Goal: Task Accomplishment & Management: Complete application form

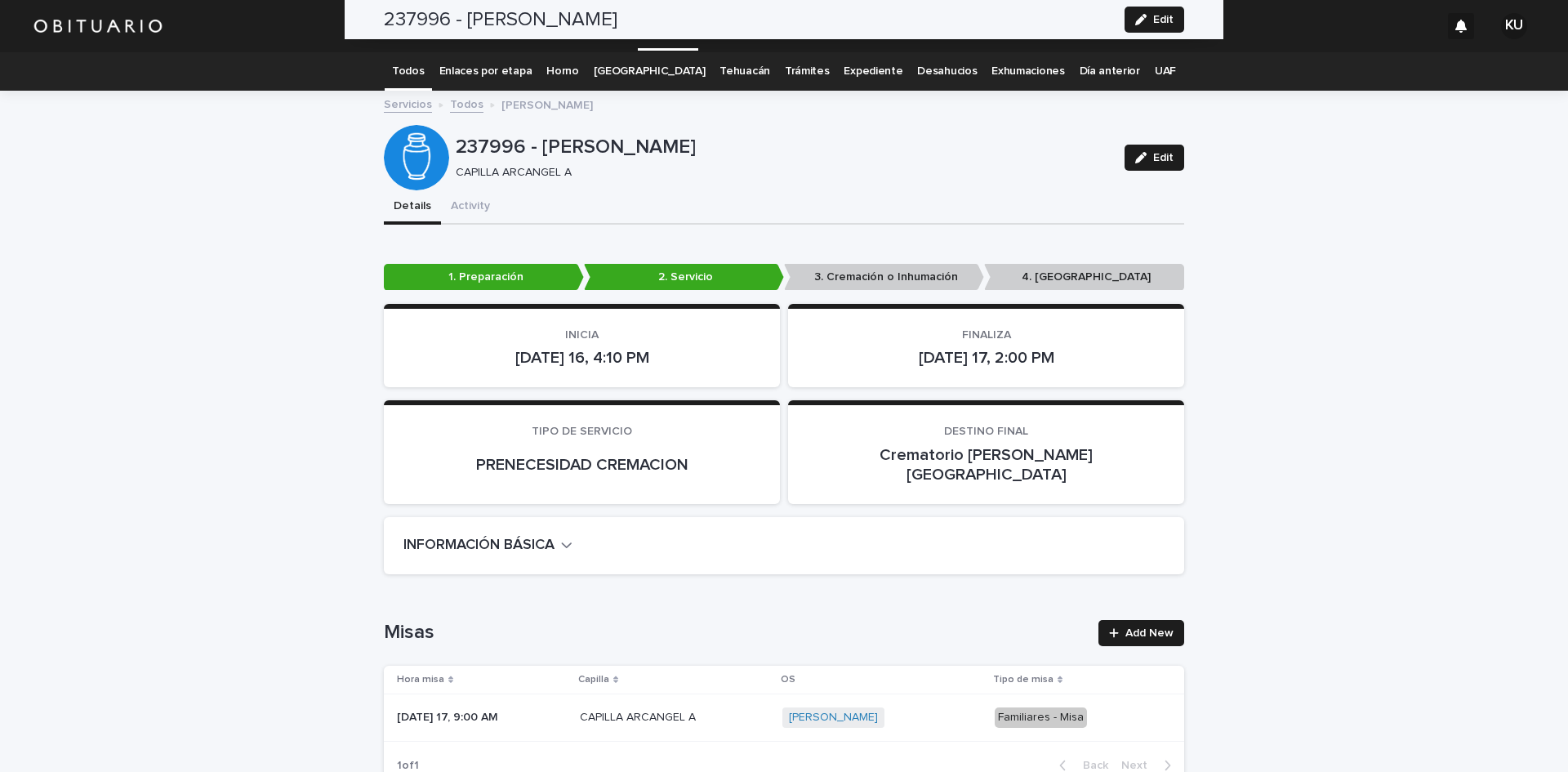
scroll to position [4045, 0]
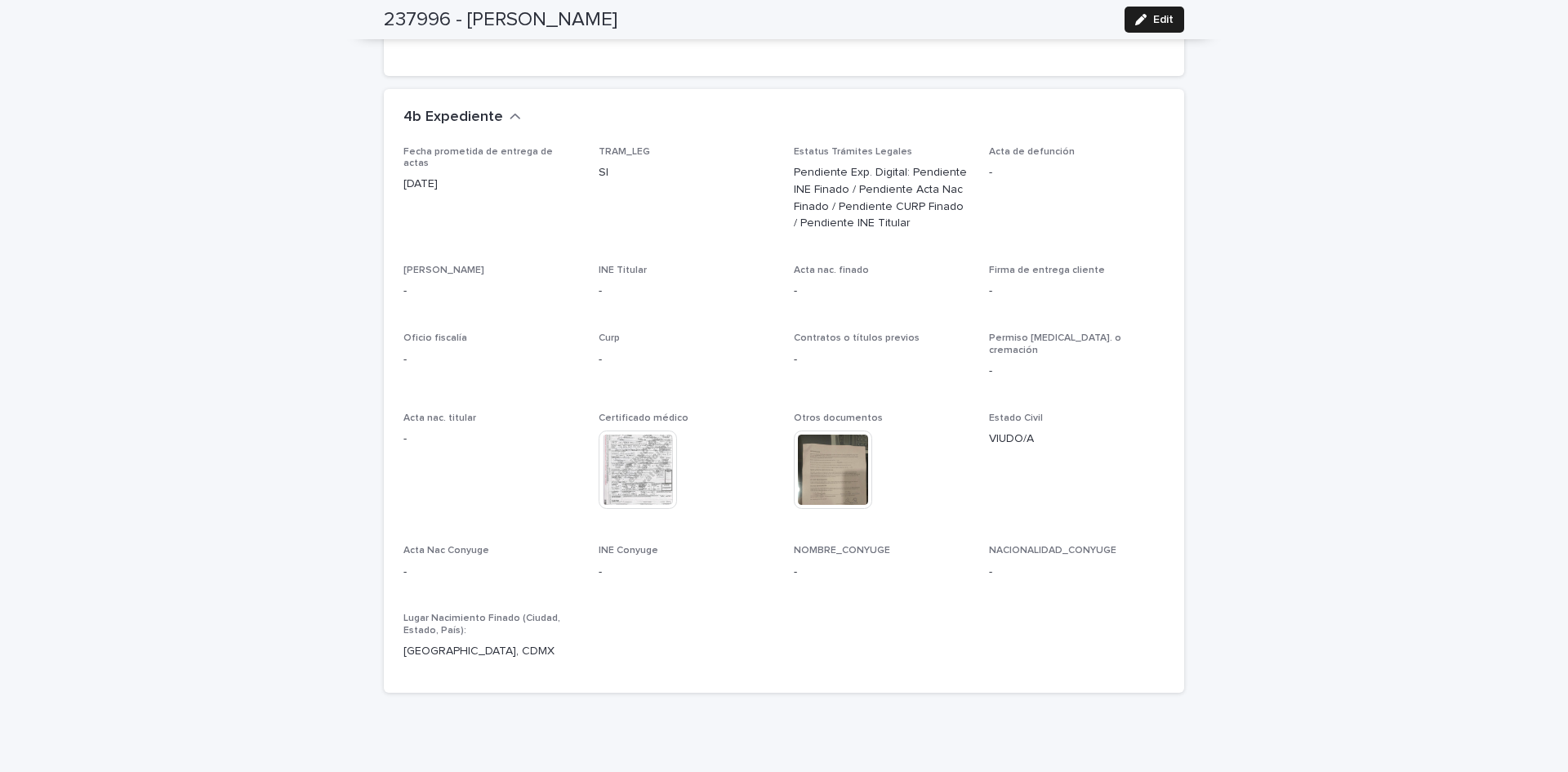
click at [909, 430] on div "This file cannot be opened Download File" at bounding box center [881, 471] width 176 height 82
click at [1151, 5] on div "237996 - [PERSON_NAME] Edit" at bounding box center [784, 19] width 801 height 39
click at [1150, 8] on button "Edit" at bounding box center [1155, 19] width 60 height 26
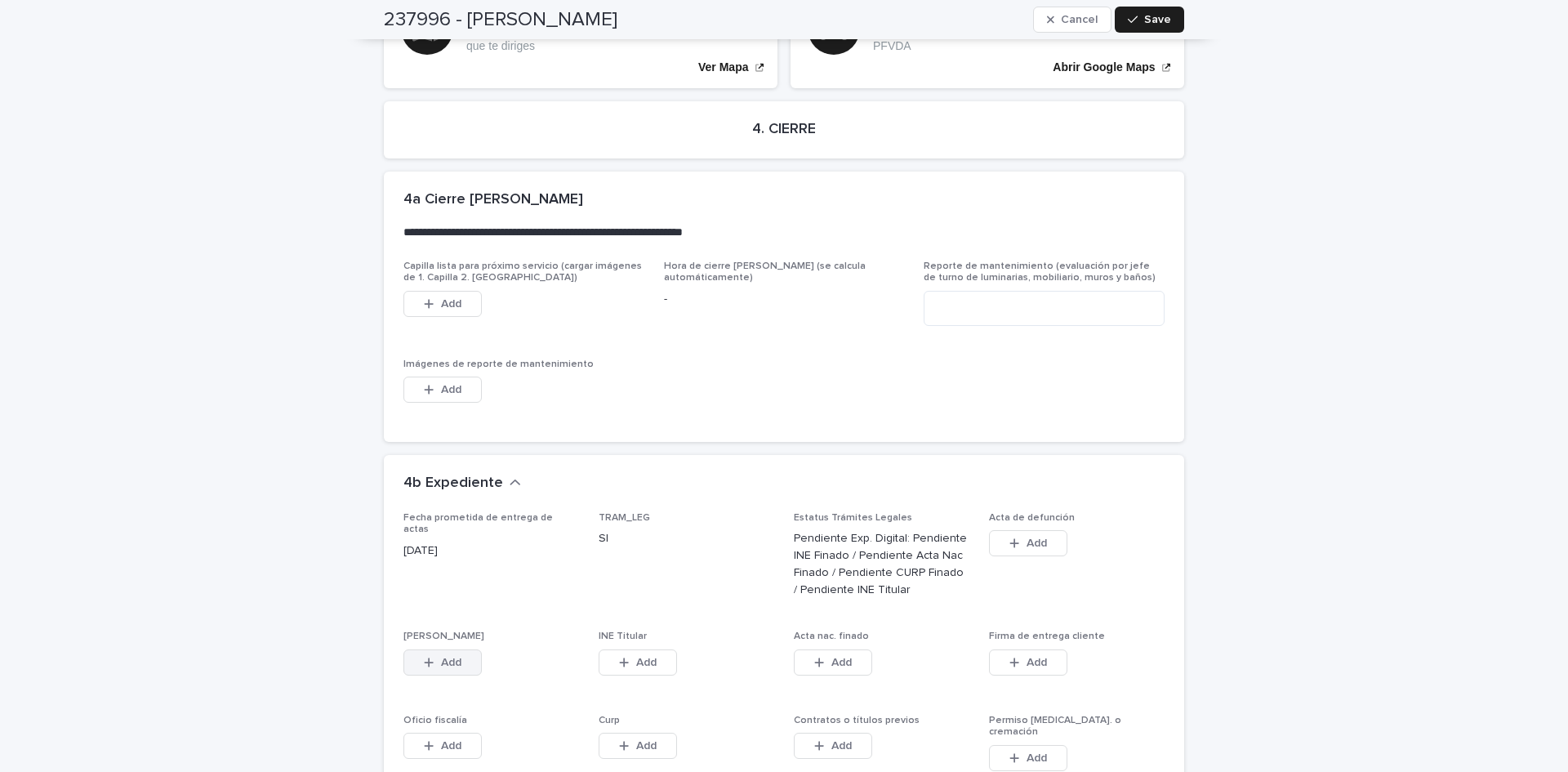
click at [445, 657] on span "Add" at bounding box center [451, 662] width 21 height 12
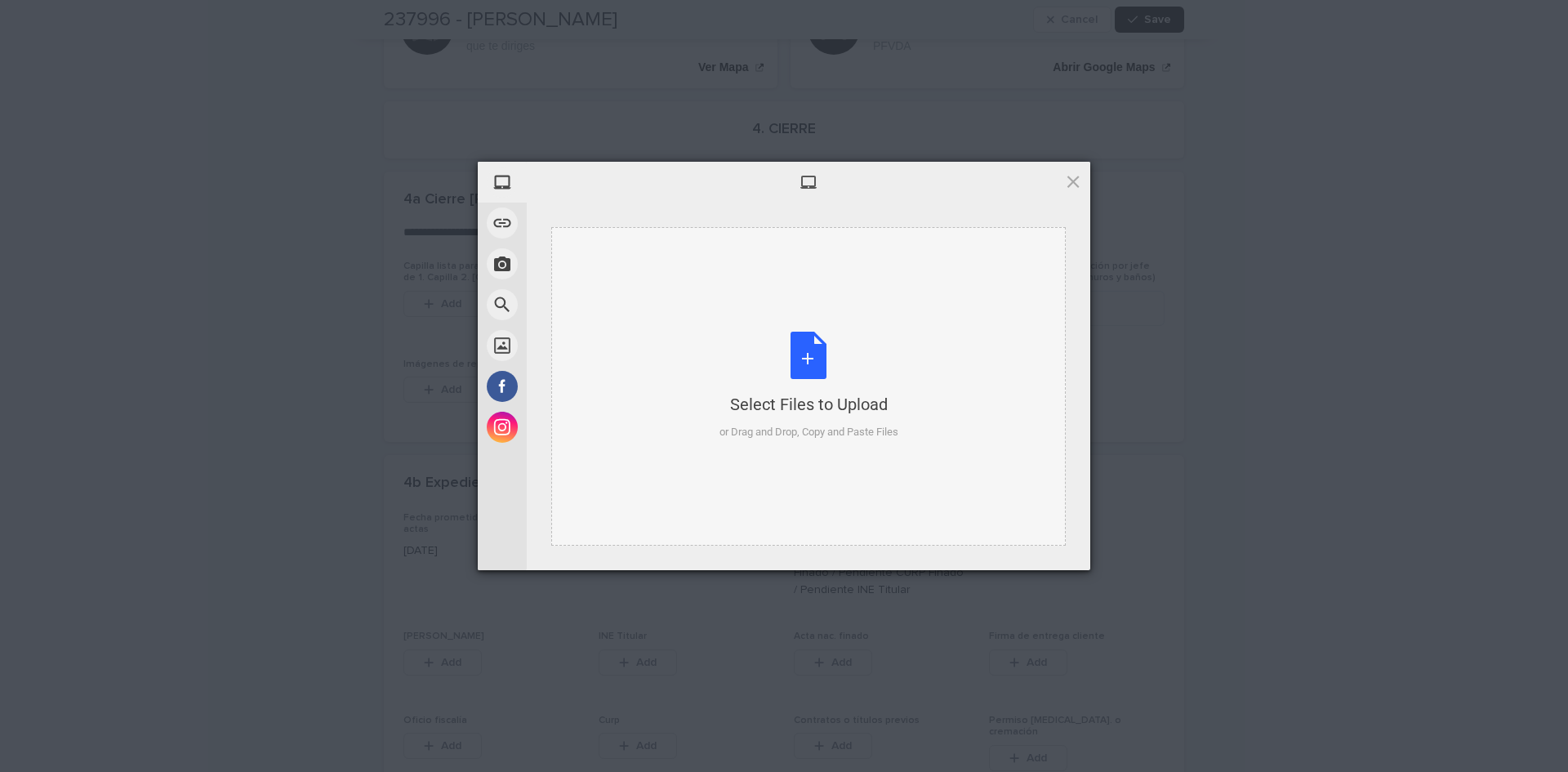
click at [803, 356] on div "Select Files to Upload or Drag and Drop, Copy and Paste Files" at bounding box center [808, 386] width 178 height 109
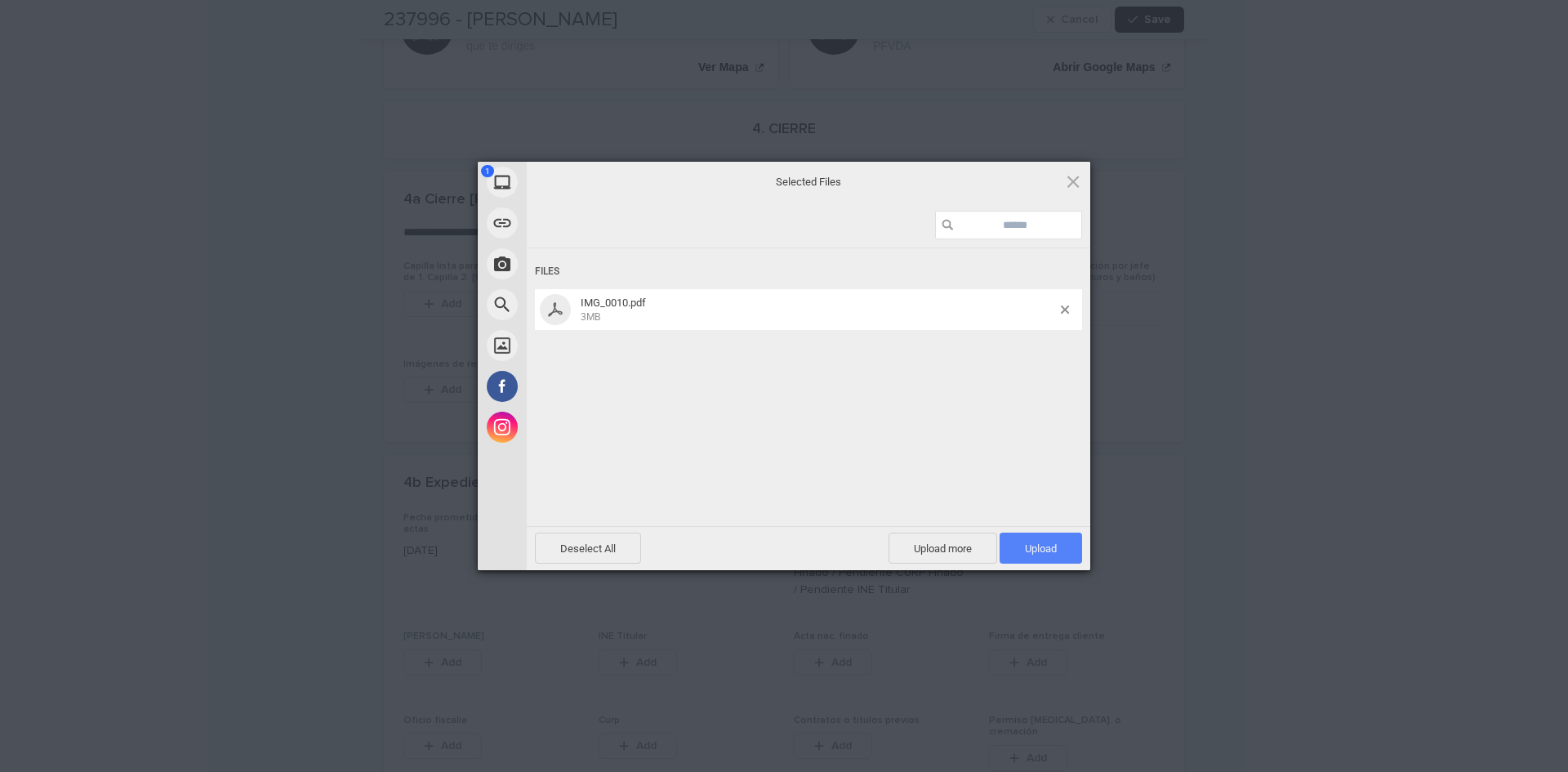
click at [1015, 546] on span "Upload 1" at bounding box center [1041, 548] width 82 height 31
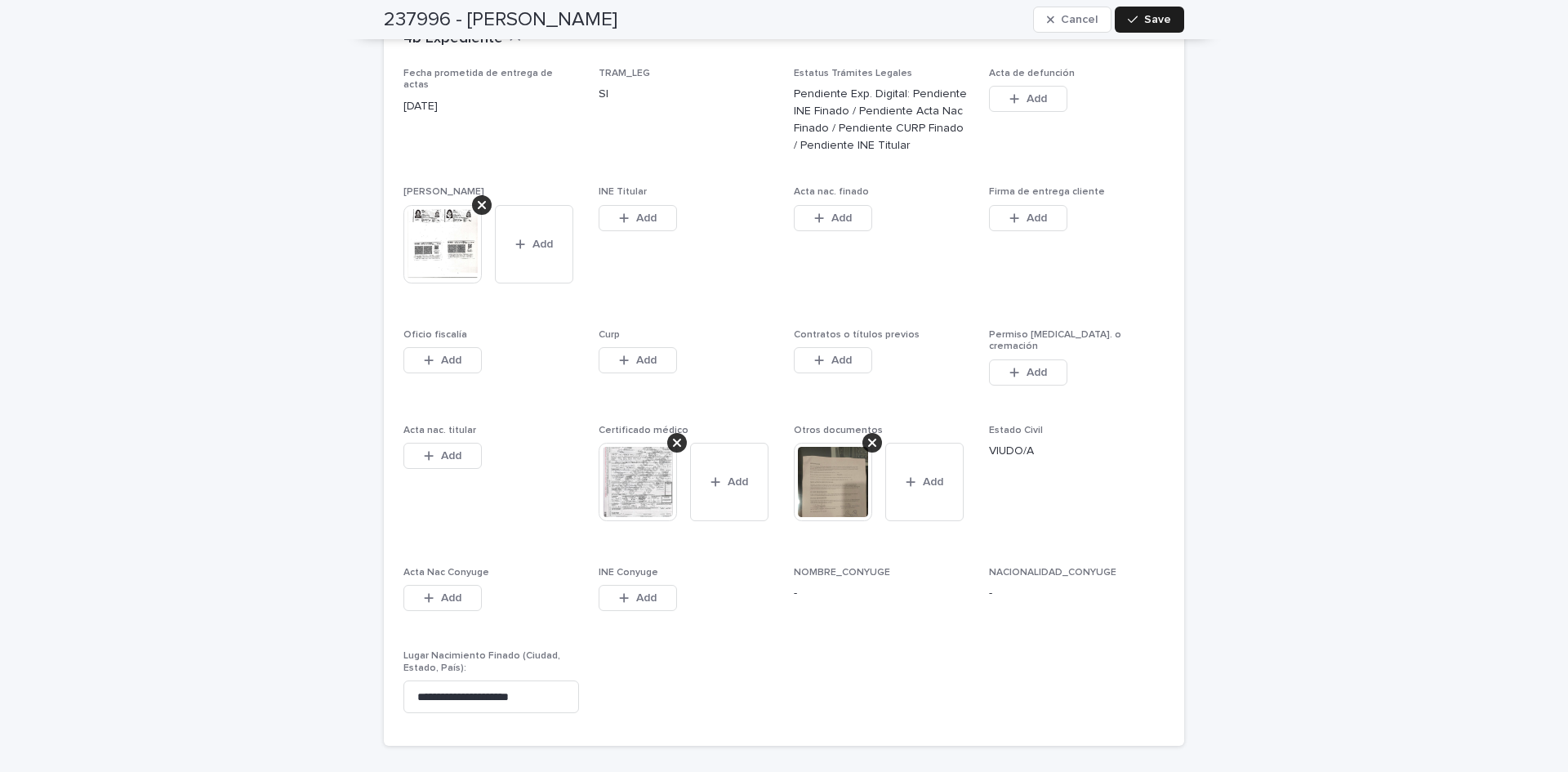
scroll to position [4507, 0]
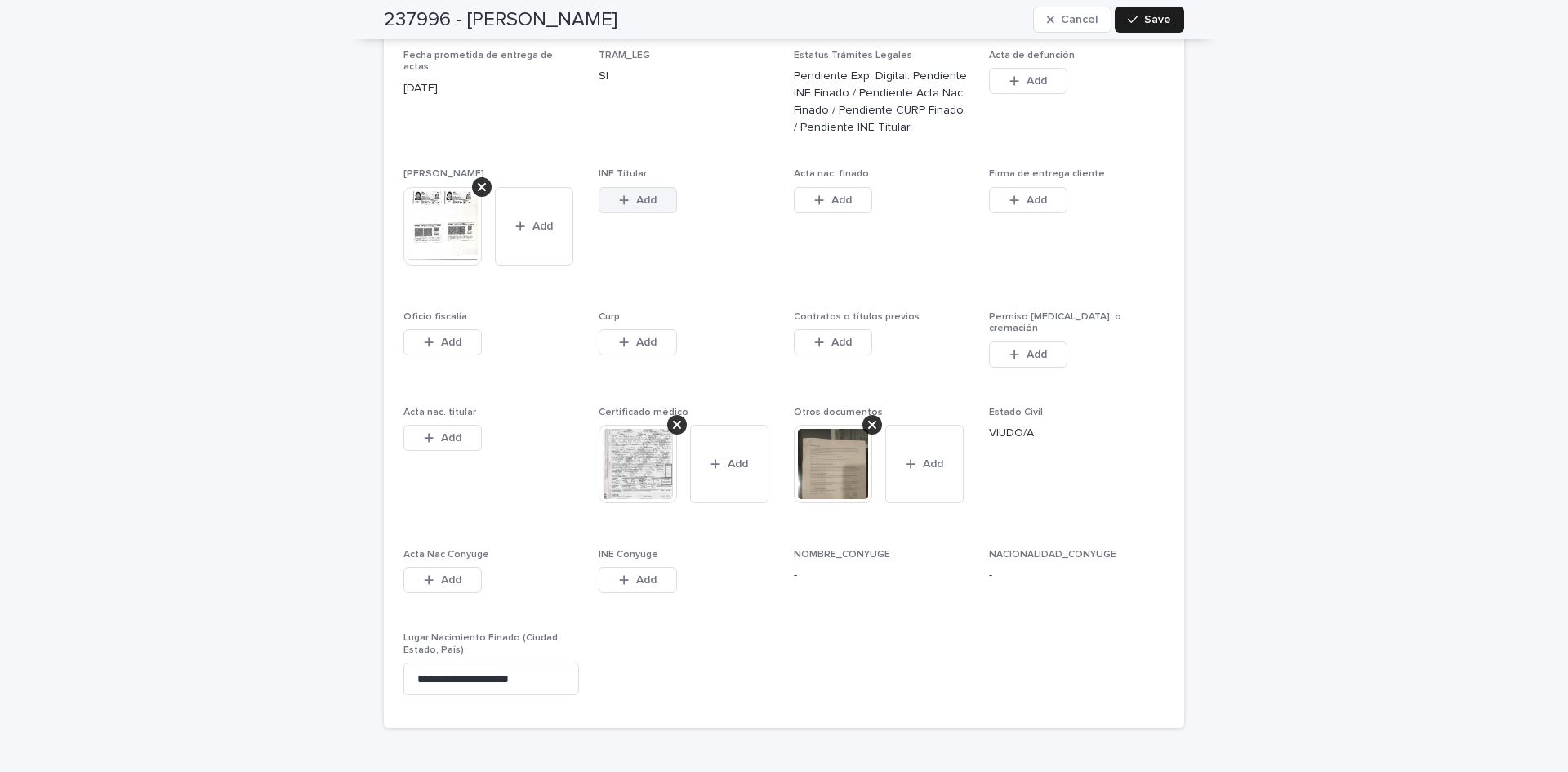
click at [640, 195] on span "Add" at bounding box center [646, 200] width 21 height 12
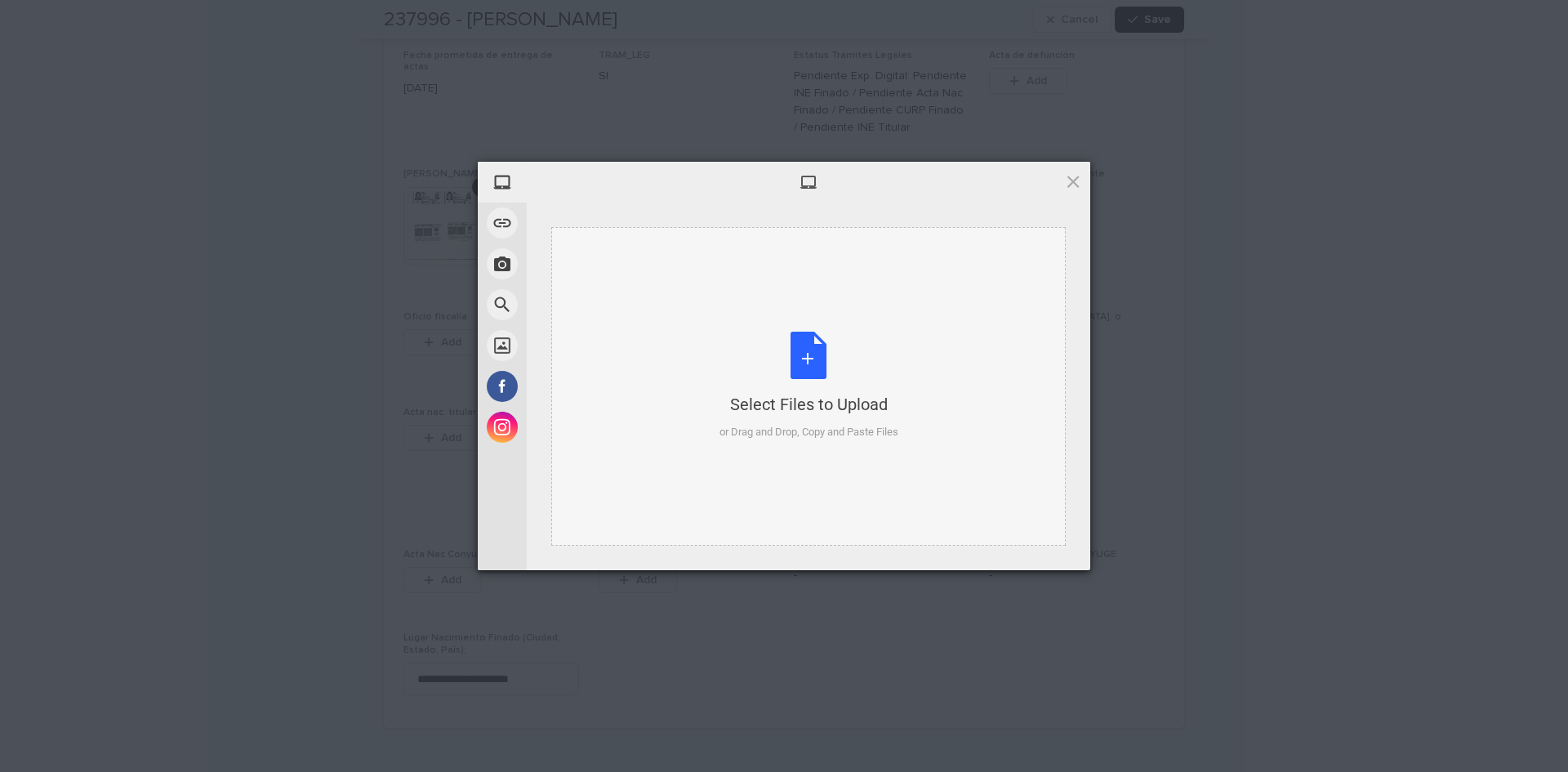
click at [827, 365] on div "Select Files to Upload or Drag and Drop, Copy and Paste Files" at bounding box center [808, 386] width 178 height 109
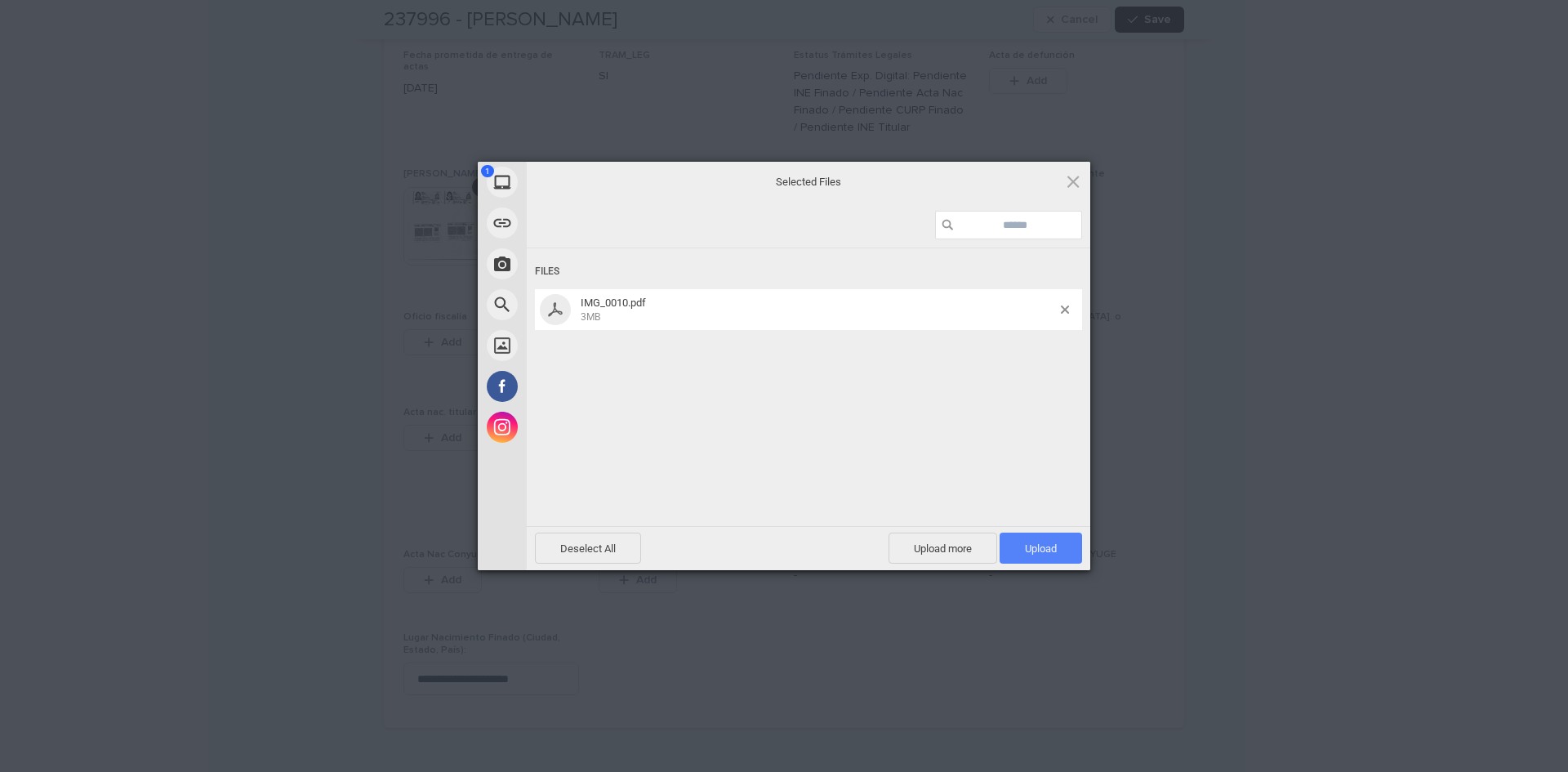
click at [1022, 536] on span "Upload 1" at bounding box center [1041, 548] width 82 height 31
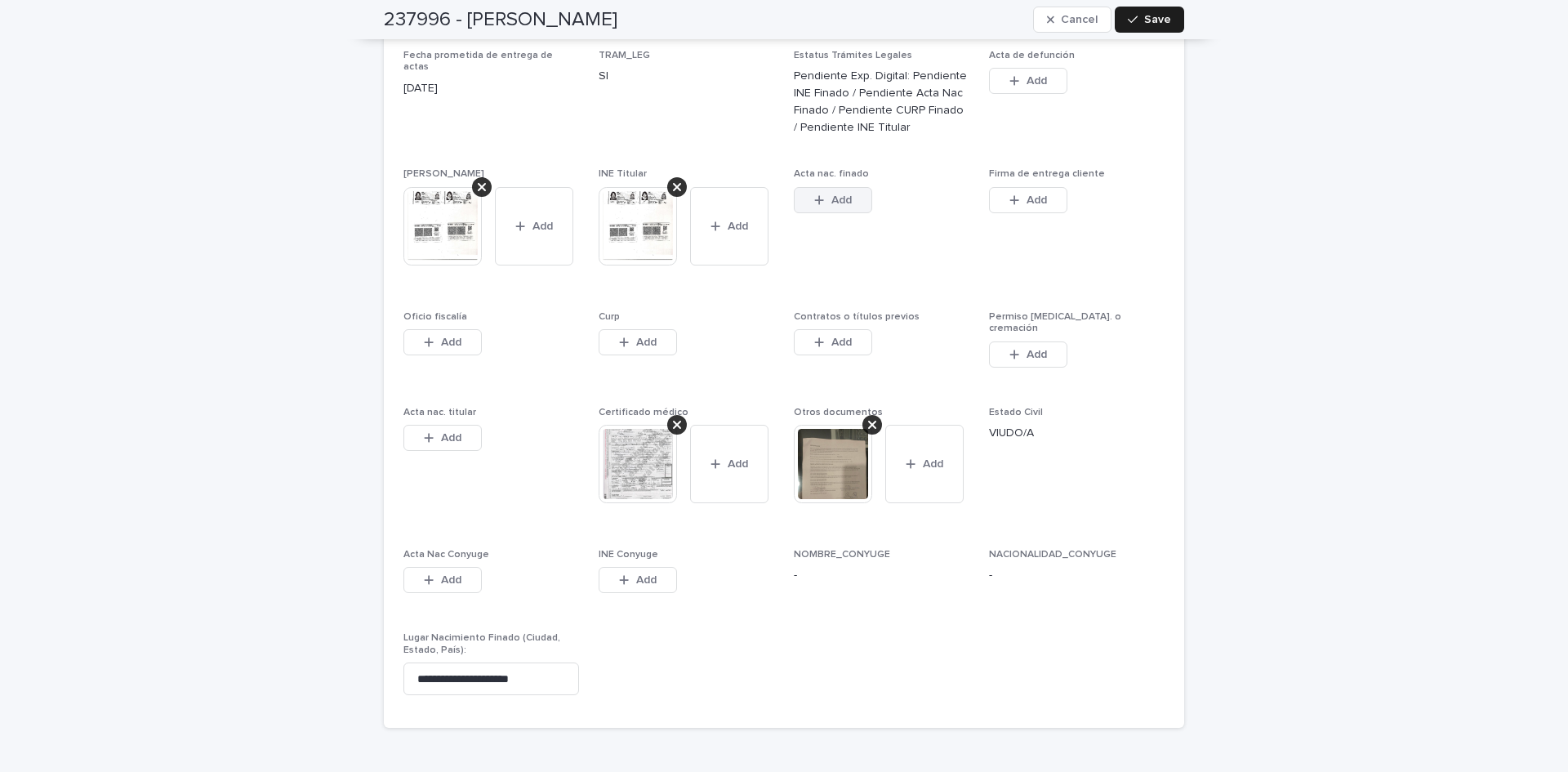
click at [840, 195] on span "Add" at bounding box center [842, 200] width 21 height 12
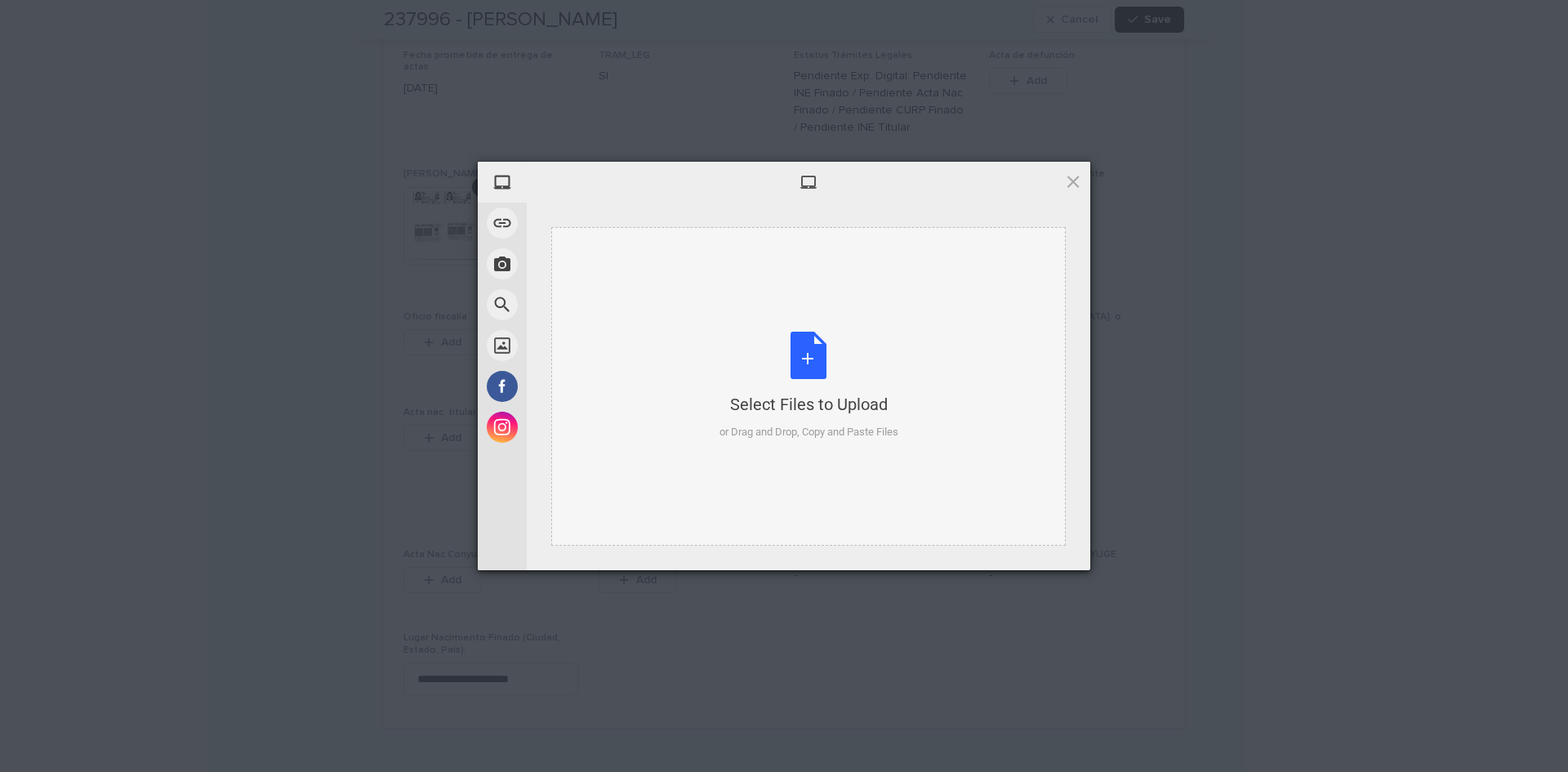
click at [795, 358] on div "Select Files to Upload or Drag and Drop, Copy and Paste Files" at bounding box center [808, 386] width 178 height 109
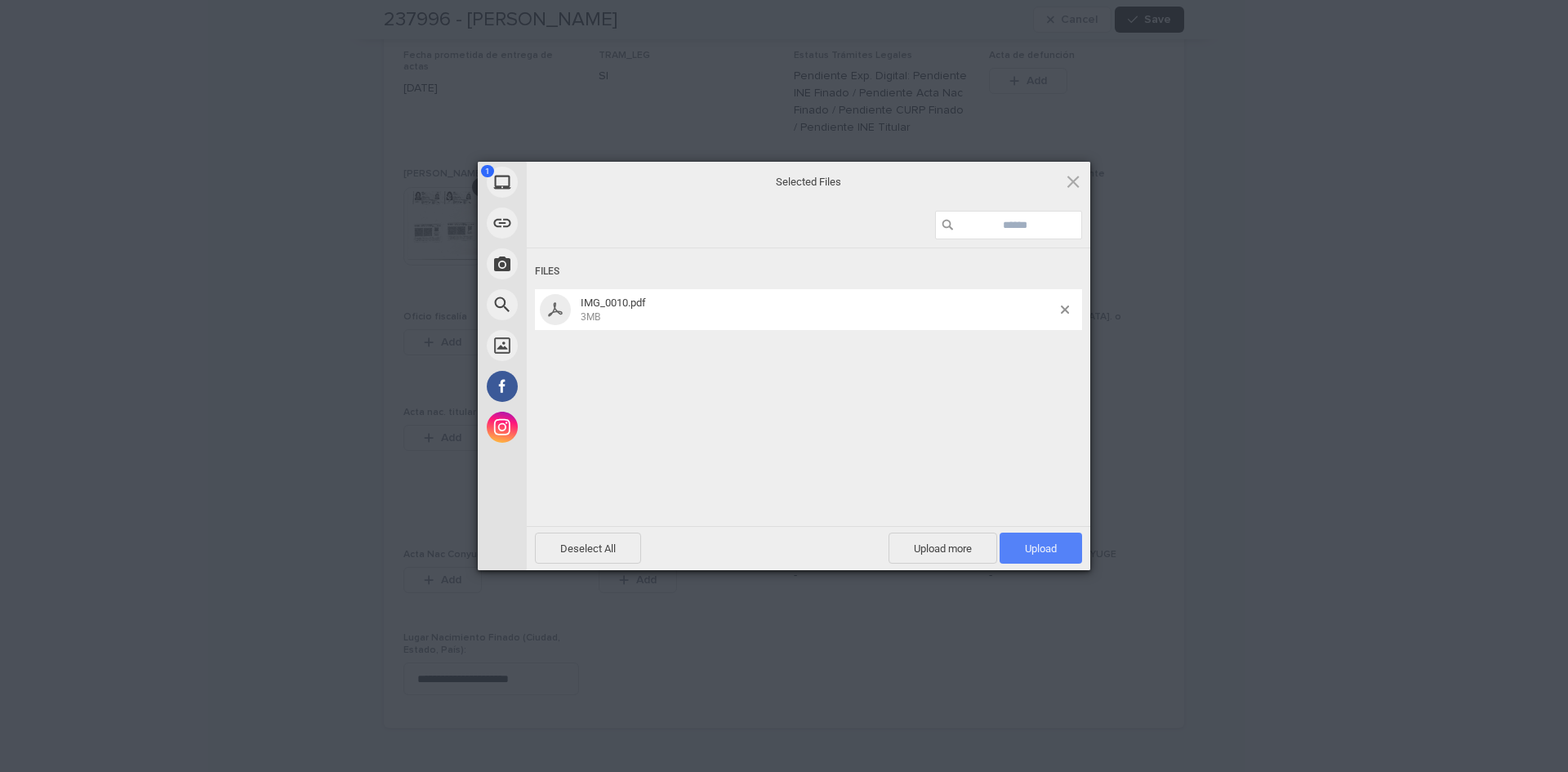
click at [1059, 545] on span "Upload 1" at bounding box center [1041, 548] width 82 height 31
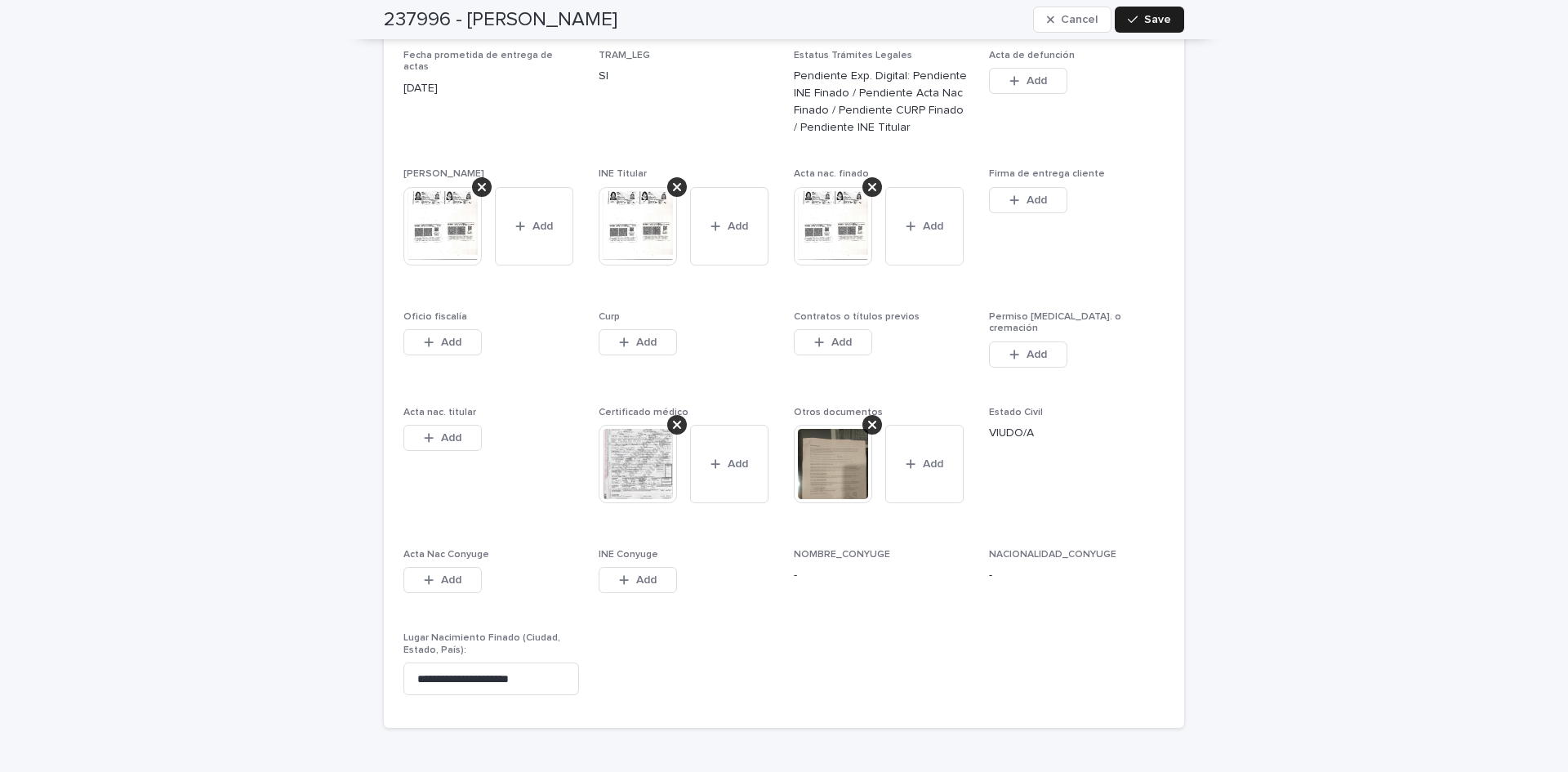
click at [643, 337] on span "Add" at bounding box center [646, 343] width 21 height 12
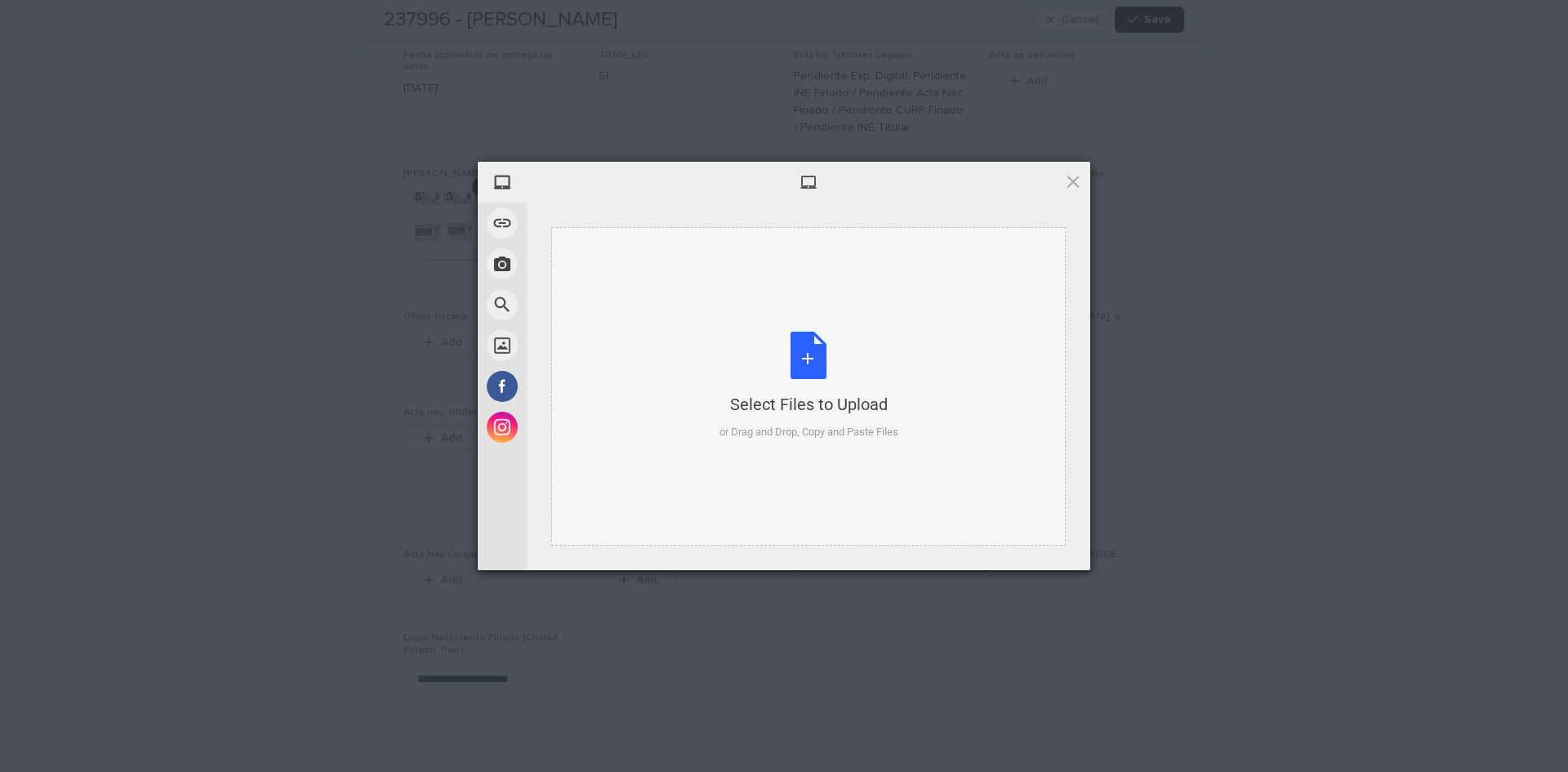
click at [820, 351] on div "Select Files to Upload or Drag and Drop, Copy and Paste Files" at bounding box center [808, 386] width 178 height 109
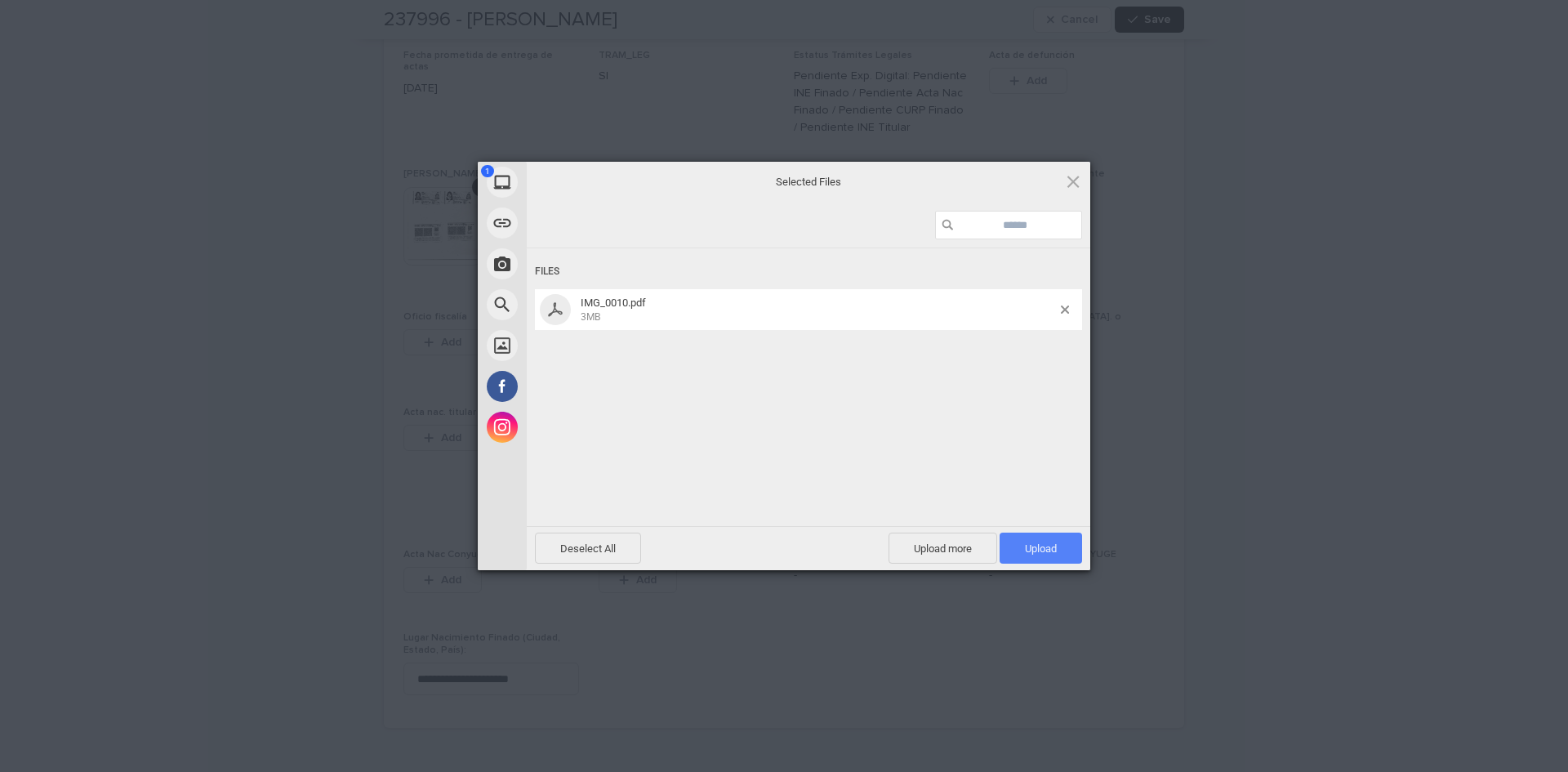
click at [1041, 545] on span "Upload 1" at bounding box center [1041, 549] width 32 height 13
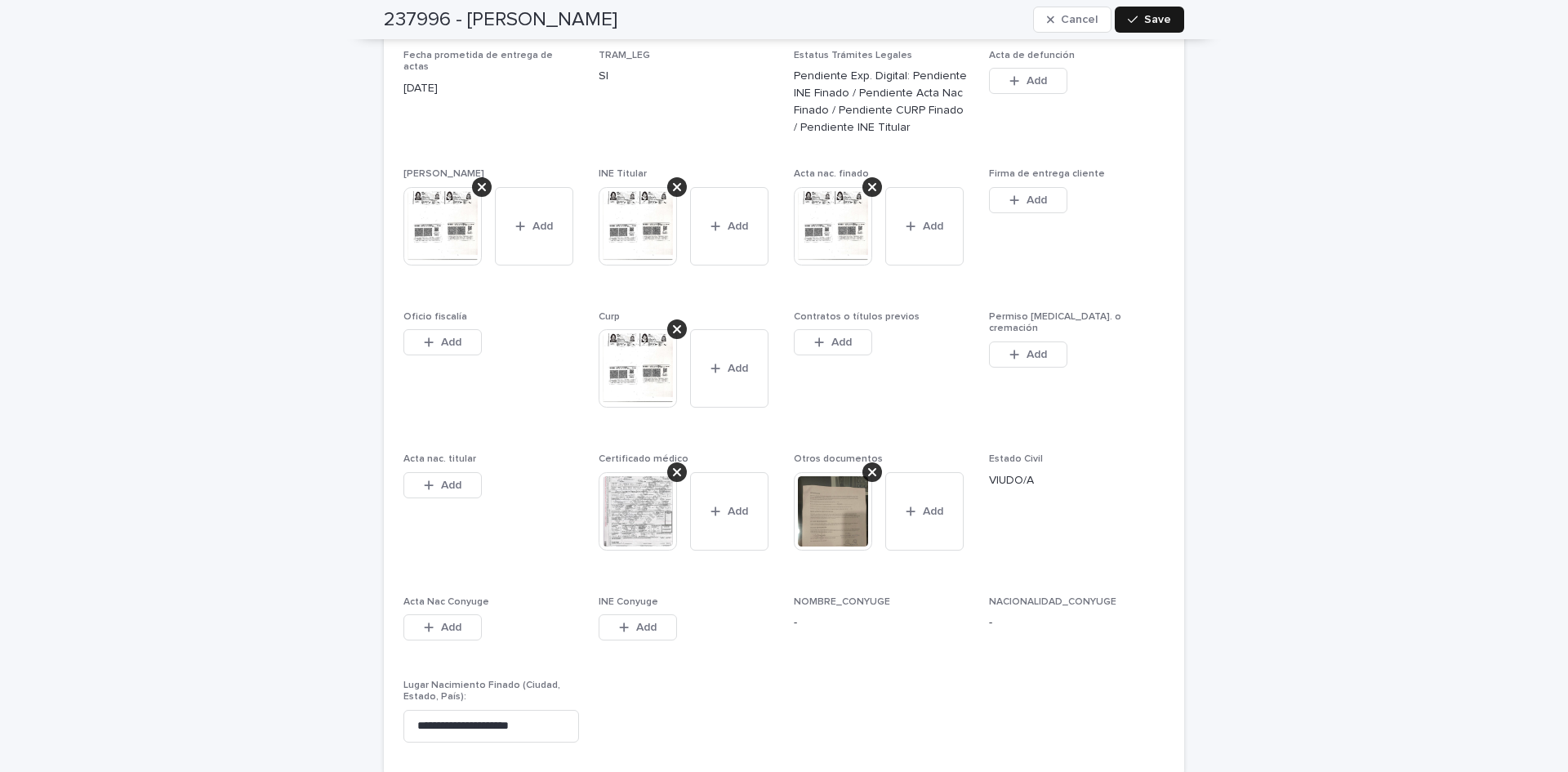
click at [1137, 22] on div "button" at bounding box center [1136, 19] width 16 height 12
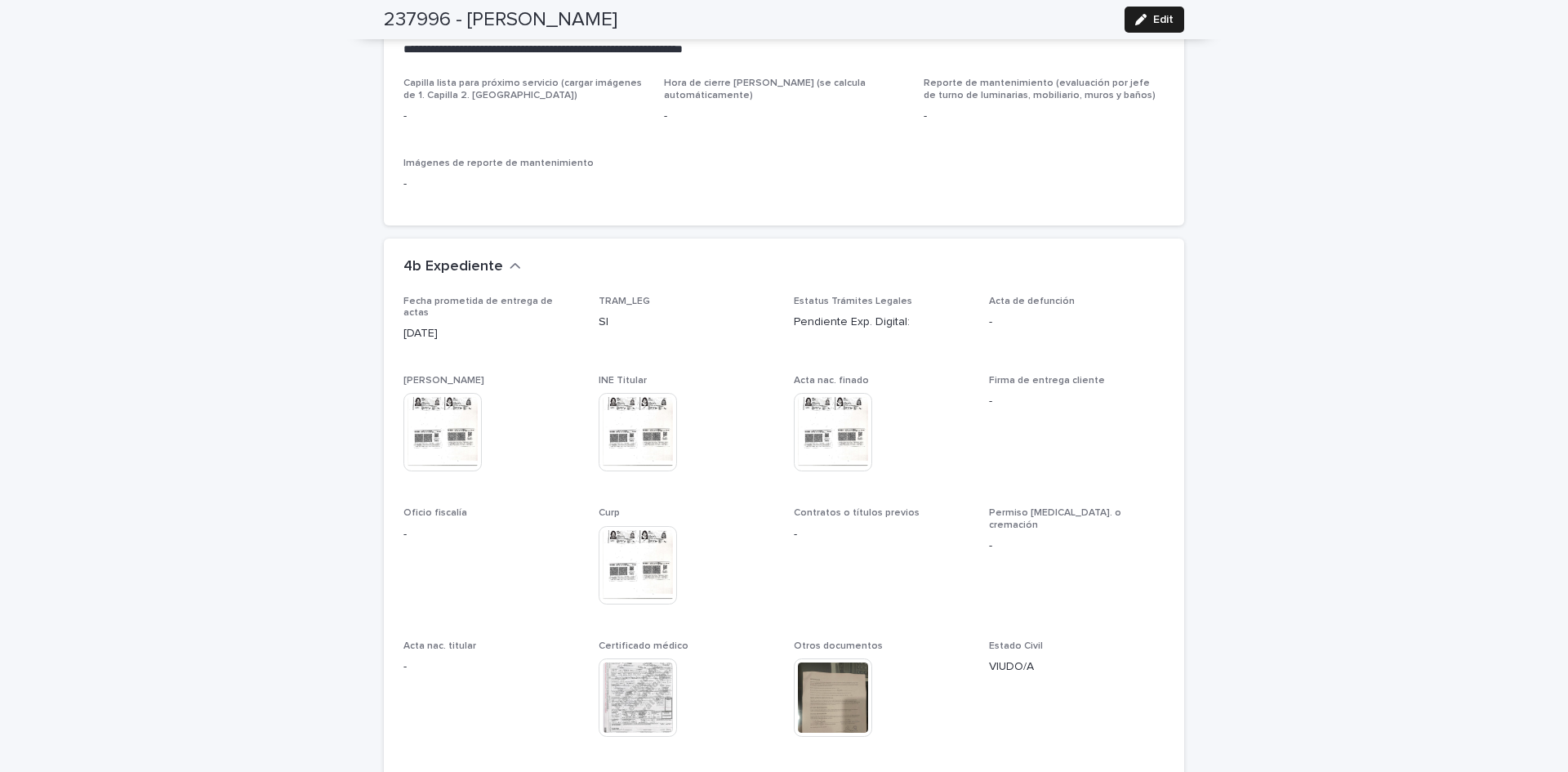
scroll to position [4138, 0]
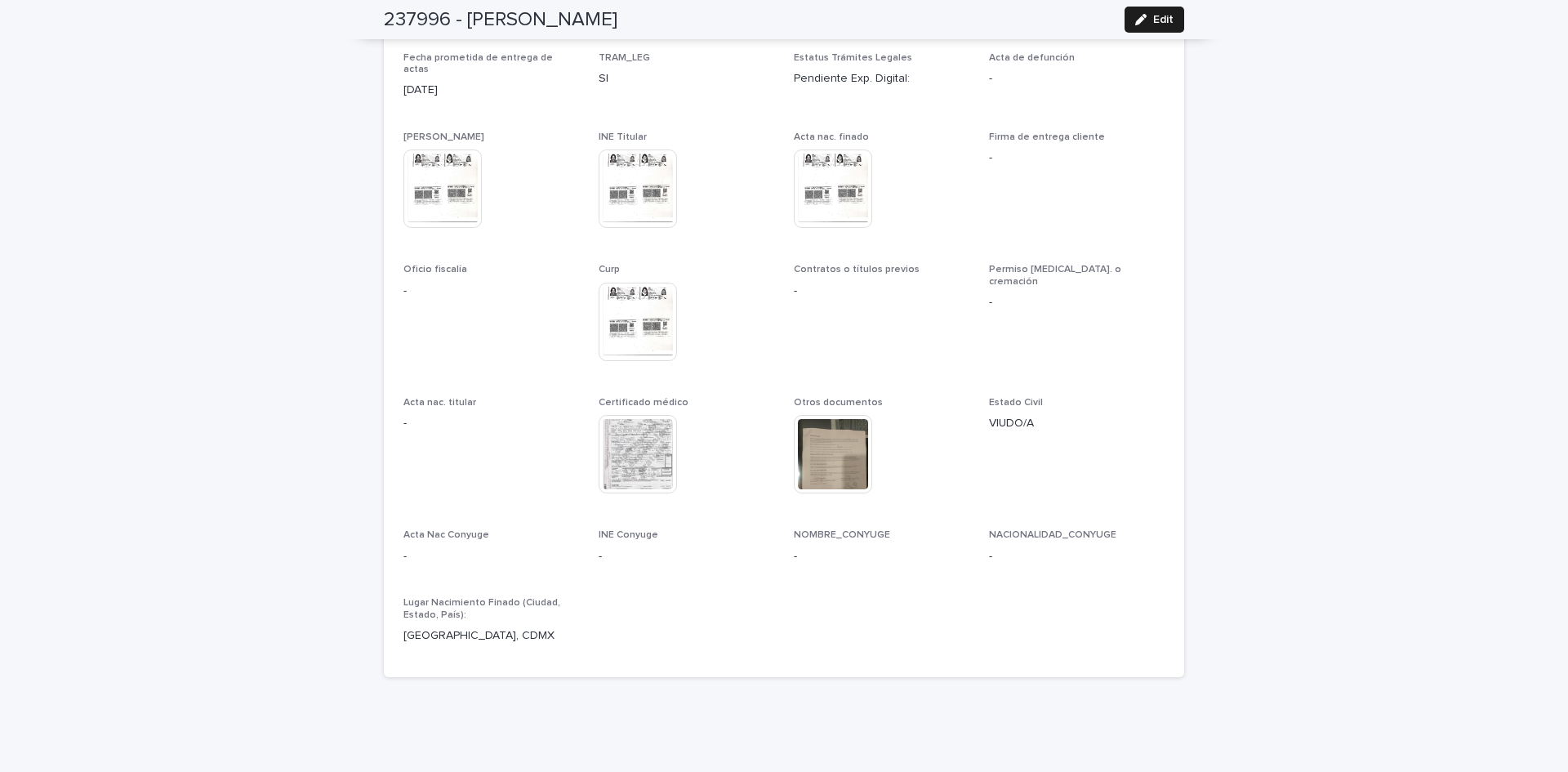
click at [421, 150] on img at bounding box center [442, 188] width 79 height 79
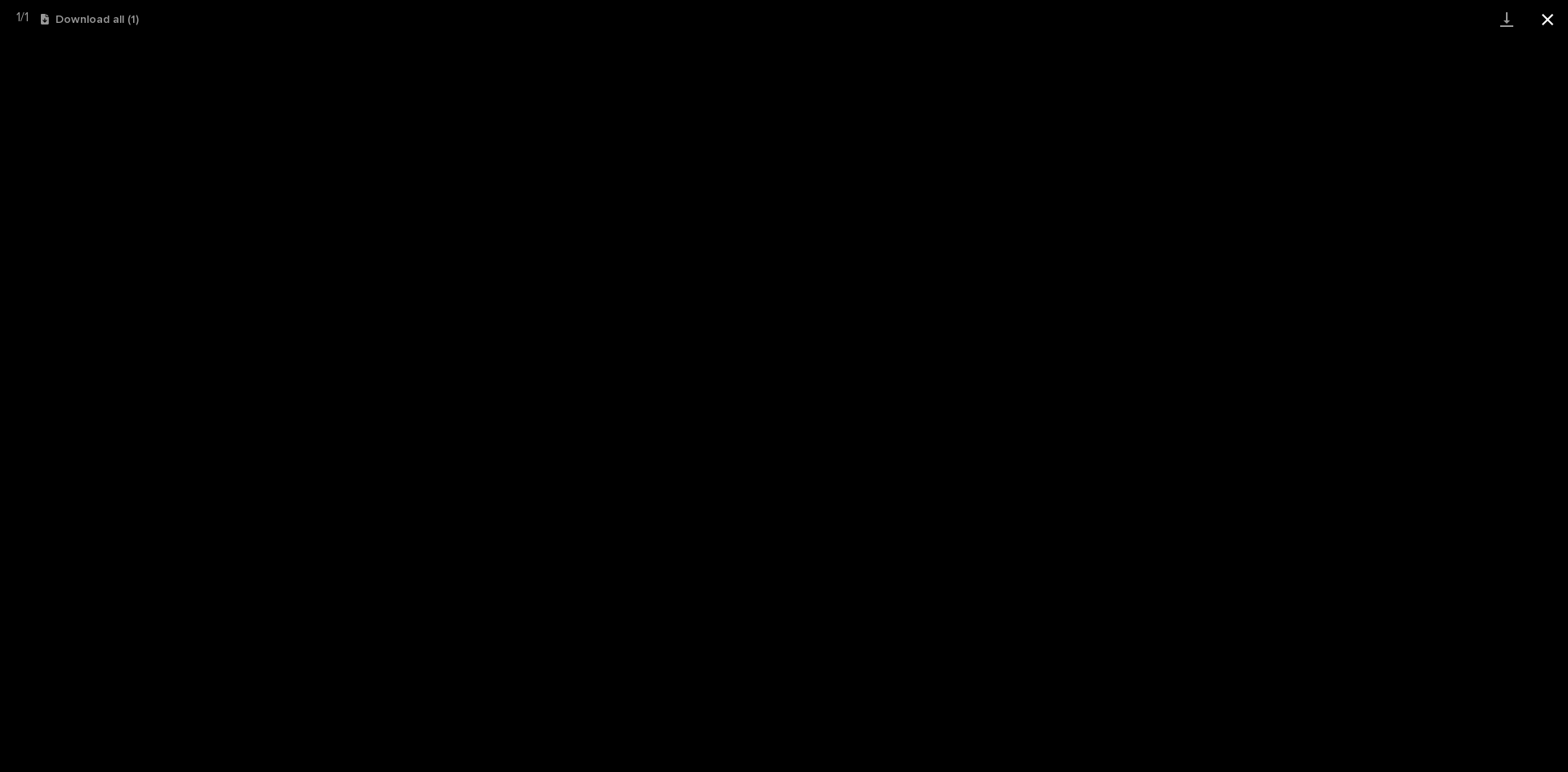
click at [1550, 21] on button "Close gallery" at bounding box center [1547, 19] width 41 height 38
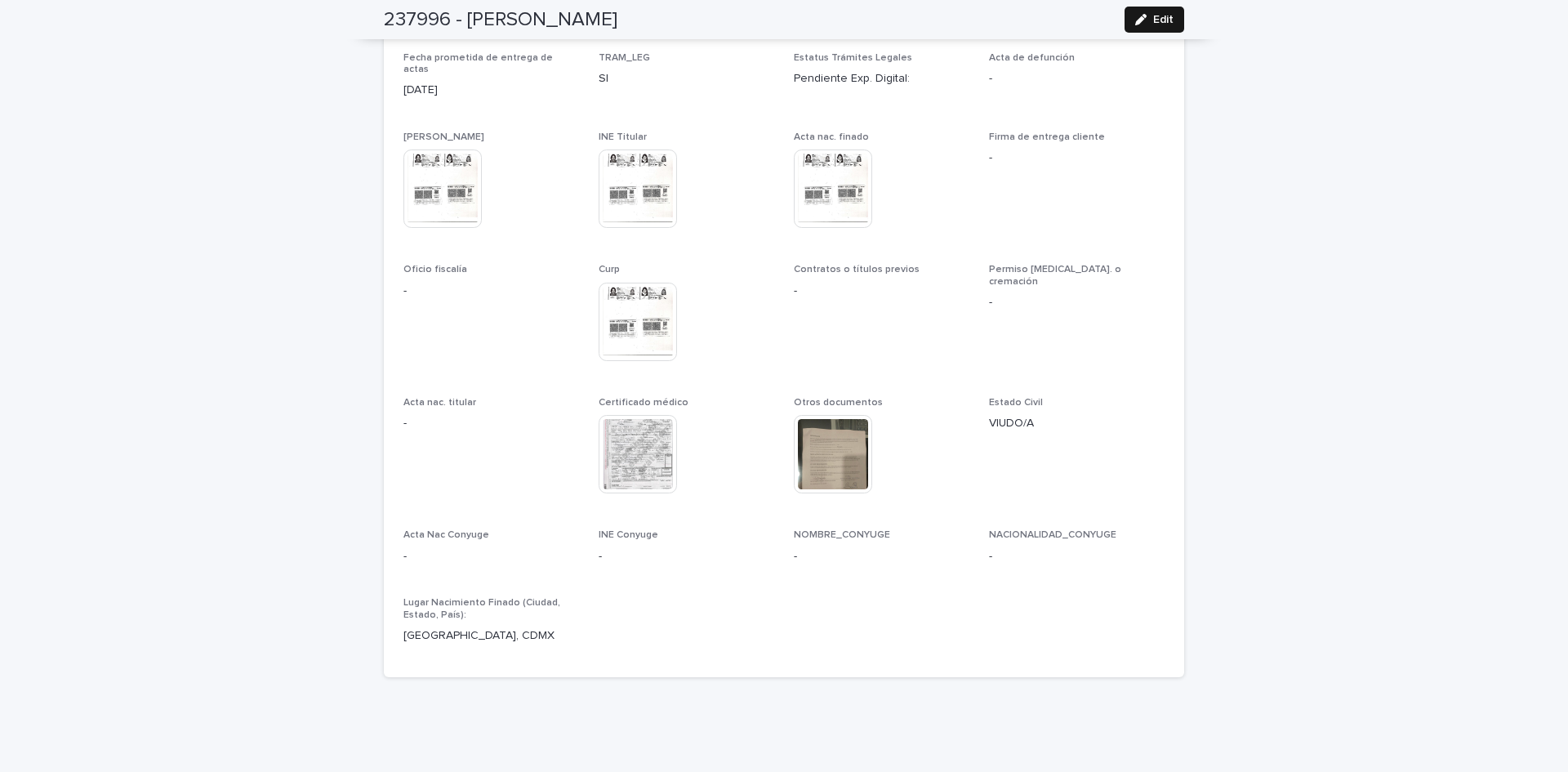
click at [1136, 18] on icon "button" at bounding box center [1140, 19] width 12 height 12
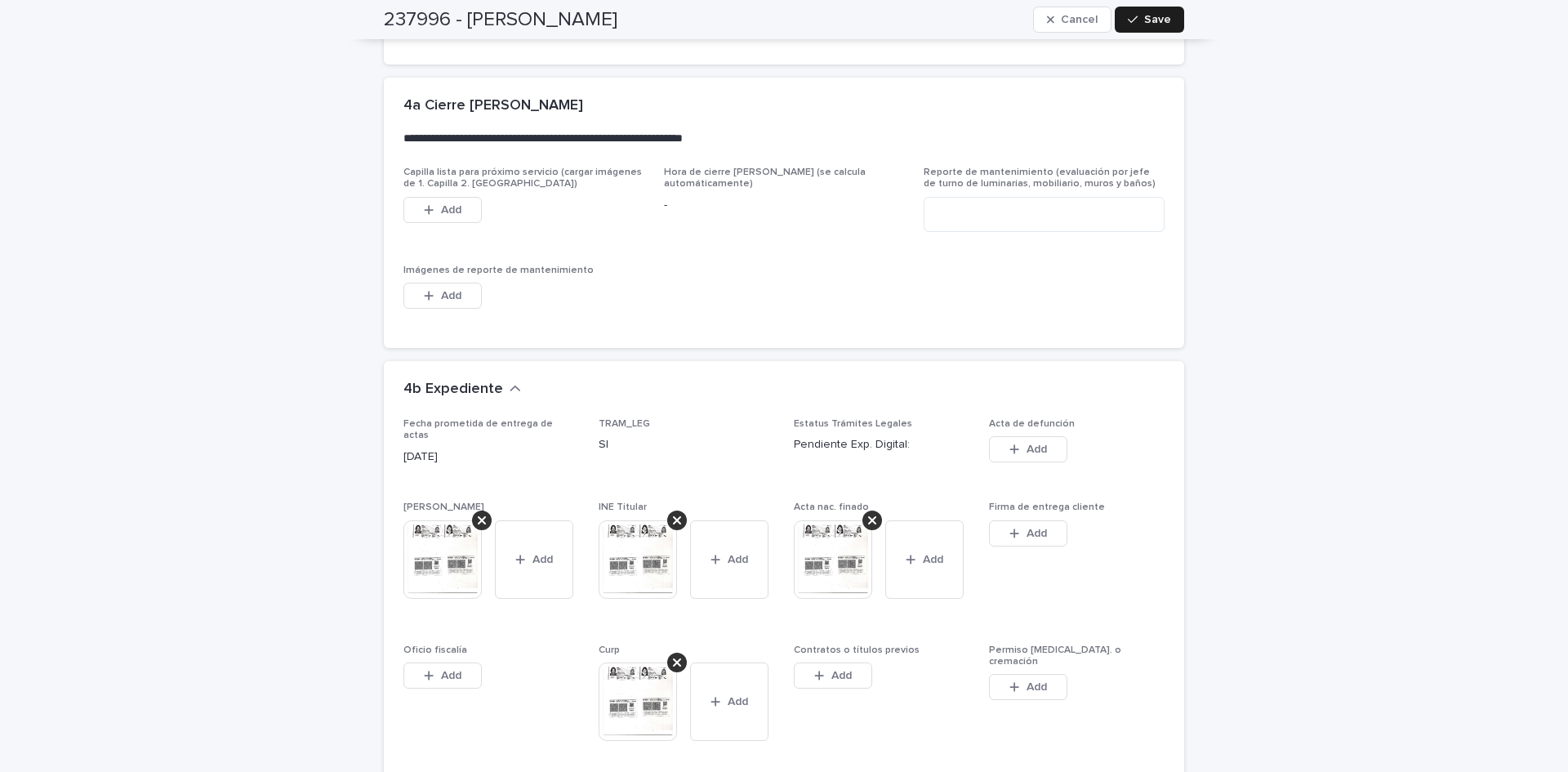
click at [478, 514] on icon at bounding box center [482, 520] width 8 height 13
click at [673, 514] on icon at bounding box center [677, 520] width 8 height 13
click at [866, 511] on div at bounding box center [872, 521] width 20 height 20
click at [885, 520] on div "Add" at bounding box center [924, 565] width 79 height 92
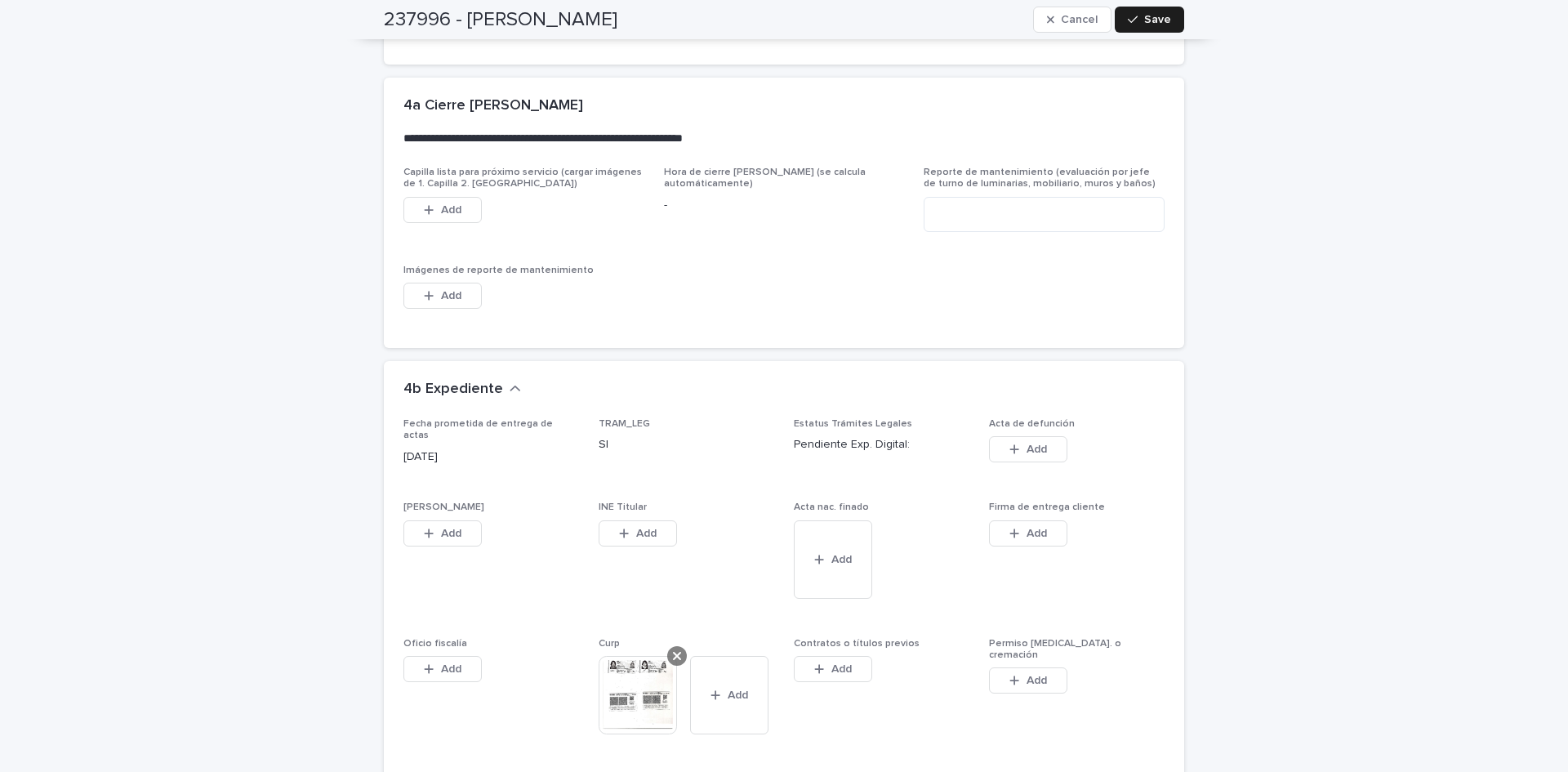
click at [673, 650] on icon at bounding box center [677, 656] width 8 height 13
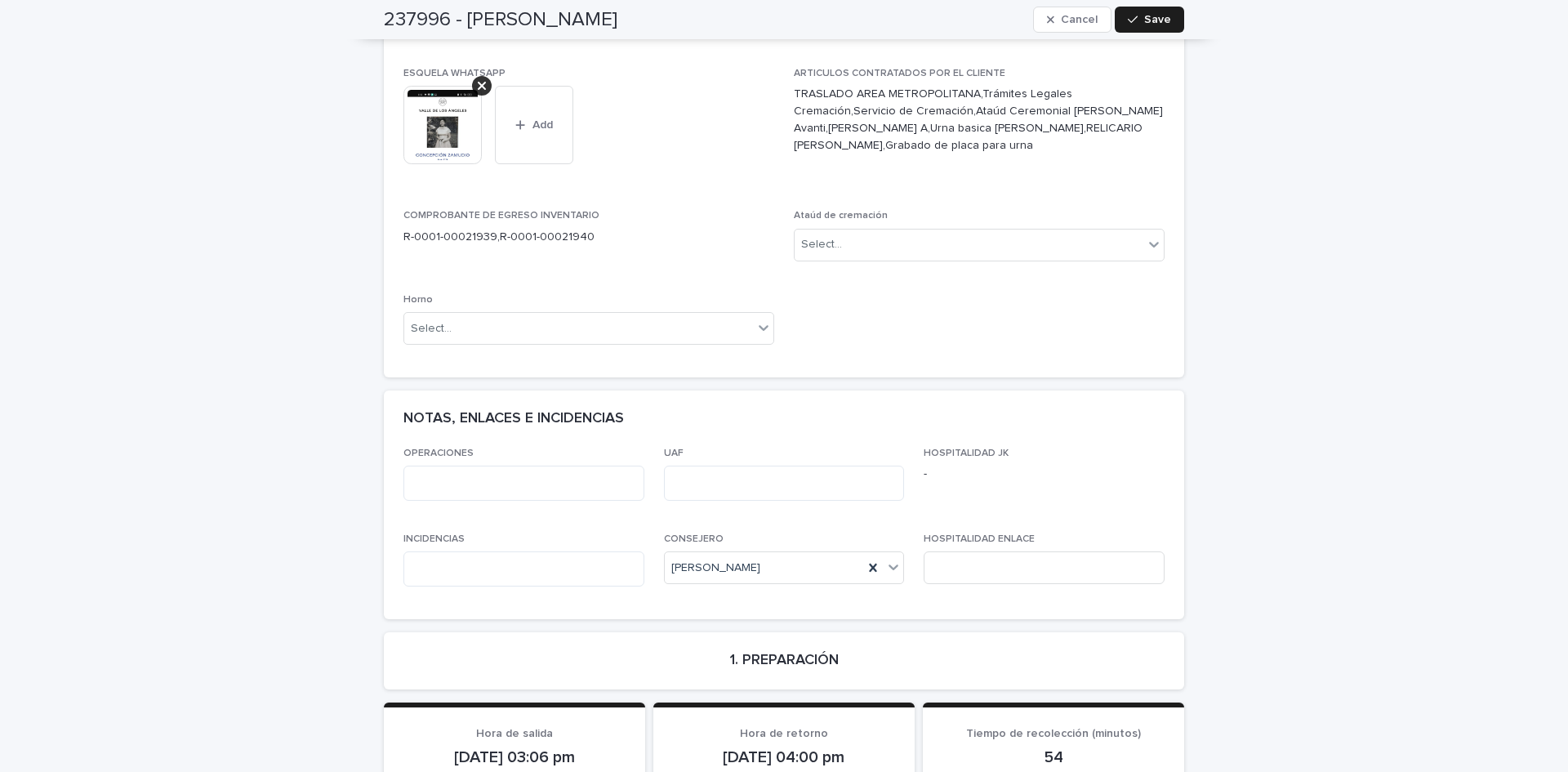
scroll to position [0, 0]
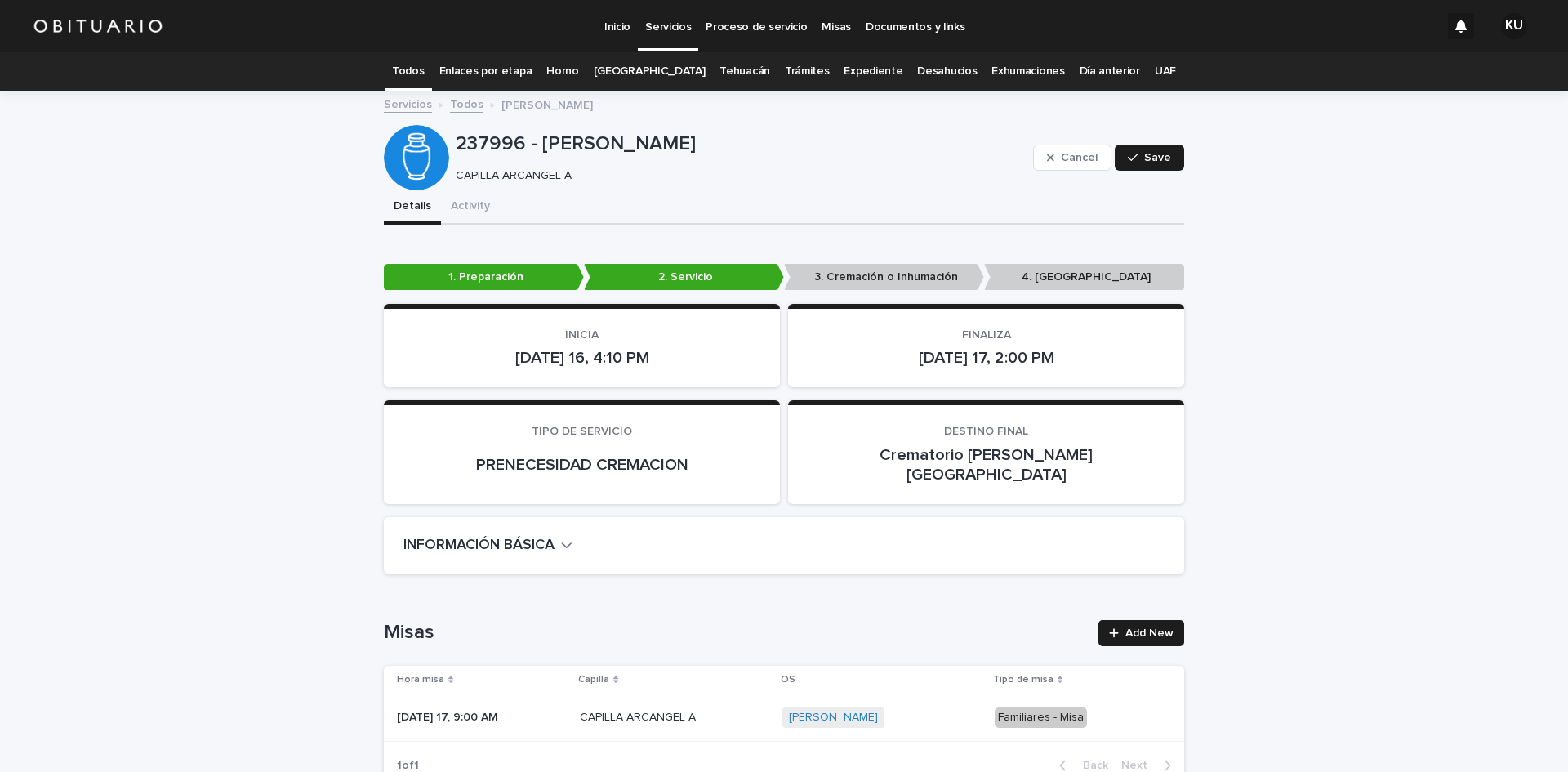
click at [424, 72] on link "Todos" at bounding box center [408, 72] width 32 height 38
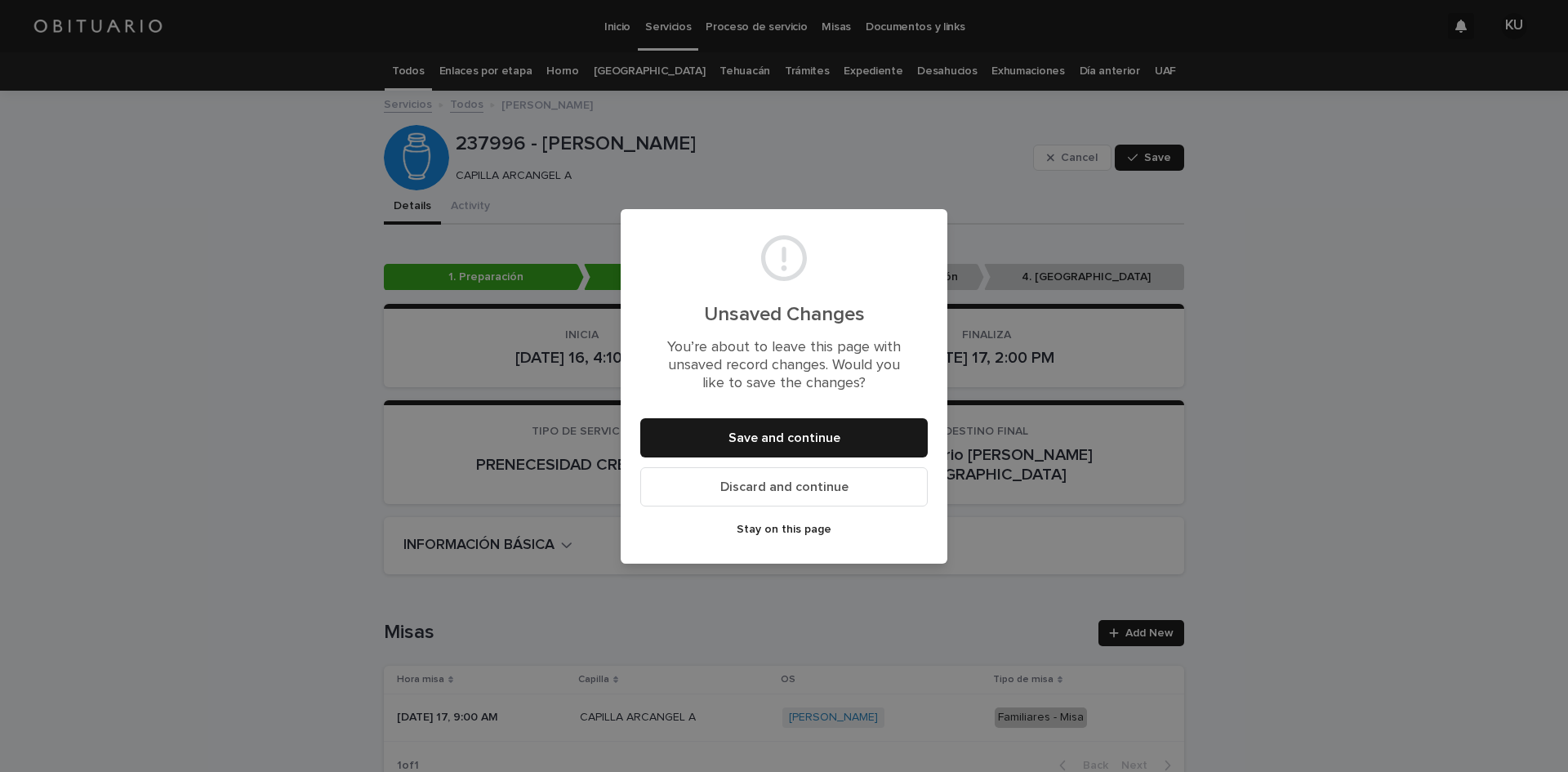
click at [826, 437] on span "Save and continue" at bounding box center [784, 438] width 112 height 13
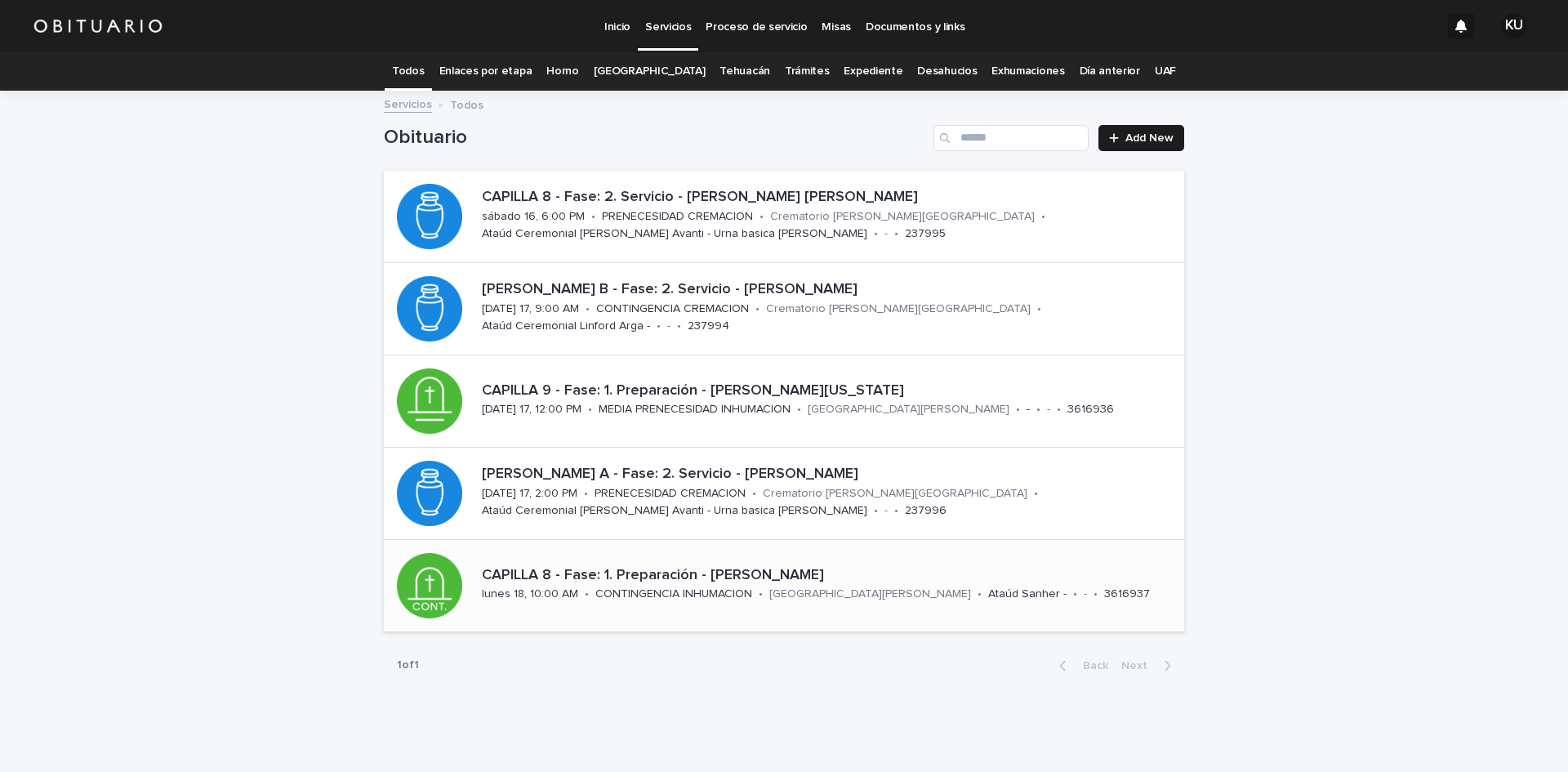
click at [802, 565] on div "CAPILLA 8 - Fase: 1. Preparación - [PERSON_NAME]" at bounding box center [830, 574] width 696 height 21
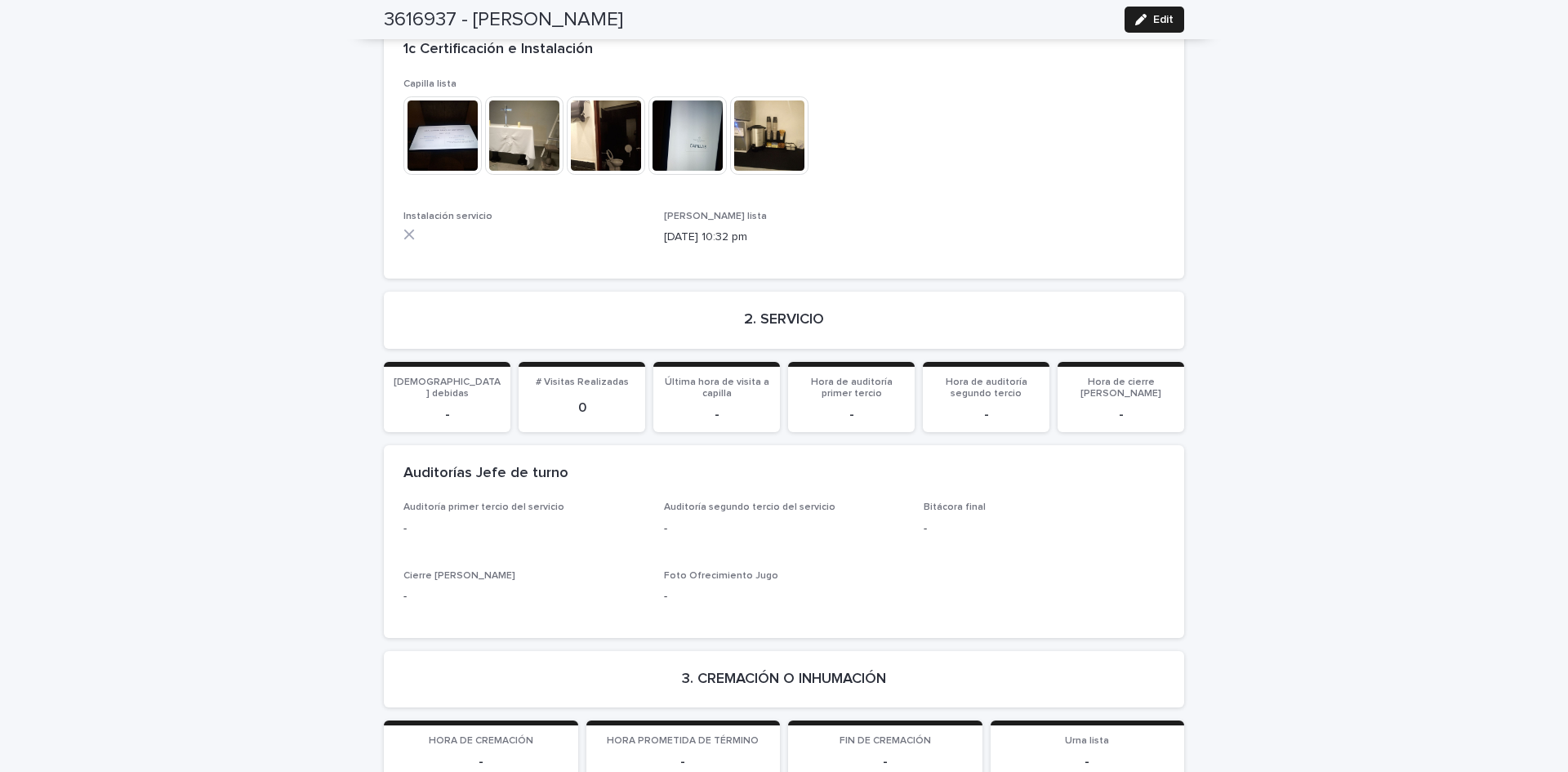
scroll to position [4050, 0]
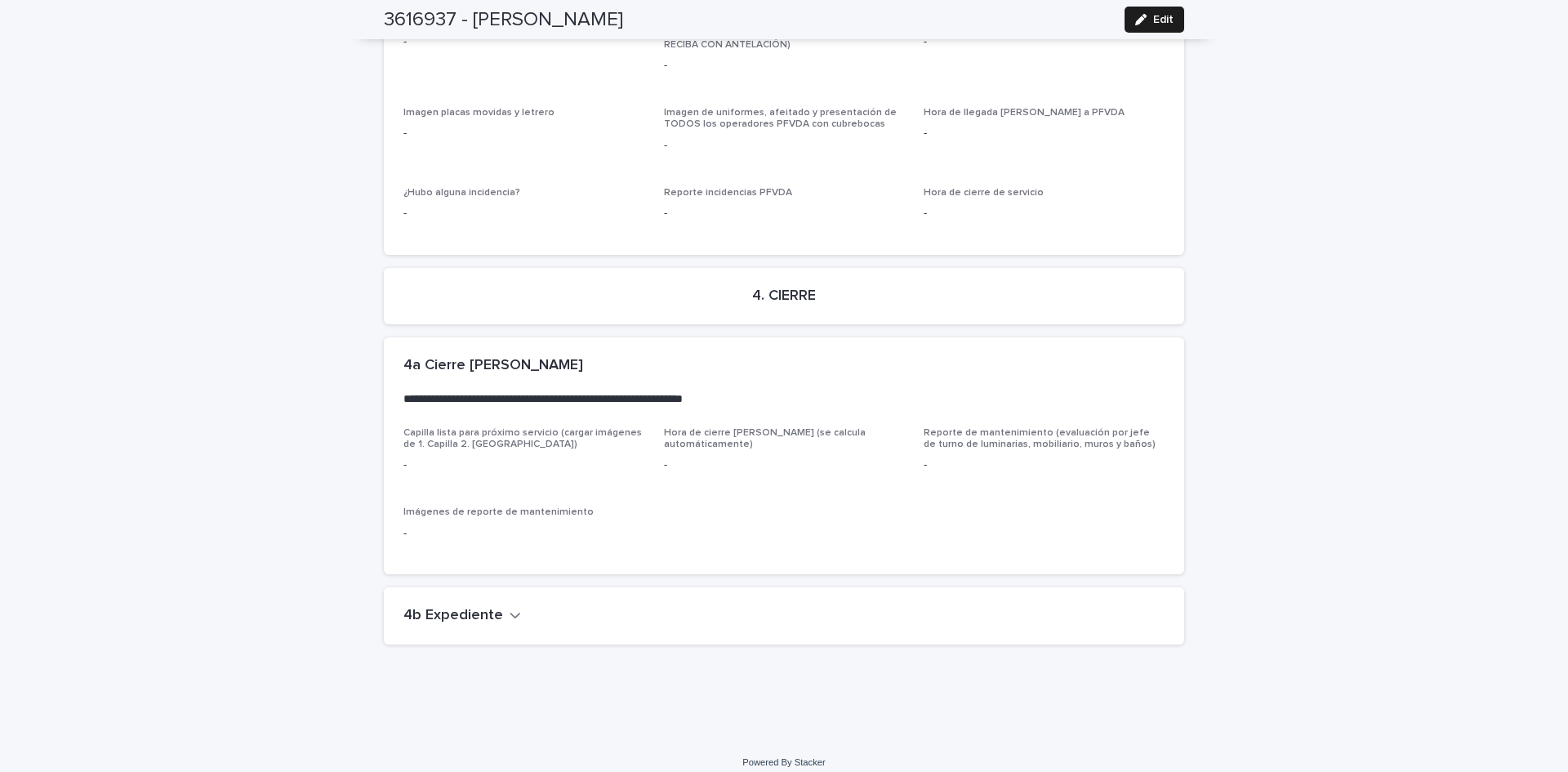
click at [510, 608] on icon "button" at bounding box center [515, 615] width 12 height 14
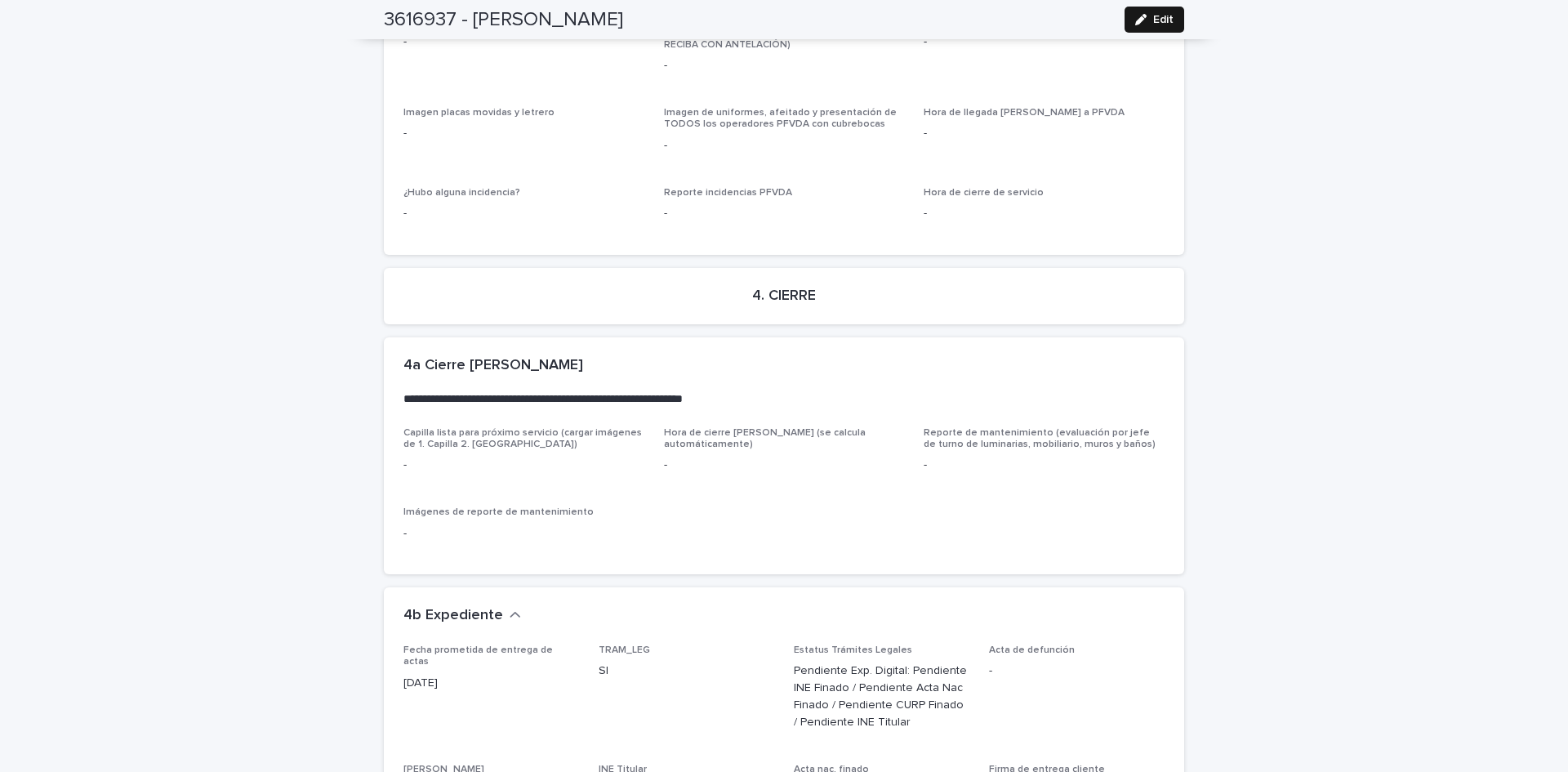
click at [1158, 17] on span "Edit" at bounding box center [1163, 19] width 21 height 12
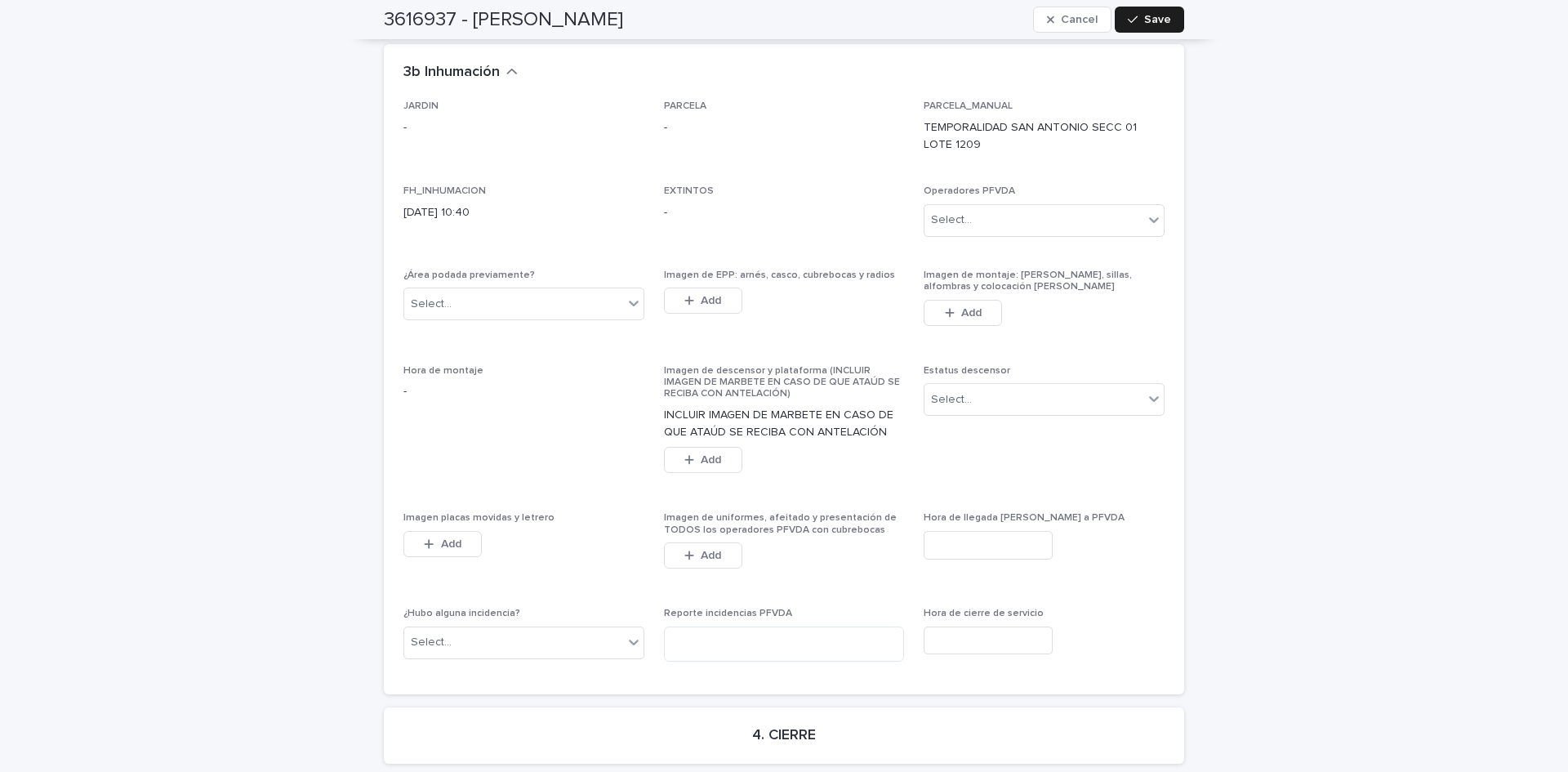
scroll to position [4758, 0]
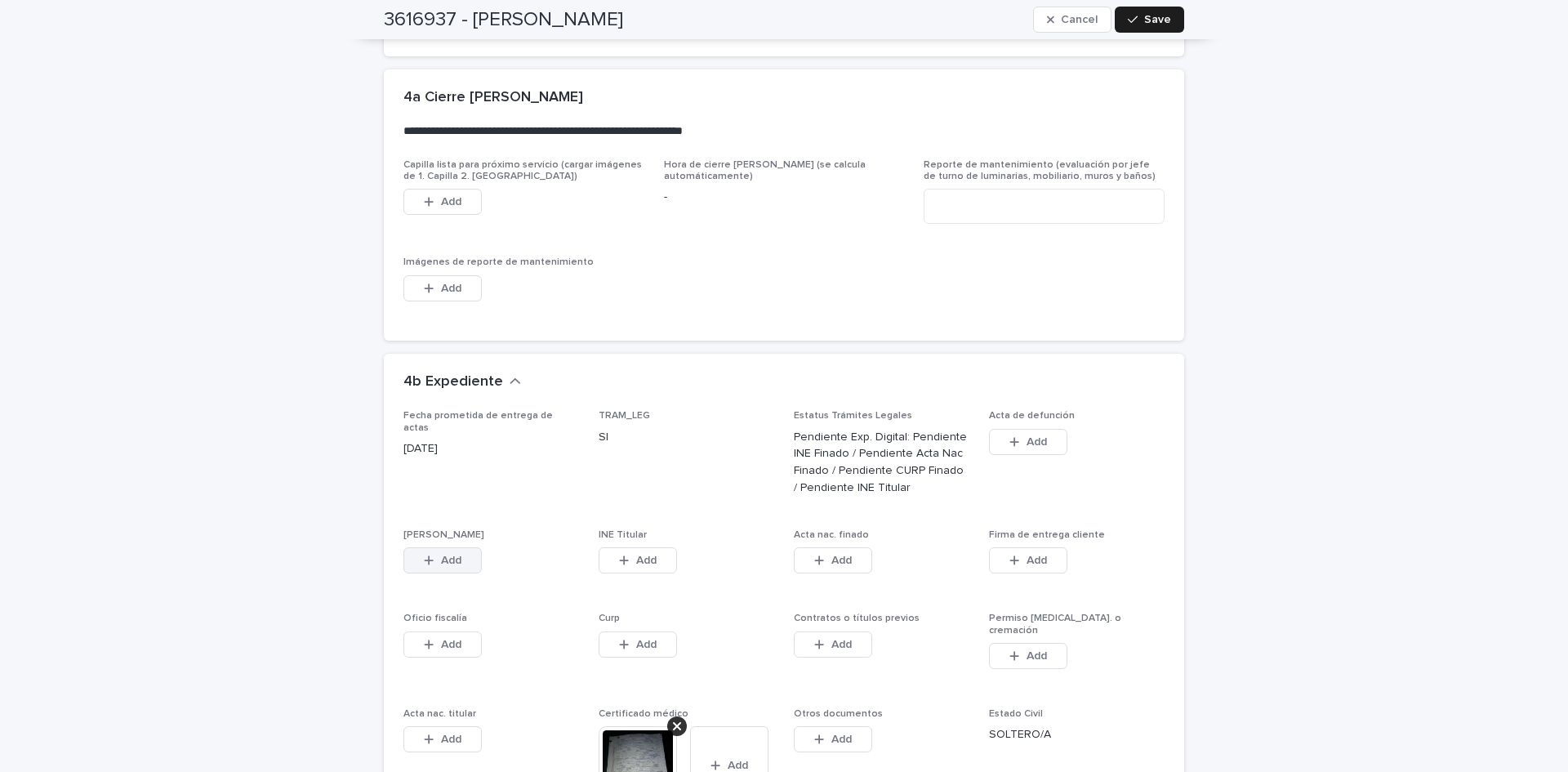
click at [457, 547] on button "Add" at bounding box center [442, 560] width 79 height 26
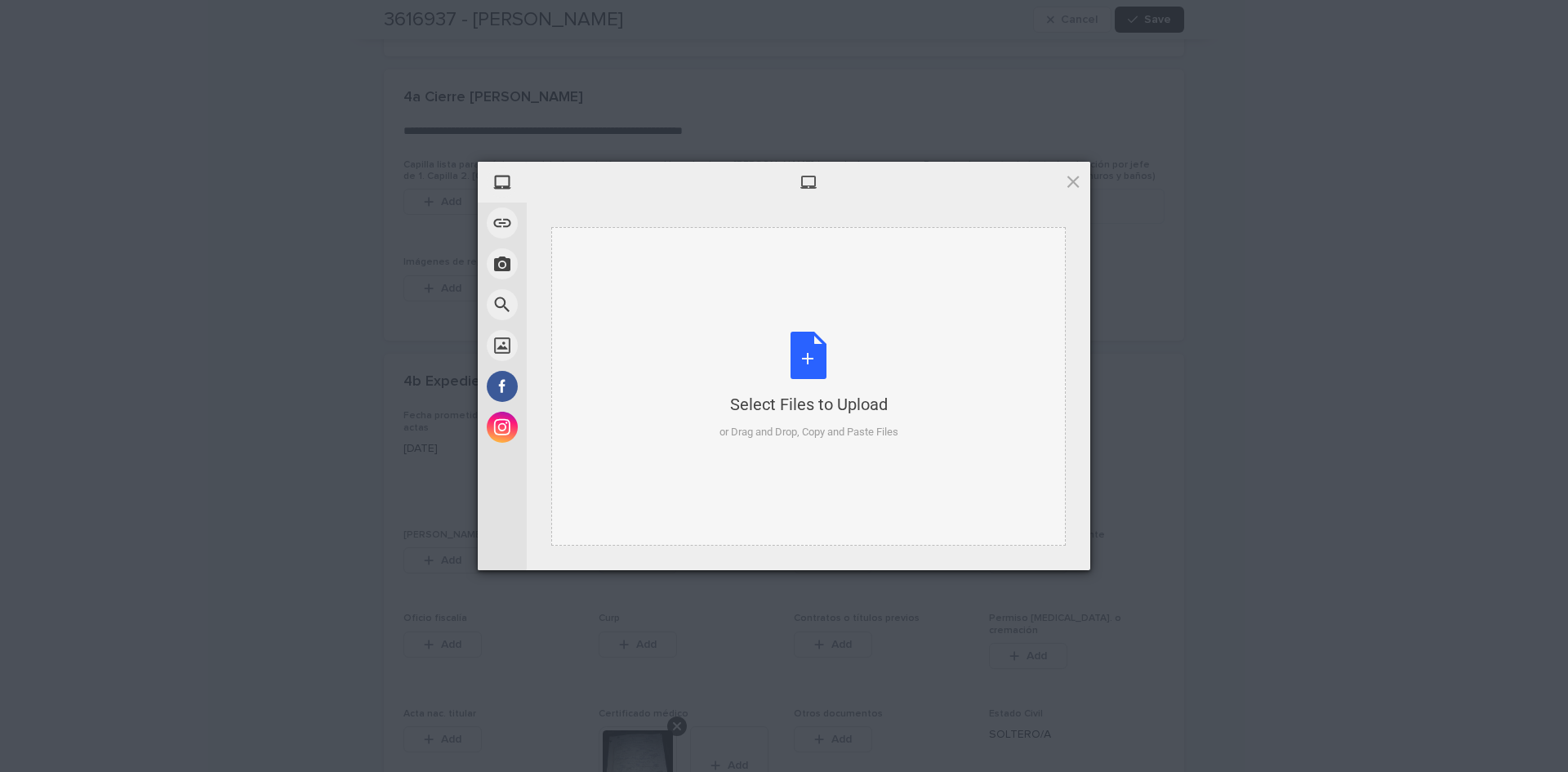
click at [804, 354] on div "Select Files to Upload or Drag and Drop, Copy and Paste Files" at bounding box center [808, 386] width 178 height 109
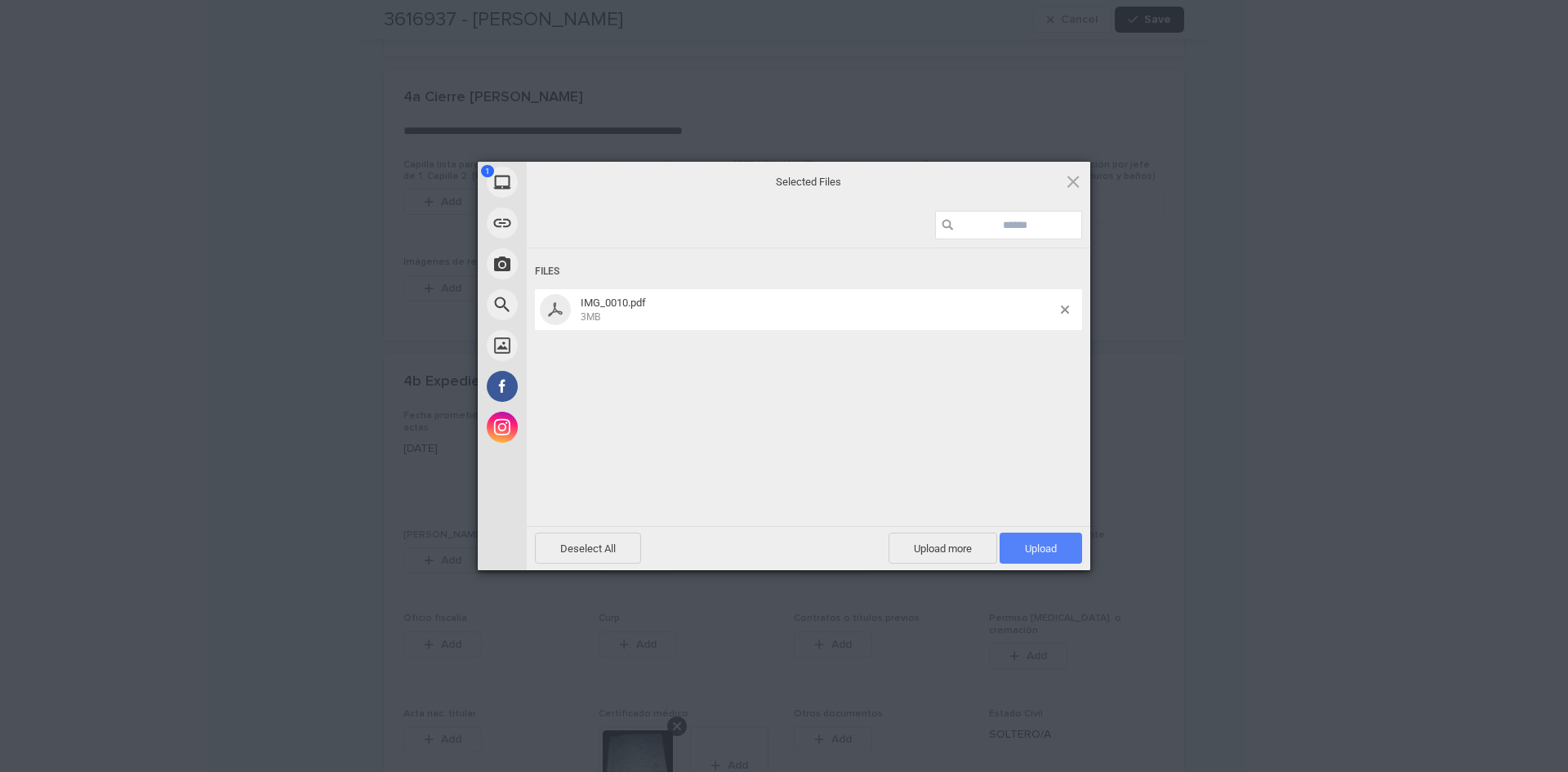
click at [1025, 545] on span "Upload 1" at bounding box center [1041, 549] width 32 height 13
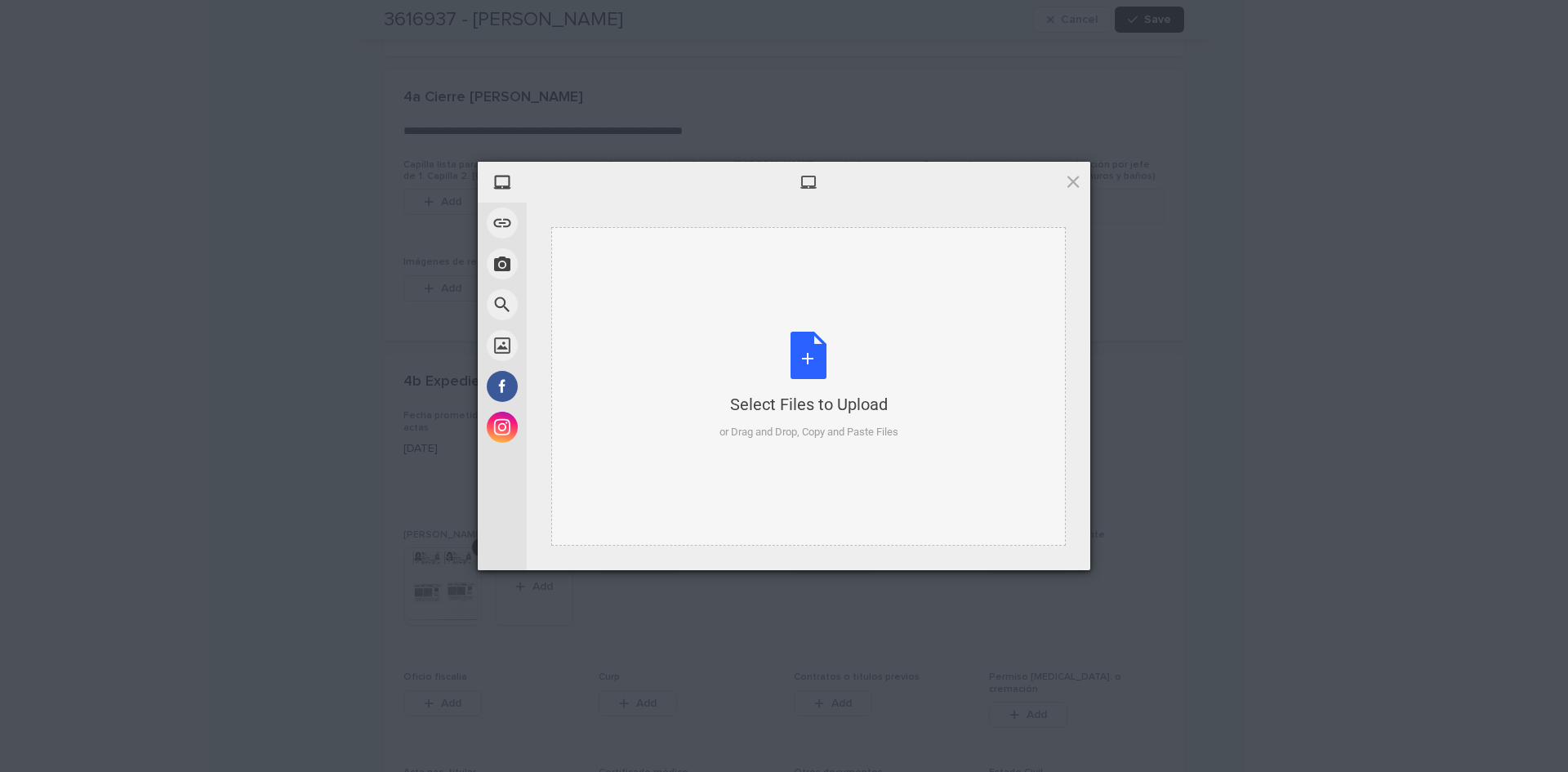
click at [811, 358] on div "Select Files to Upload or Drag and Drop, Copy and Paste Files" at bounding box center [808, 386] width 178 height 109
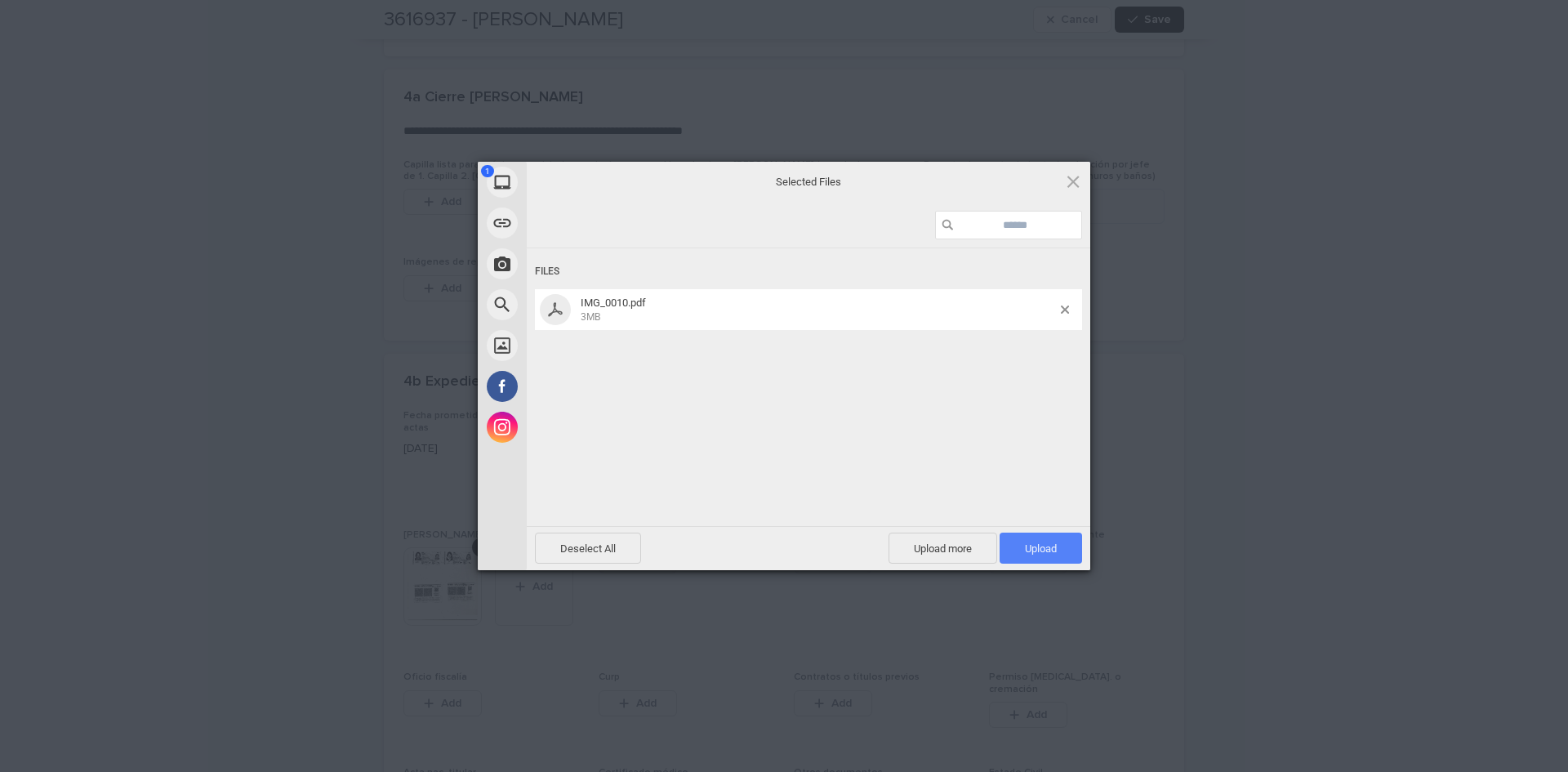
click at [1004, 545] on span "Upload 1" at bounding box center [1041, 548] width 82 height 31
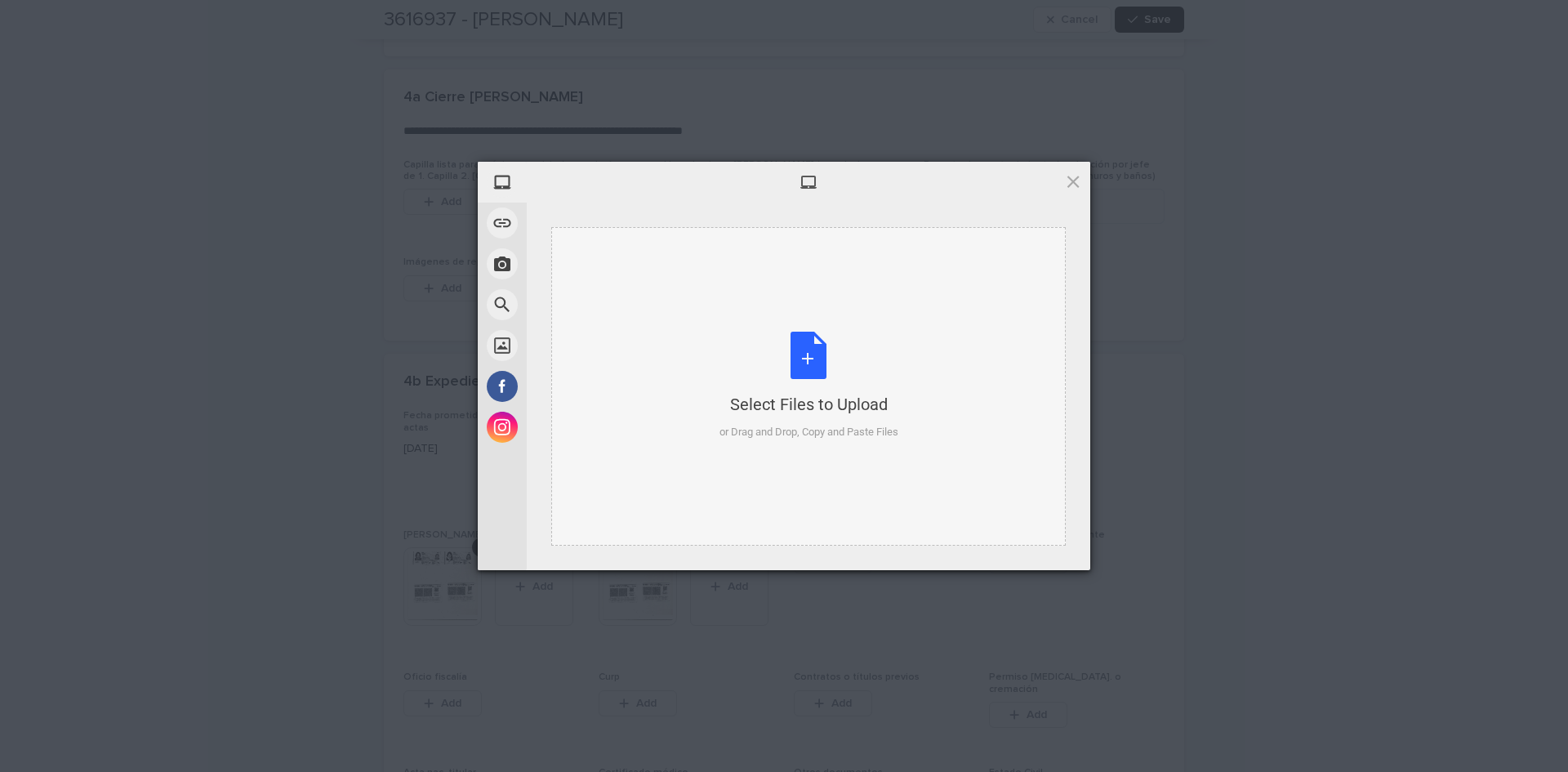
click at [804, 351] on div "Select Files to Upload or Drag and Drop, Copy and Paste Files" at bounding box center [808, 386] width 178 height 109
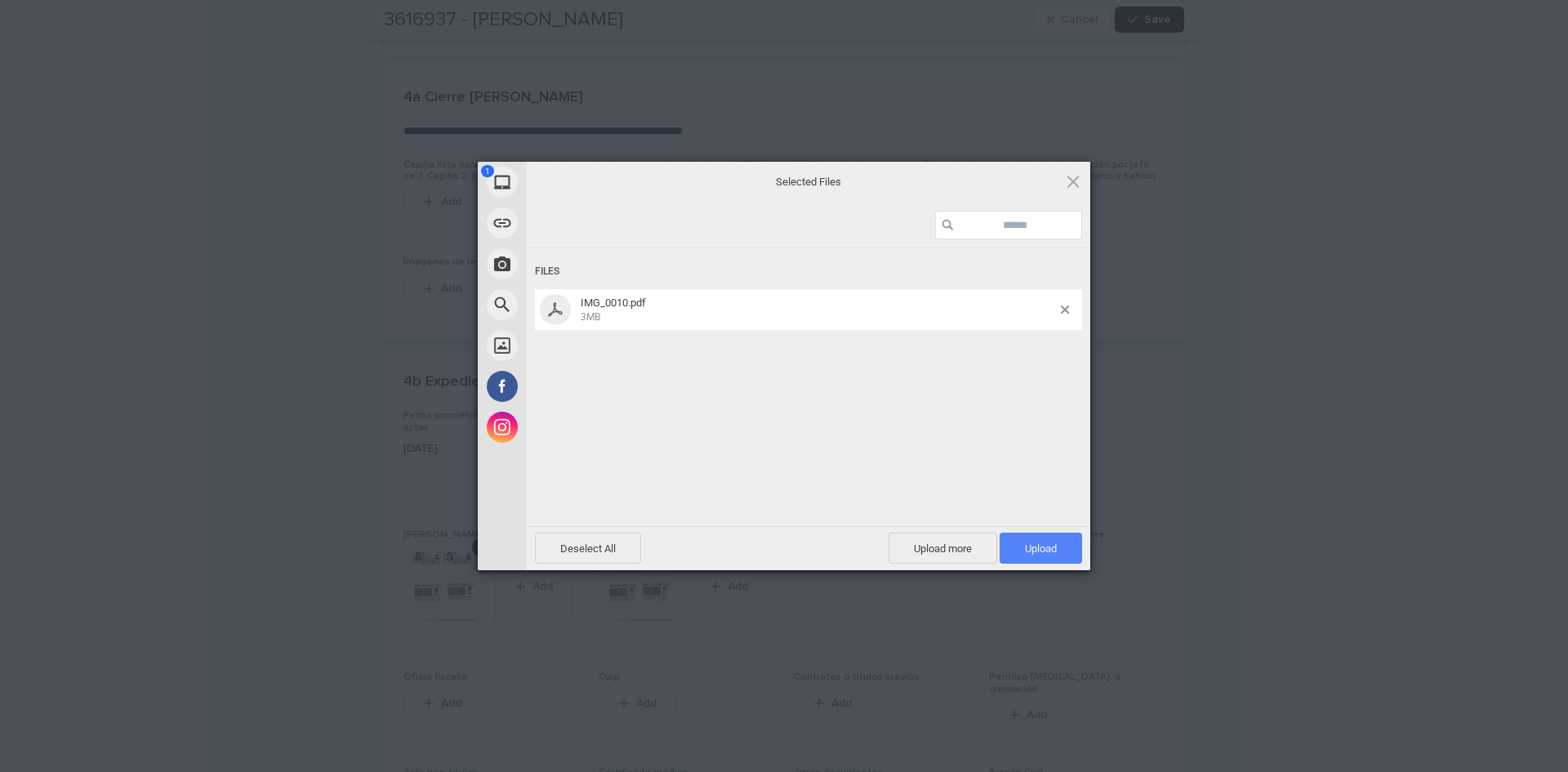
click at [1047, 553] on span "Upload 1" at bounding box center [1041, 549] width 32 height 13
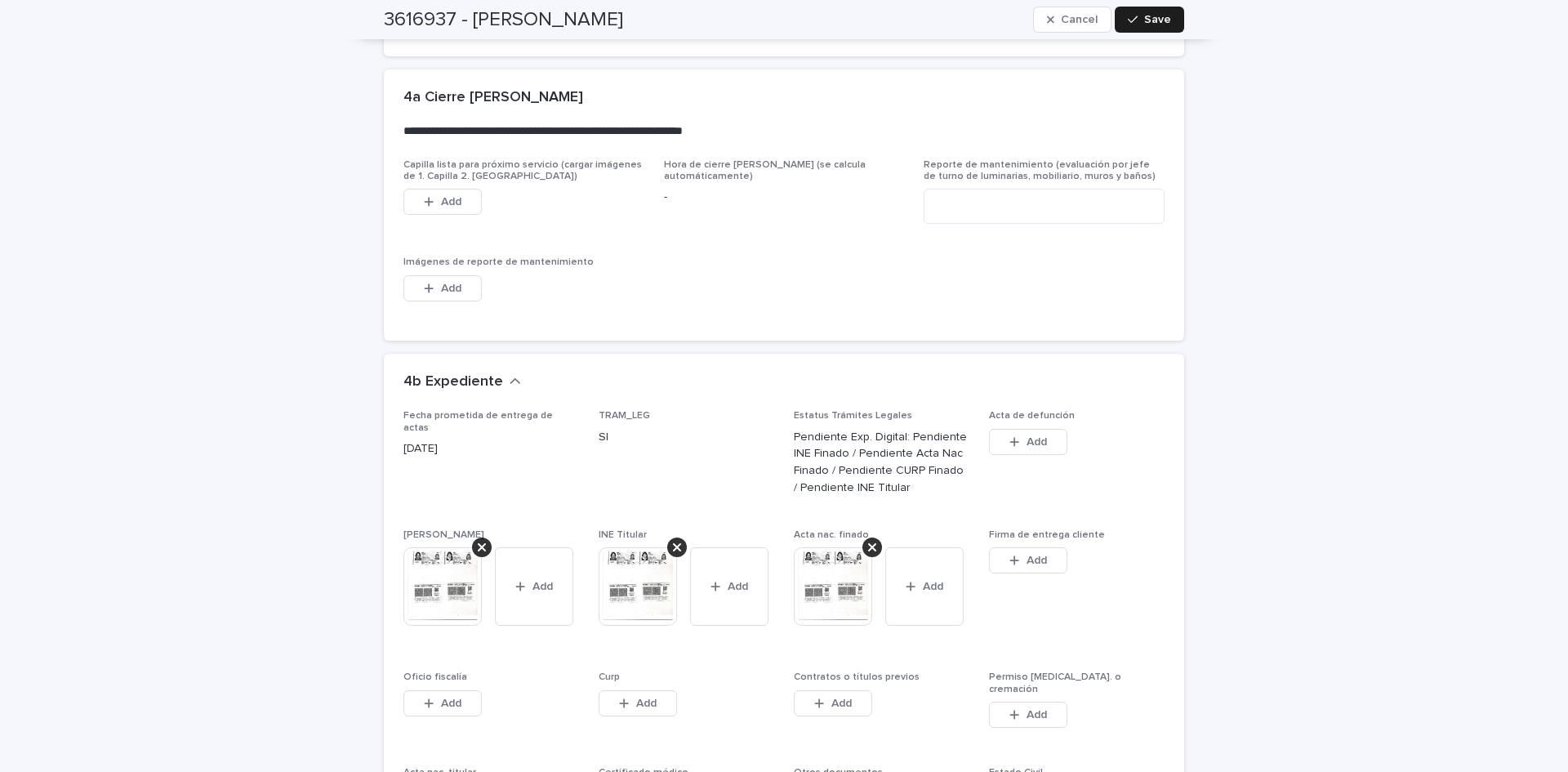
click at [620, 698] on icon "button" at bounding box center [624, 703] width 10 height 12
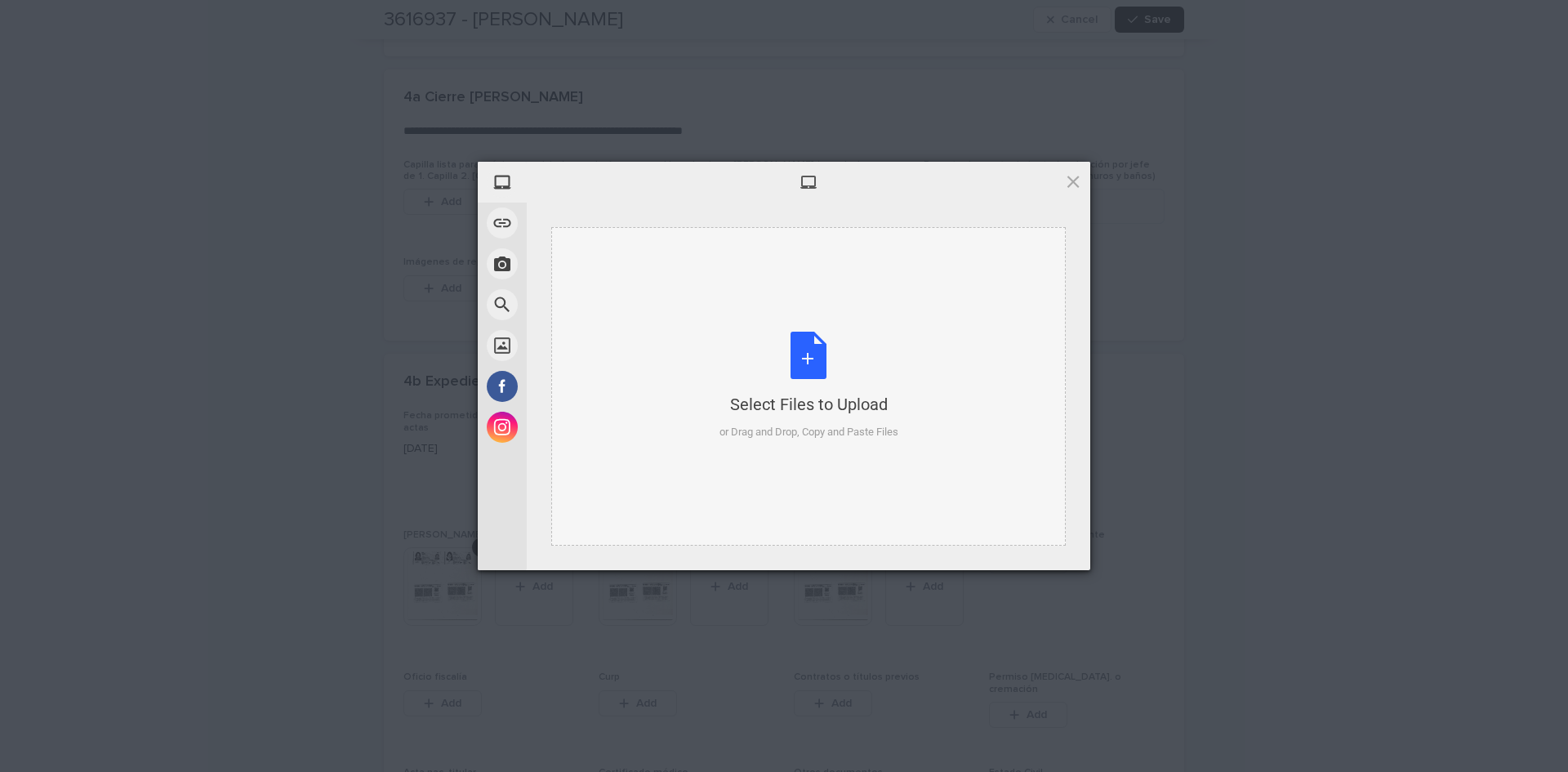
click at [817, 369] on div "Select Files to Upload or Drag and Drop, Copy and Paste Files" at bounding box center [808, 386] width 178 height 109
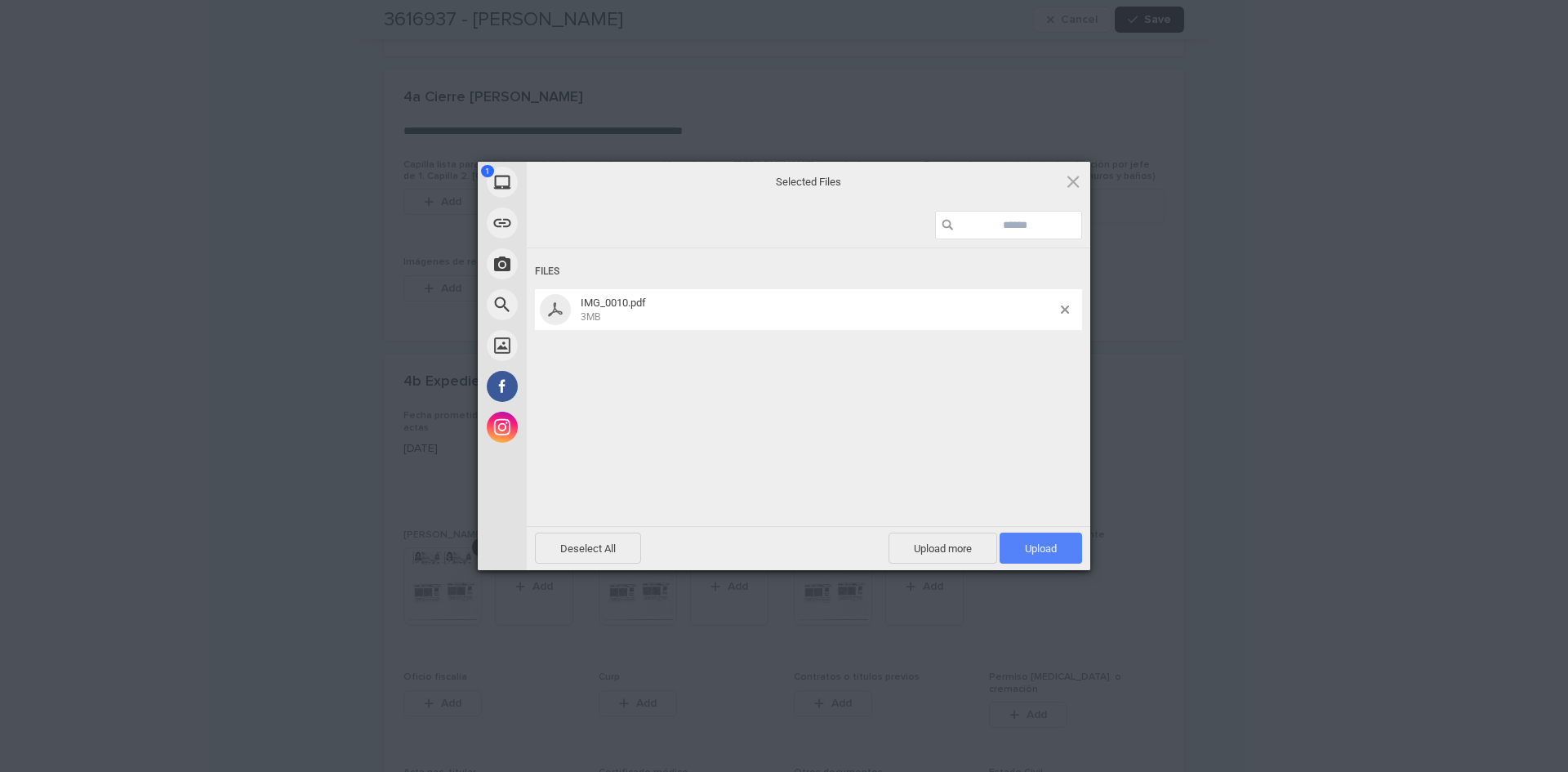
click at [1014, 545] on span "Upload 1" at bounding box center [1041, 548] width 82 height 31
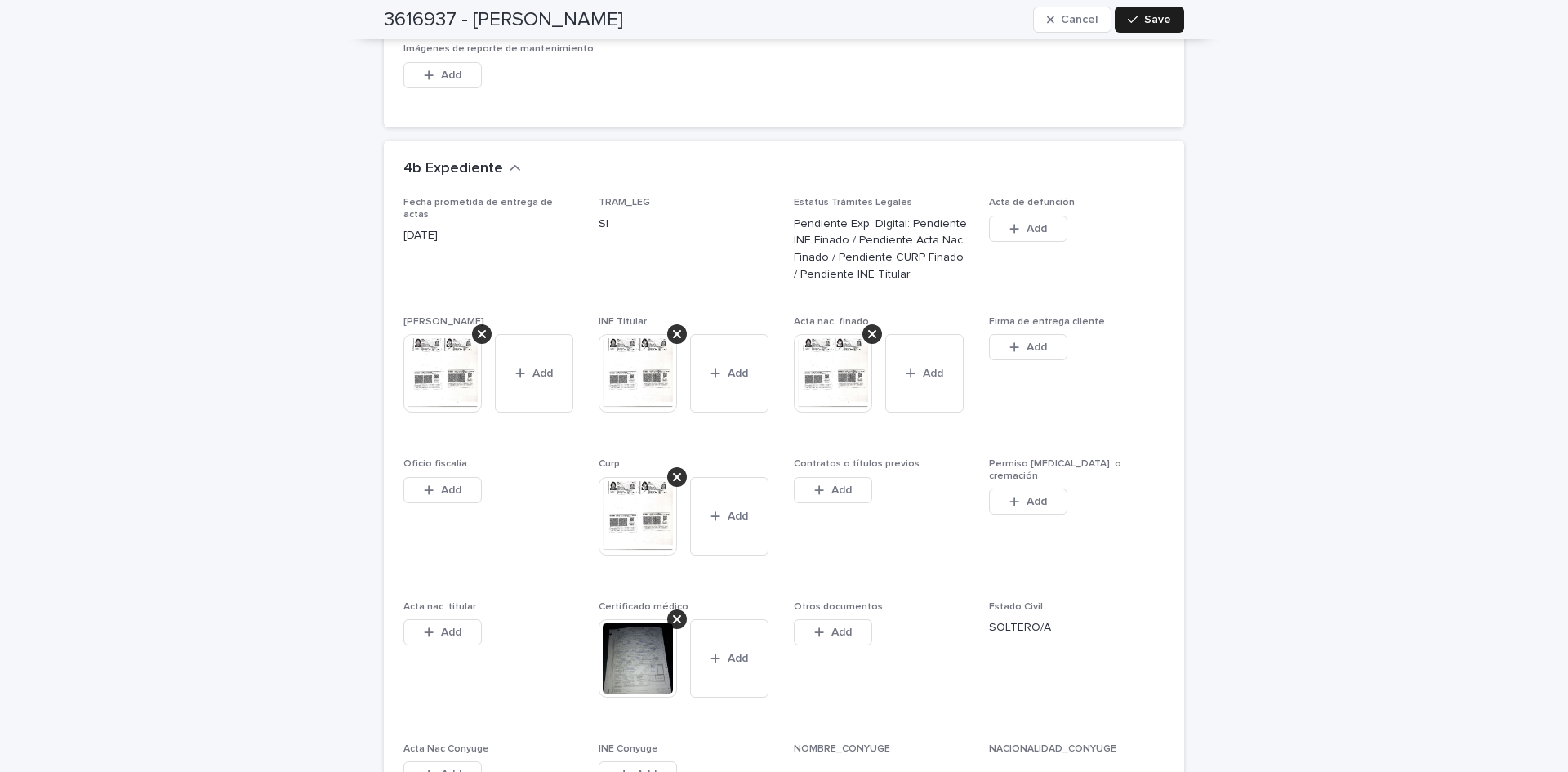
scroll to position [5083, 0]
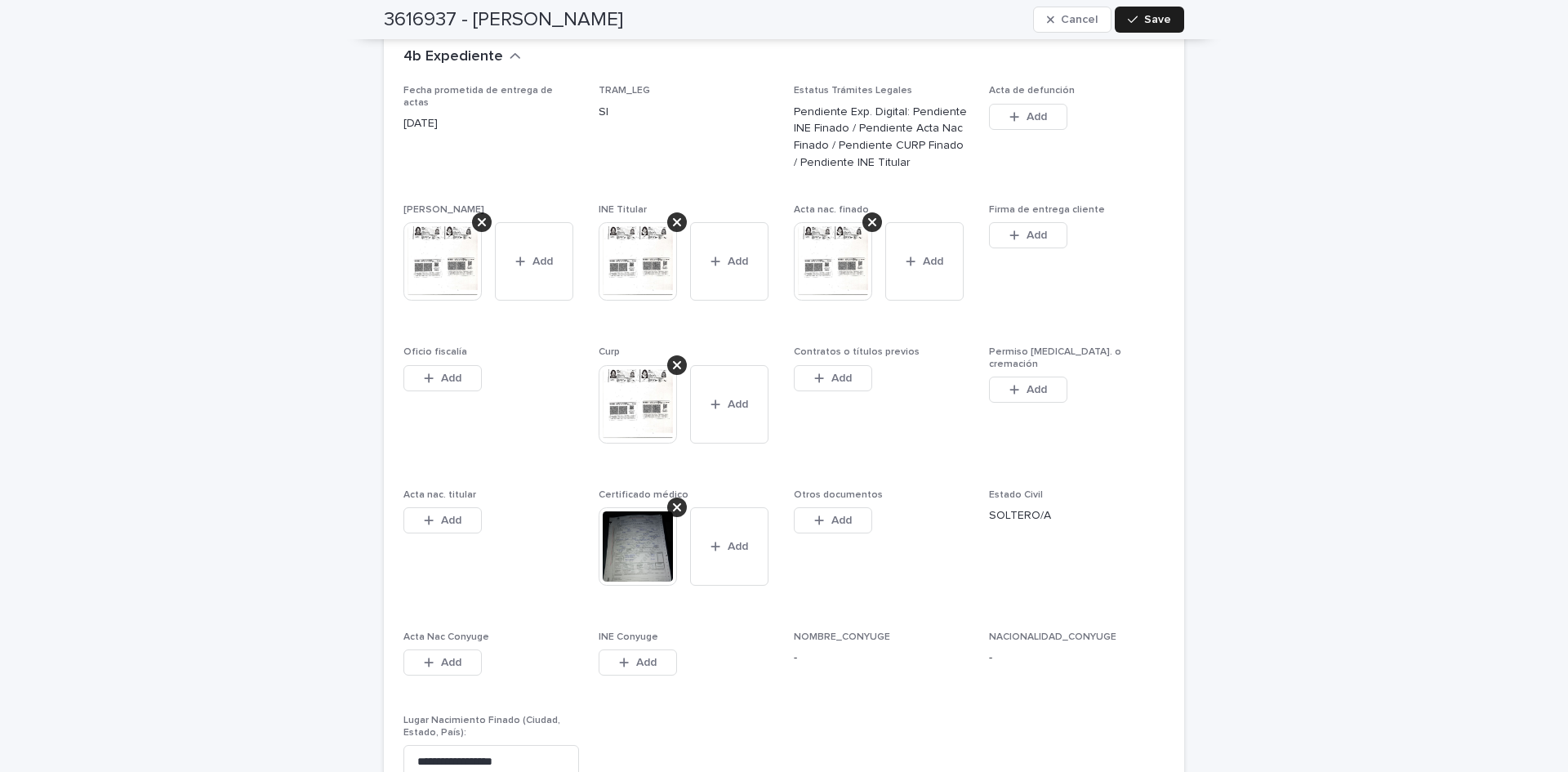
drag, startPoint x: 1299, startPoint y: 437, endPoint x: 1067, endPoint y: 495, distance: 239.1
click at [710, 515] on button "Add" at bounding box center [729, 546] width 79 height 79
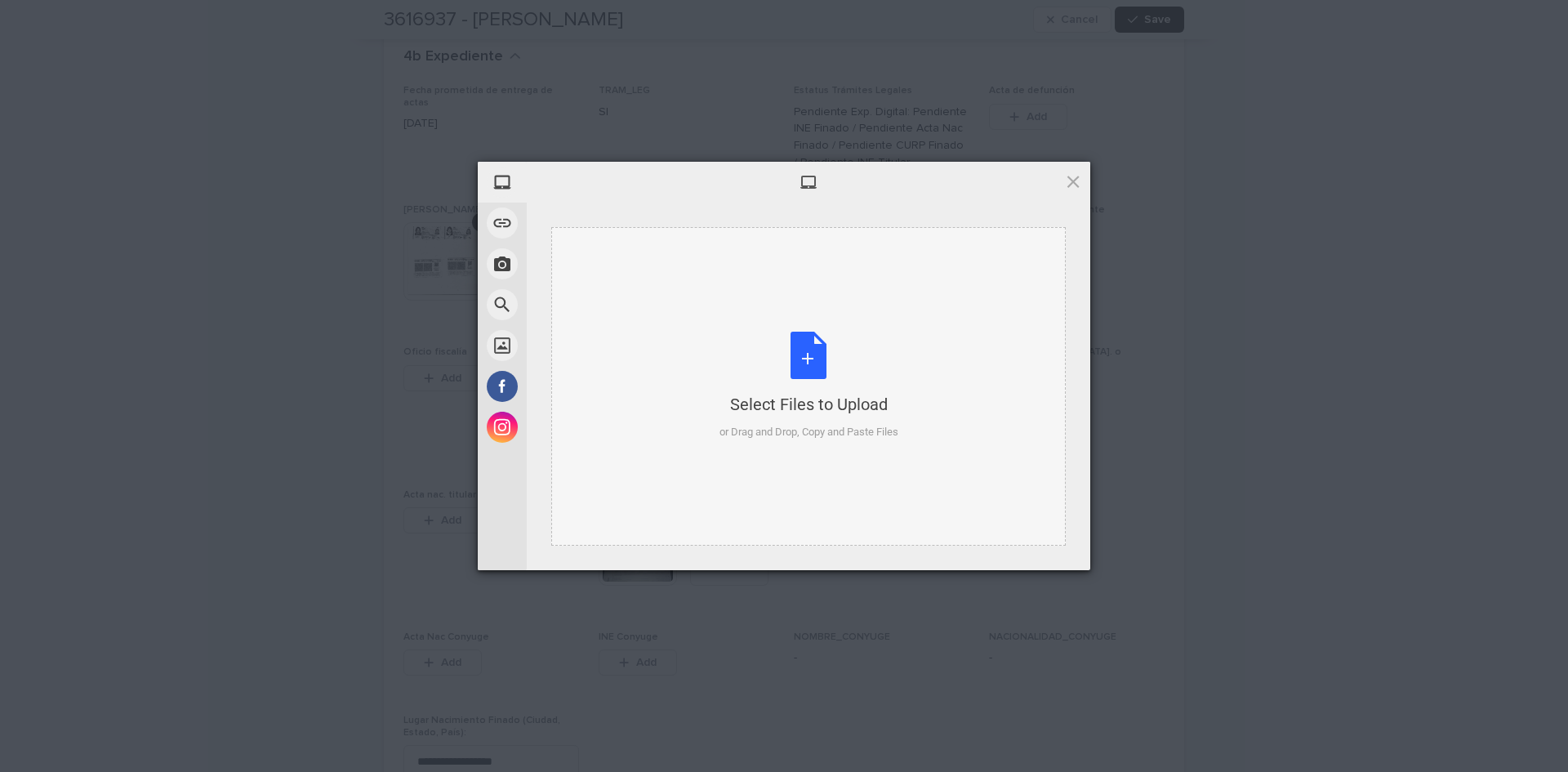
click at [810, 344] on div "Select Files to Upload or Drag and Drop, Copy and Paste Files" at bounding box center [808, 386] width 178 height 109
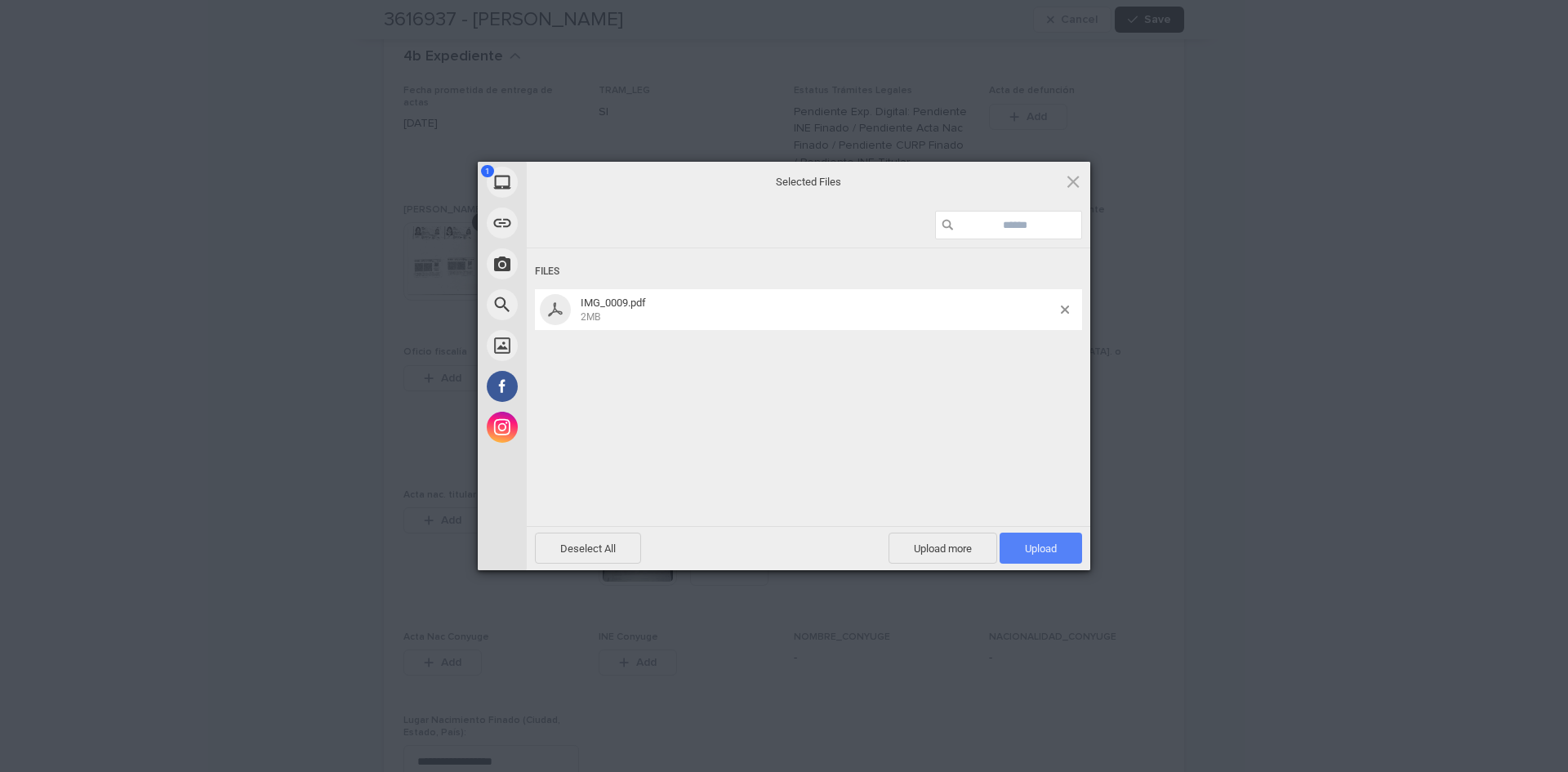
click at [1054, 545] on span "Upload 1" at bounding box center [1041, 549] width 32 height 13
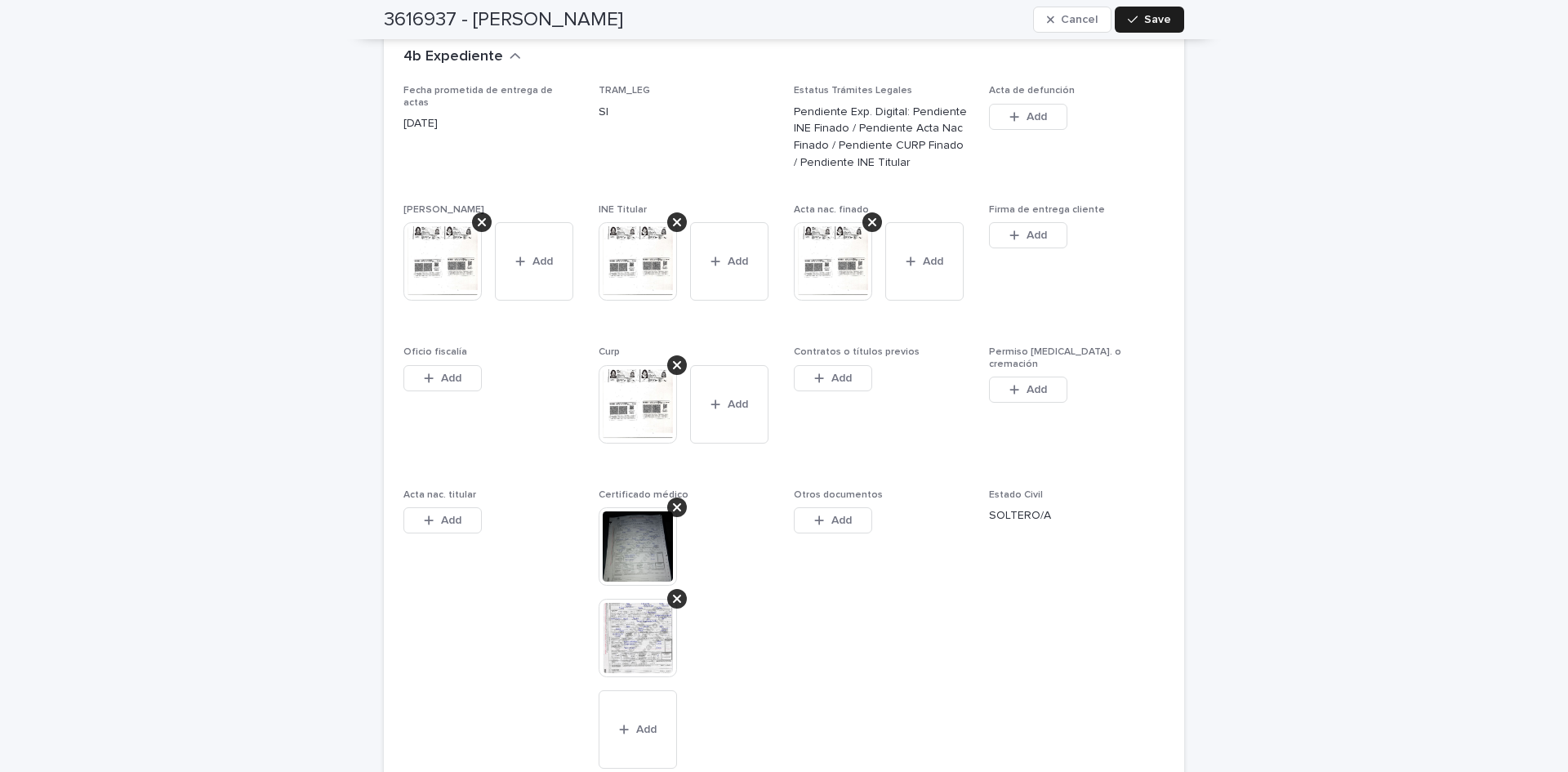
click at [650, 608] on img at bounding box center [638, 638] width 79 height 79
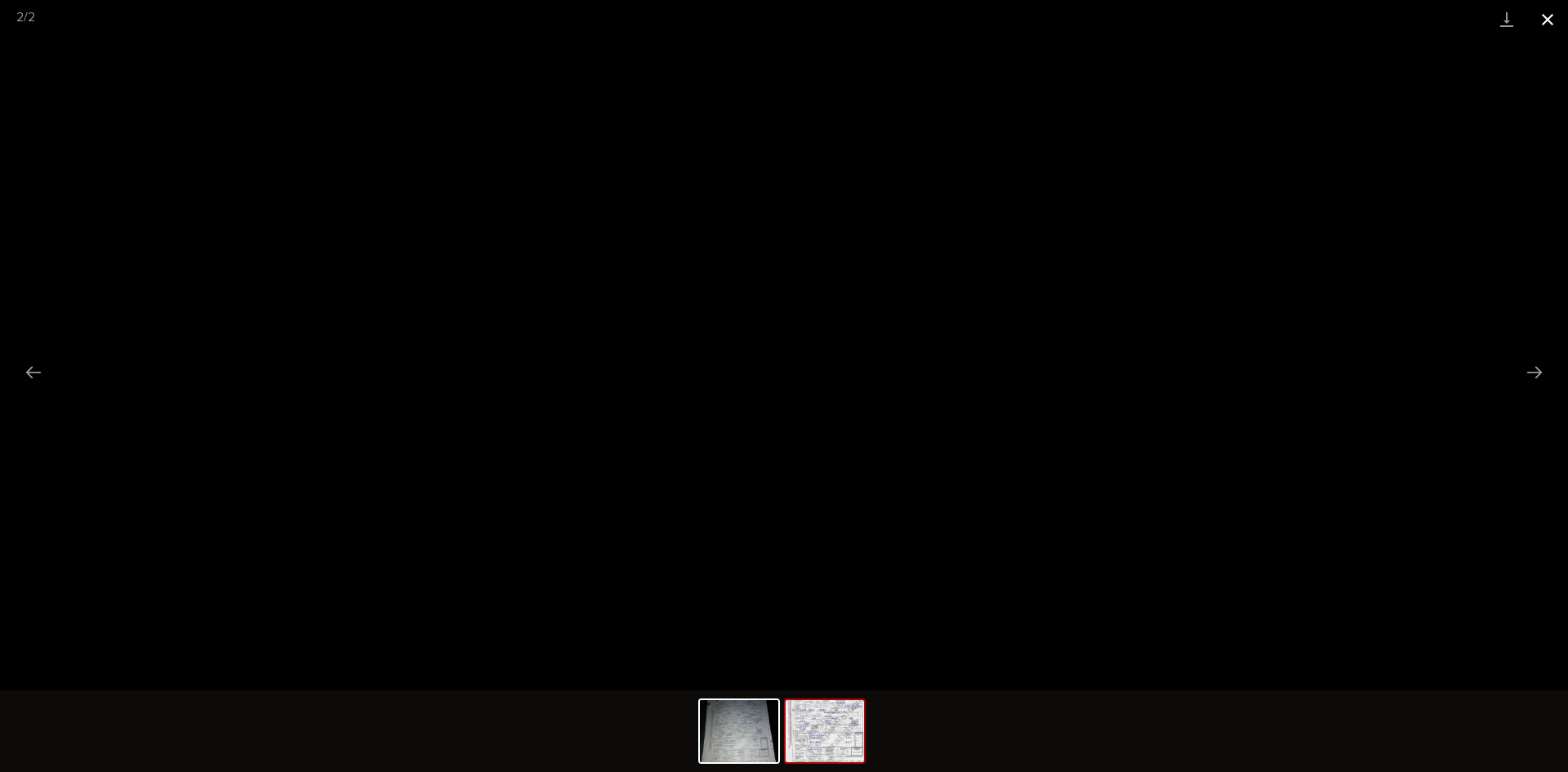
click at [1556, 21] on button "Close gallery" at bounding box center [1547, 19] width 41 height 38
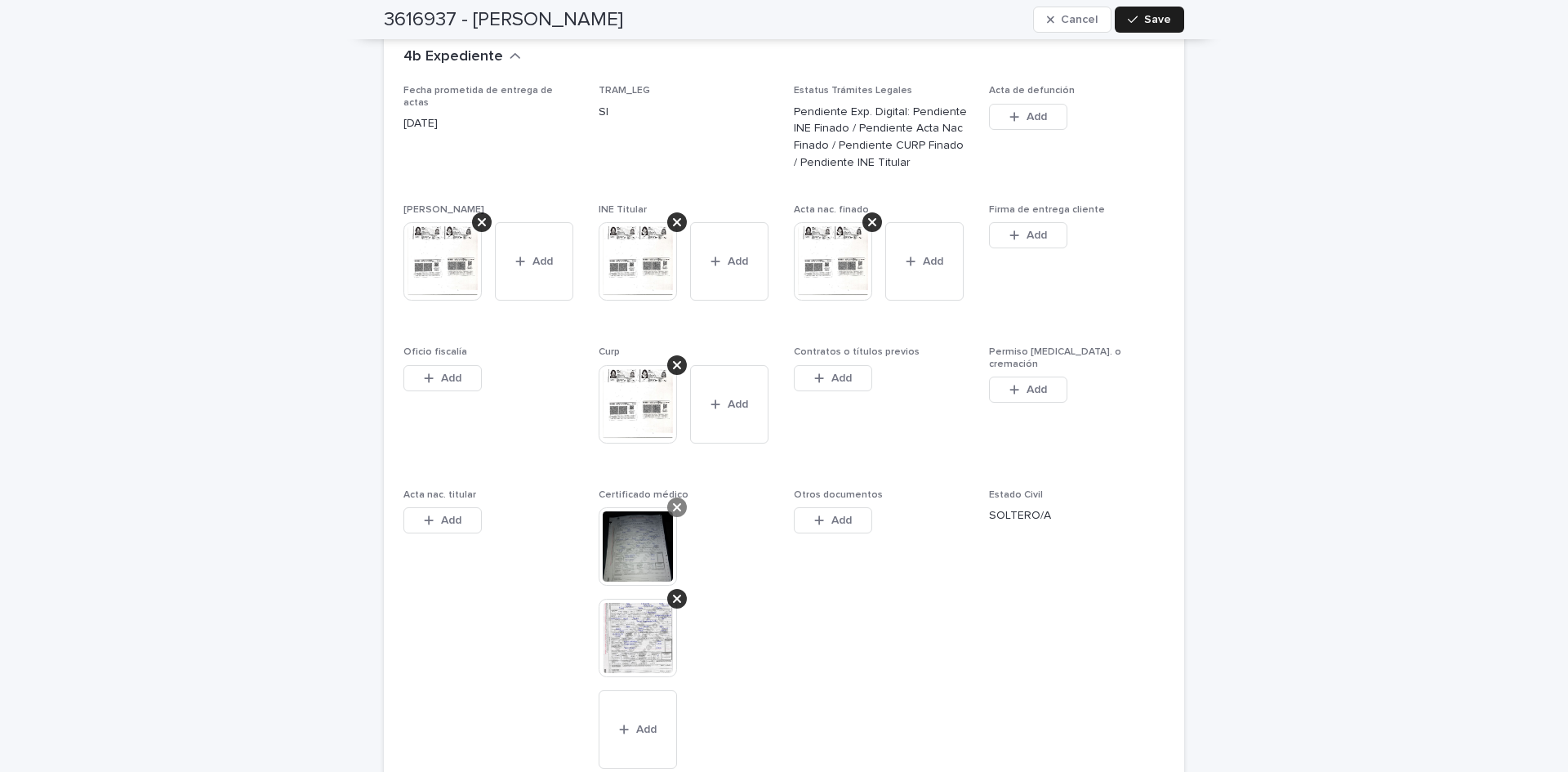
click at [673, 501] on icon at bounding box center [677, 507] width 8 height 13
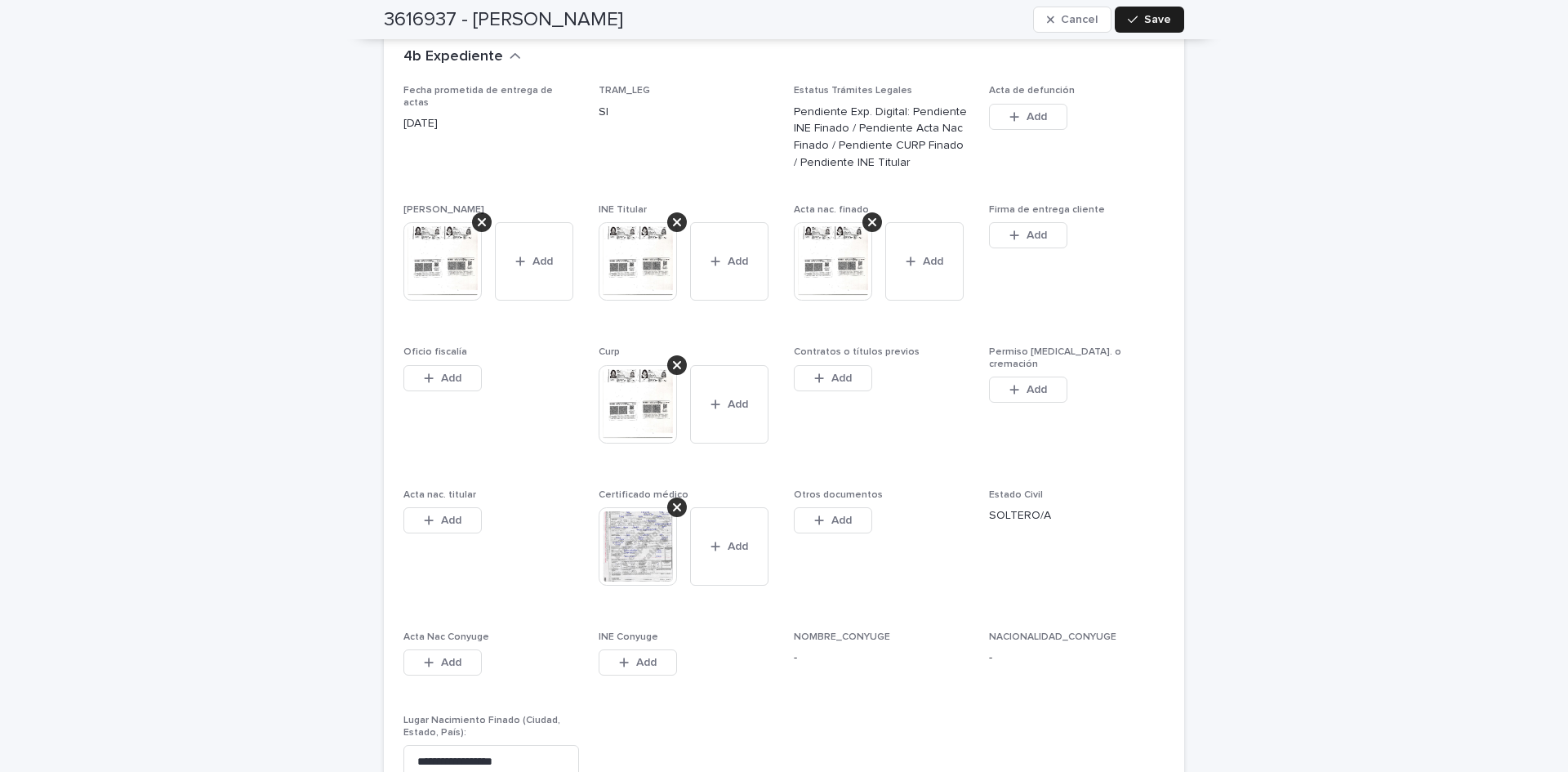
click at [651, 544] on img at bounding box center [638, 546] width 79 height 79
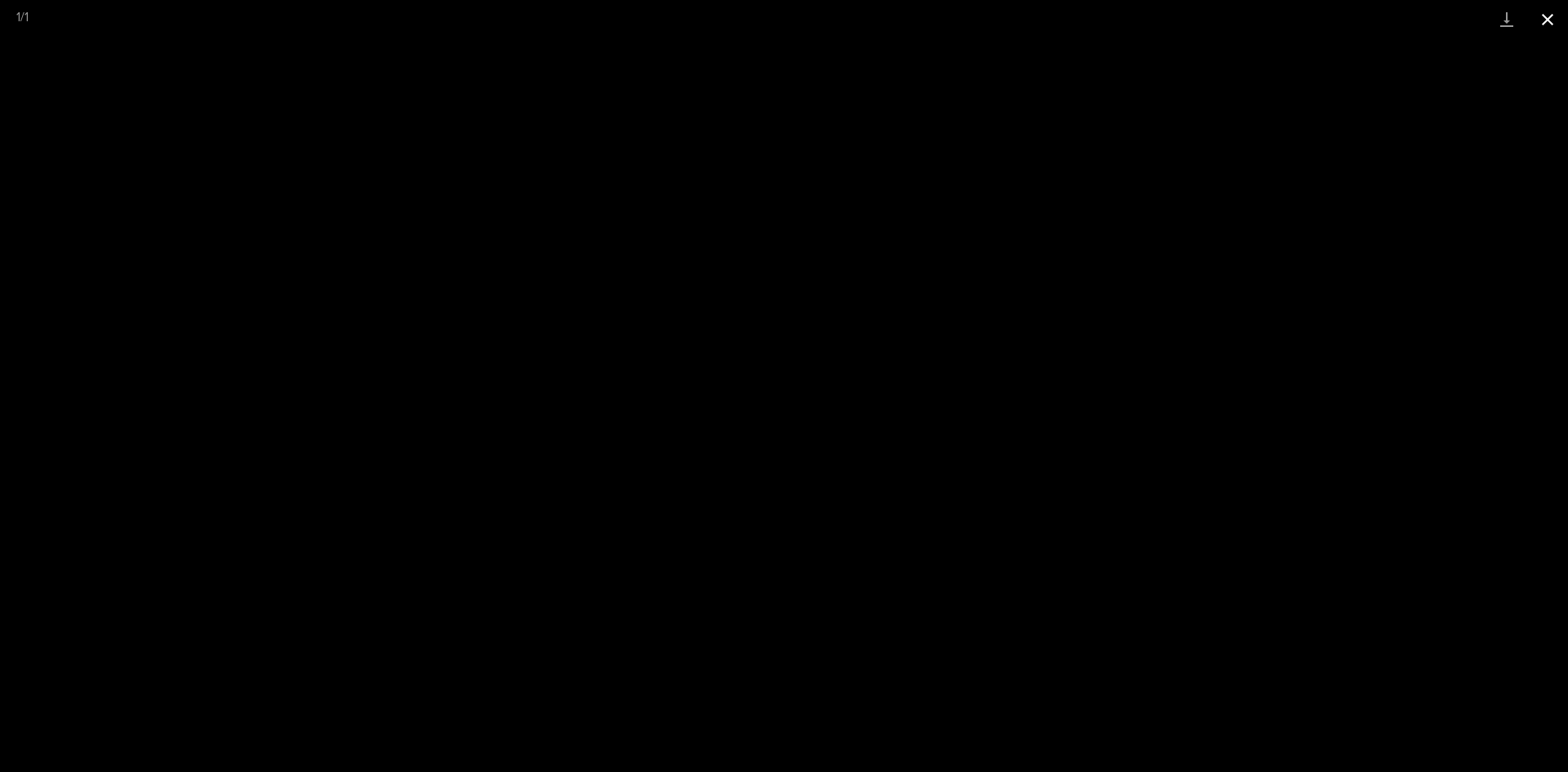
click at [1561, 17] on button "Close gallery" at bounding box center [1547, 19] width 41 height 38
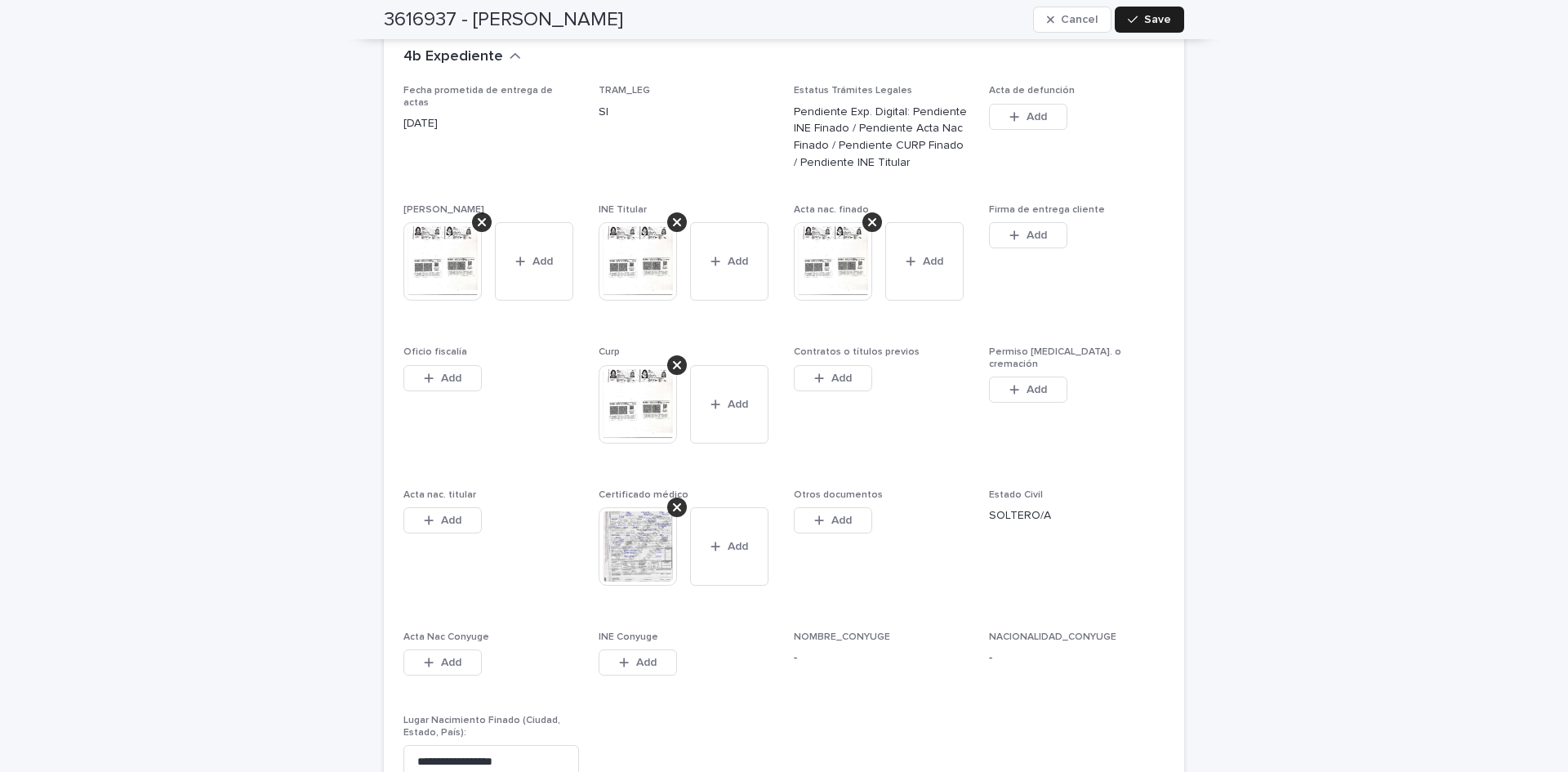
click at [836, 236] on img at bounding box center [832, 261] width 79 height 79
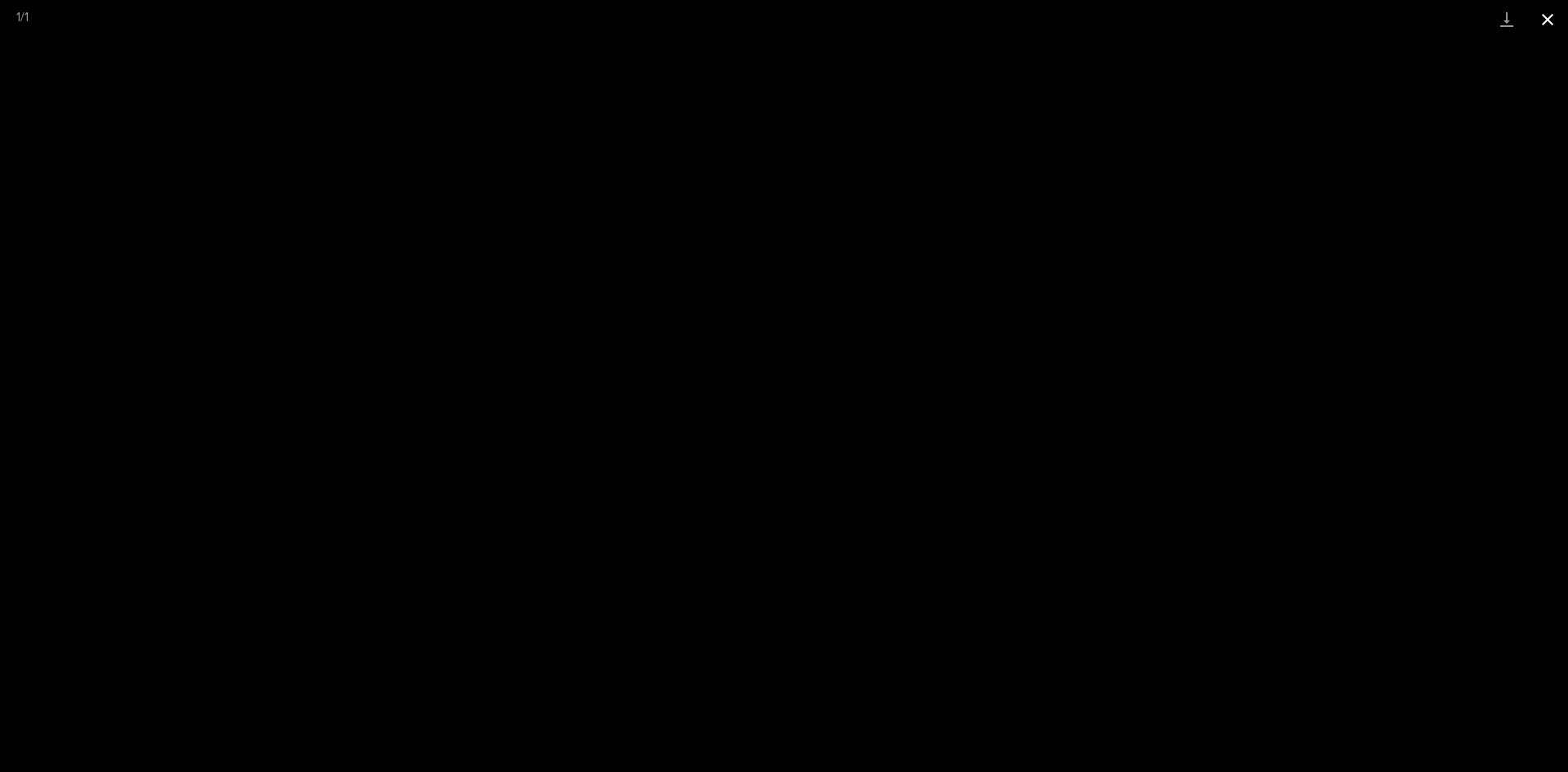
click at [1544, 11] on button "Close gallery" at bounding box center [1547, 19] width 41 height 38
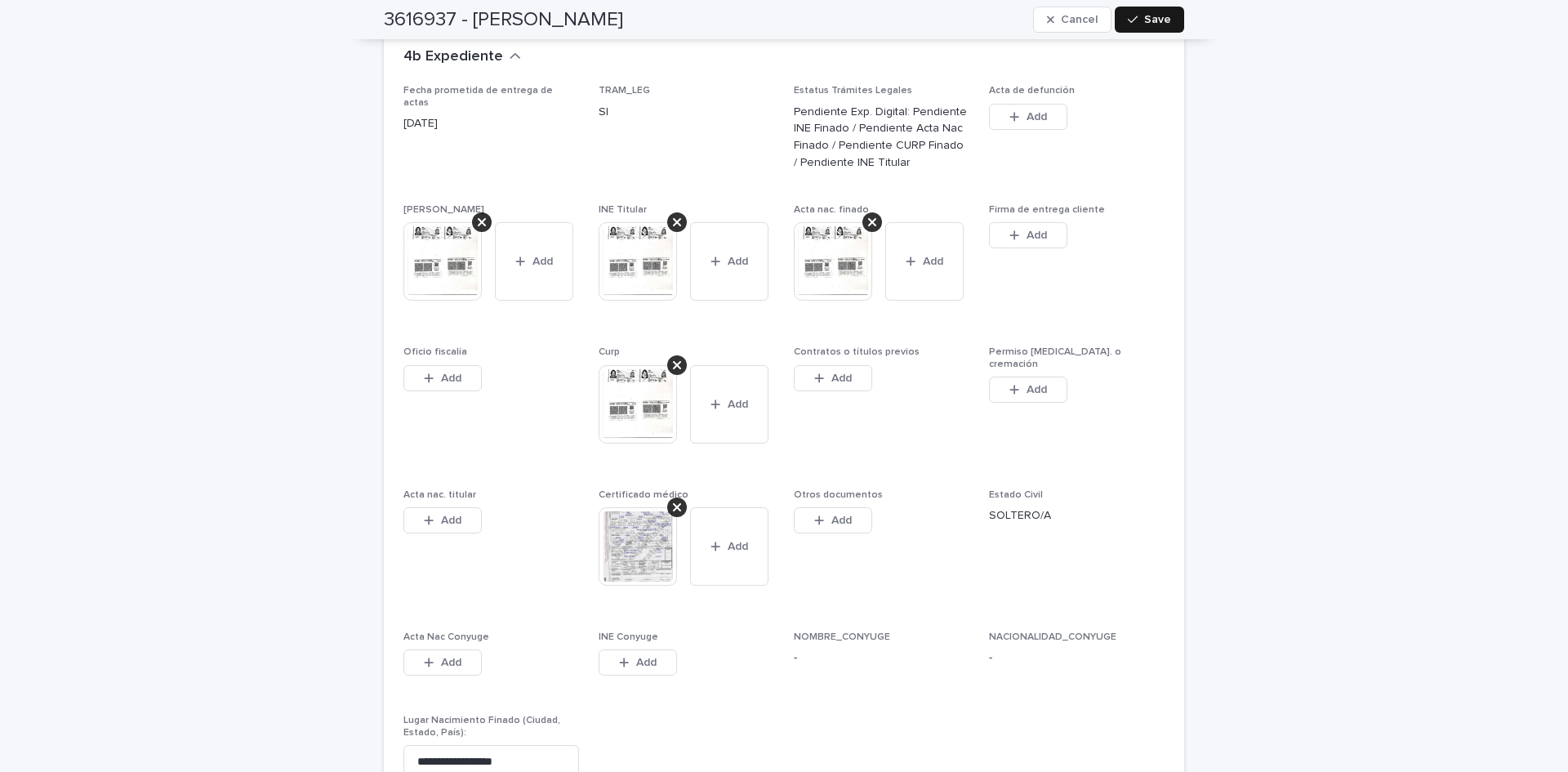
click at [1159, 11] on button "Save" at bounding box center [1150, 19] width 70 height 26
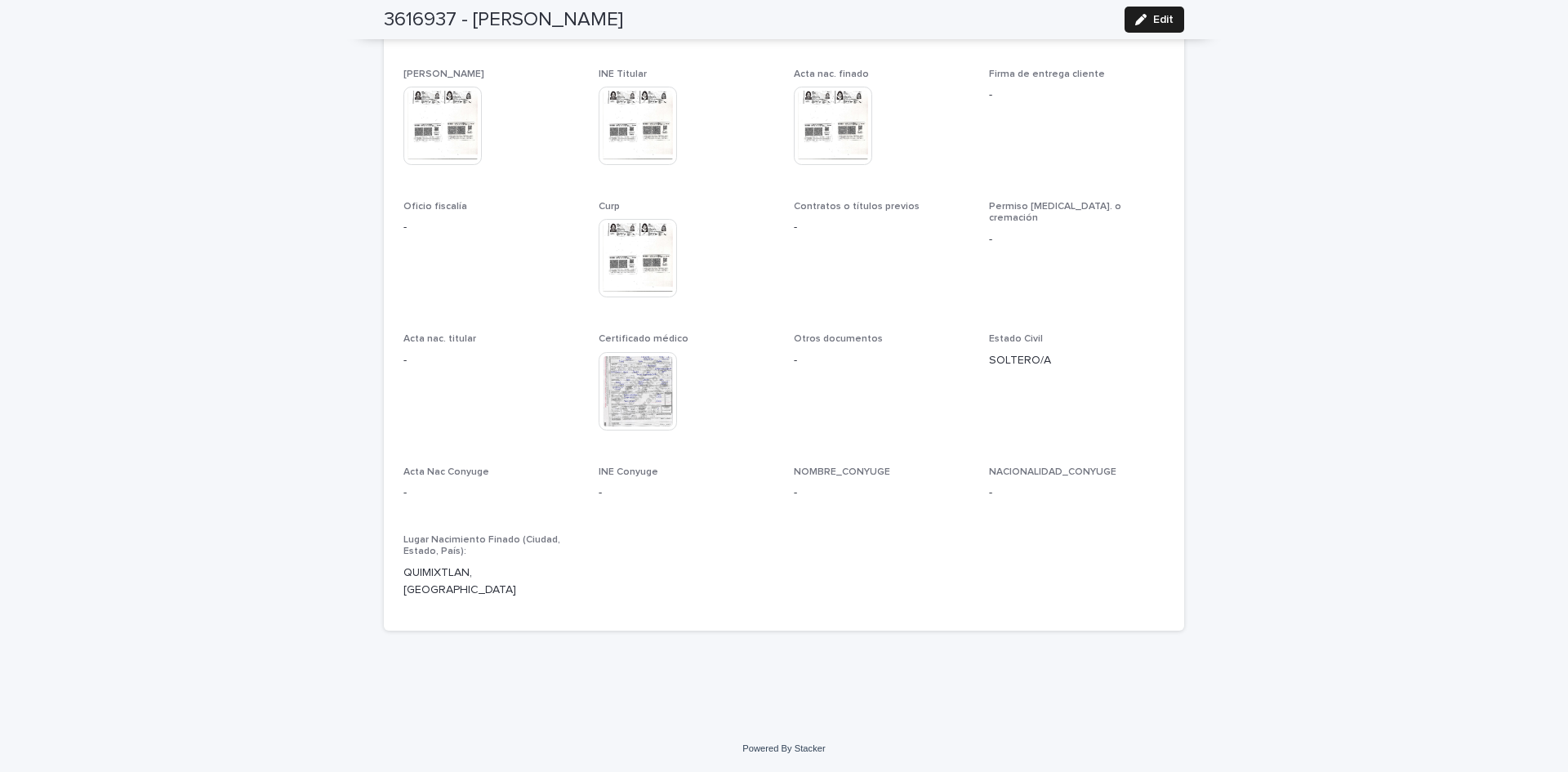
scroll to position [4664, 0]
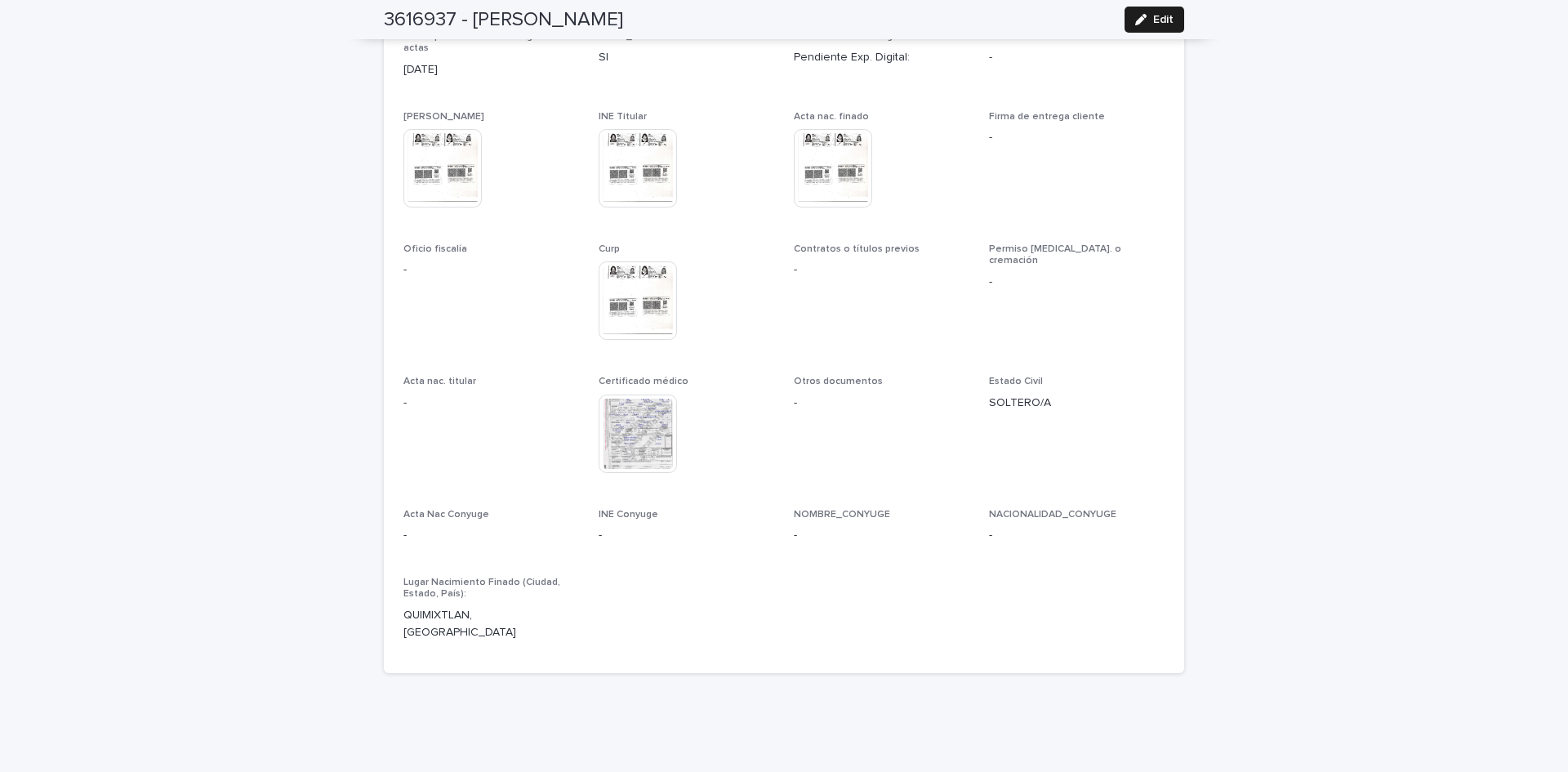
drag, startPoint x: 1394, startPoint y: 381, endPoint x: 1094, endPoint y: 357, distance: 301.0
click at [610, 395] on img at bounding box center [638, 434] width 79 height 79
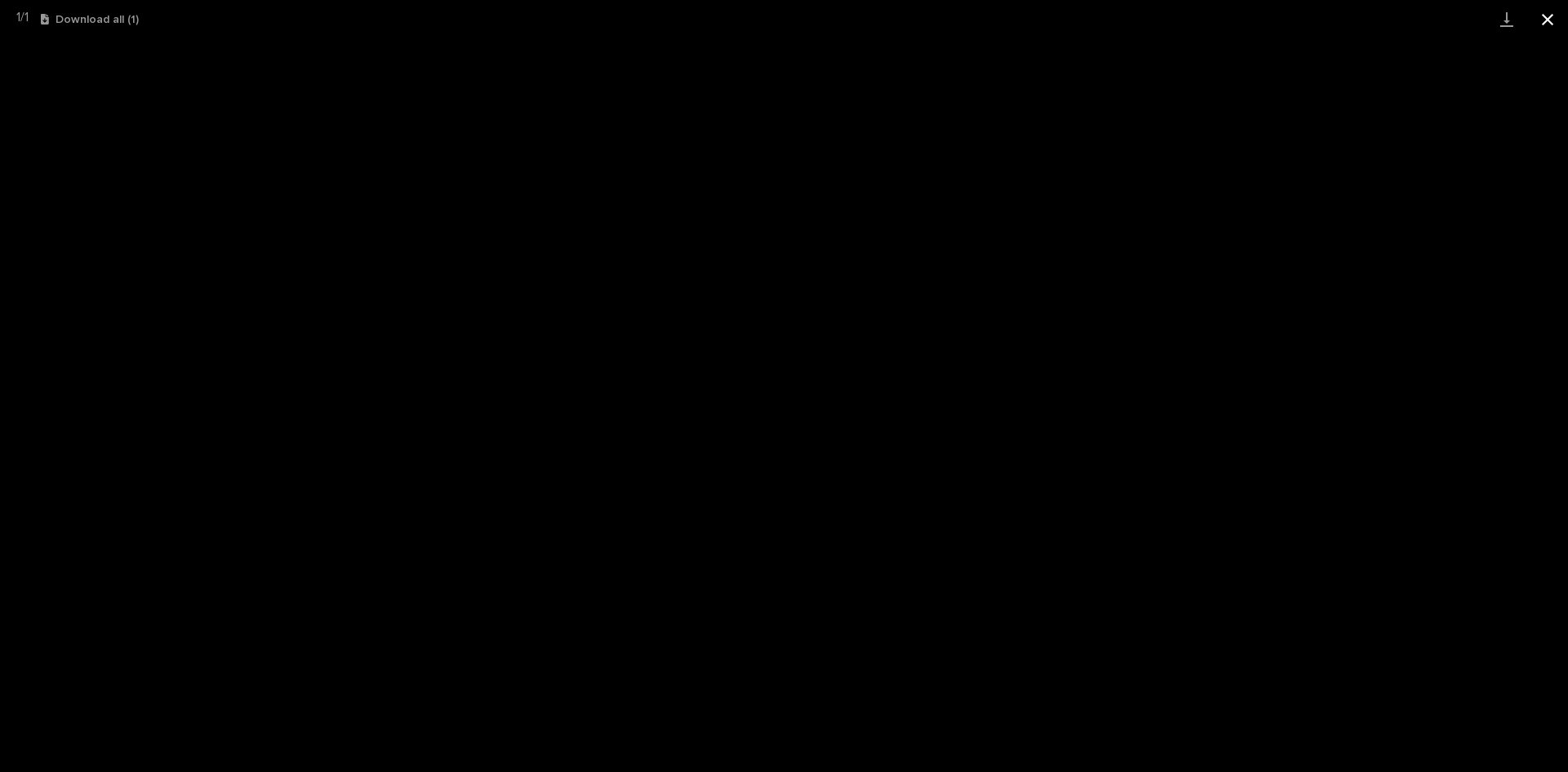
click at [1539, 13] on button "Close gallery" at bounding box center [1547, 19] width 41 height 38
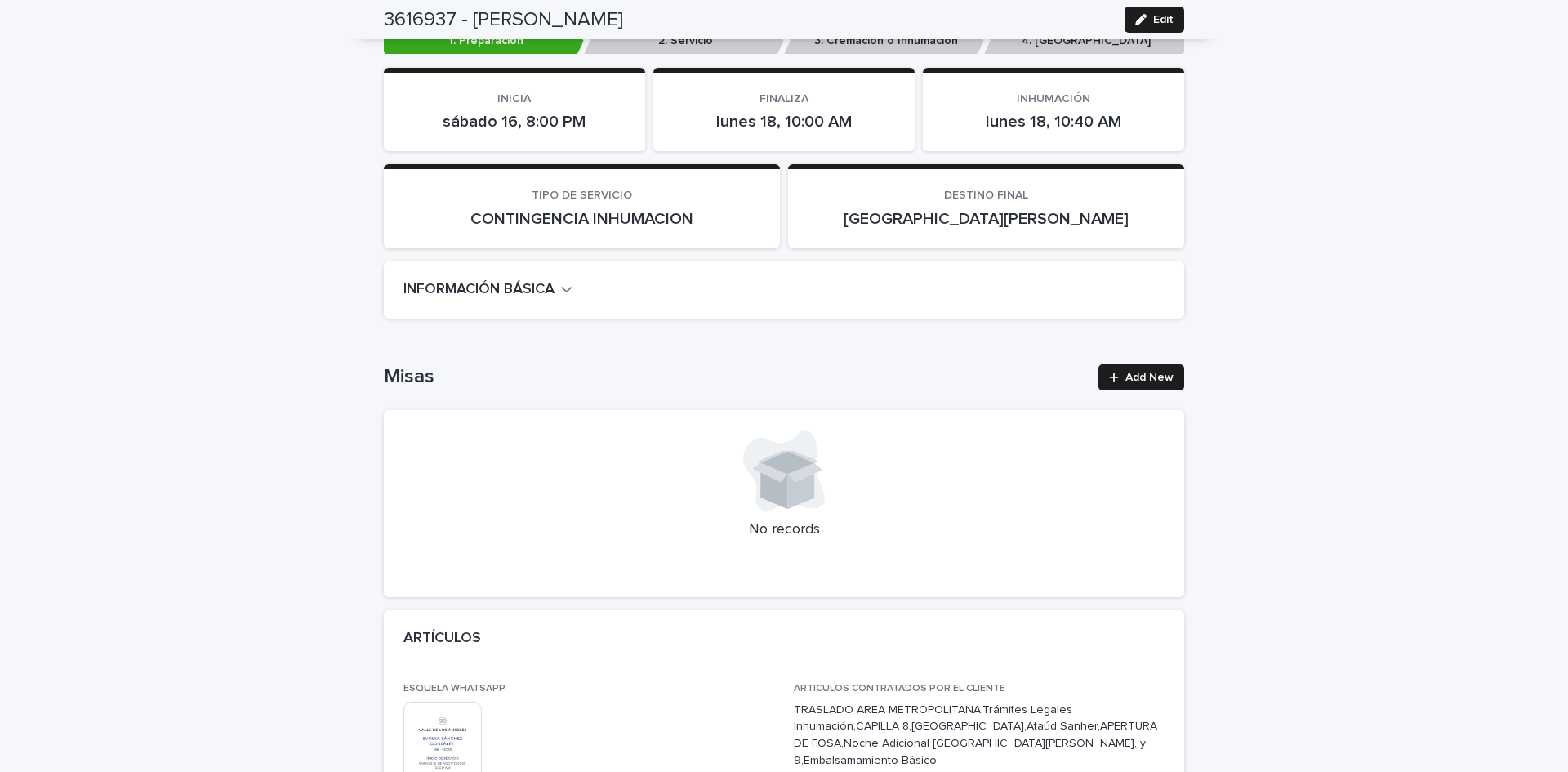
scroll to position [0, 0]
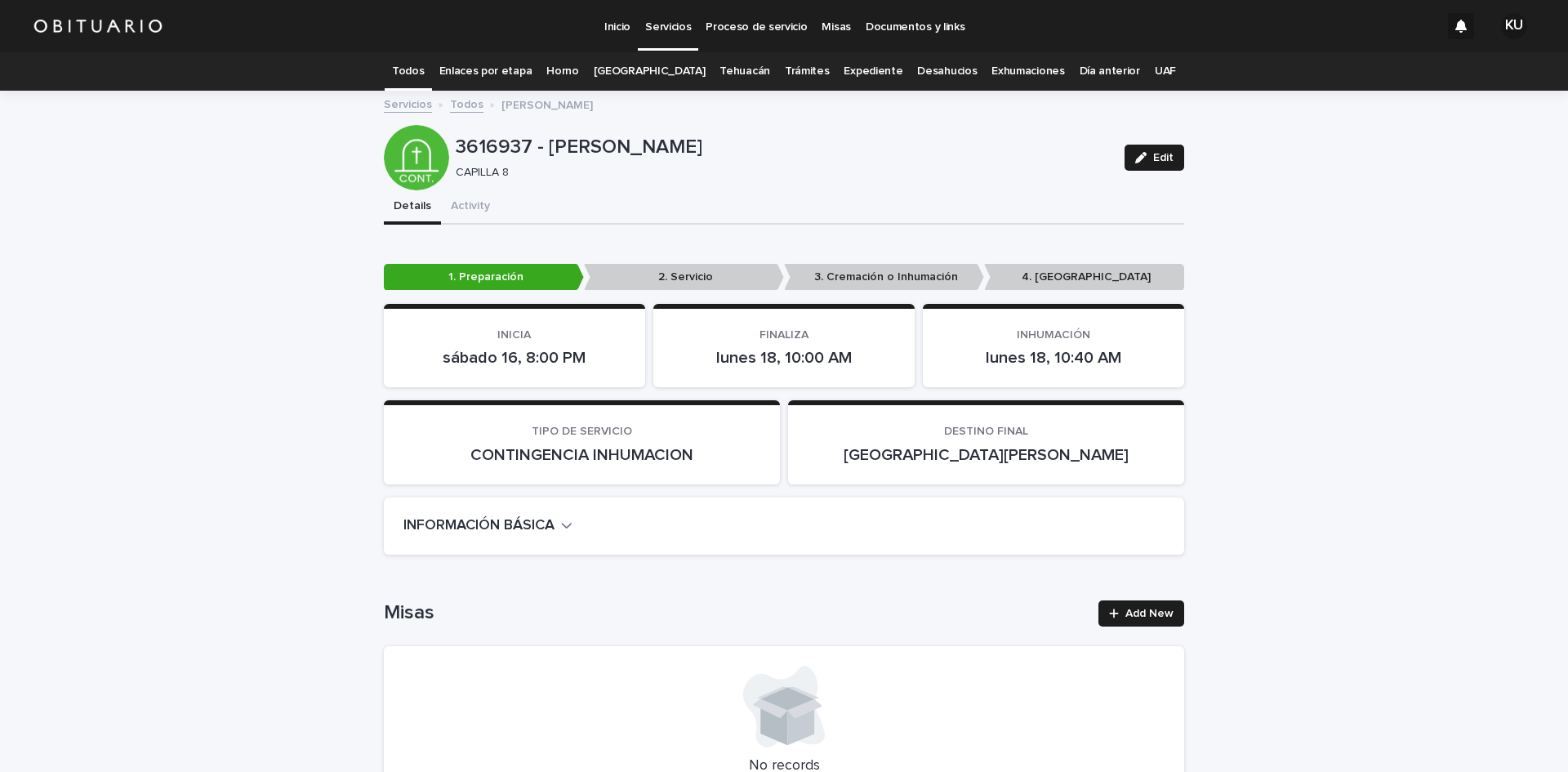
click at [424, 64] on link "Todos" at bounding box center [408, 72] width 32 height 38
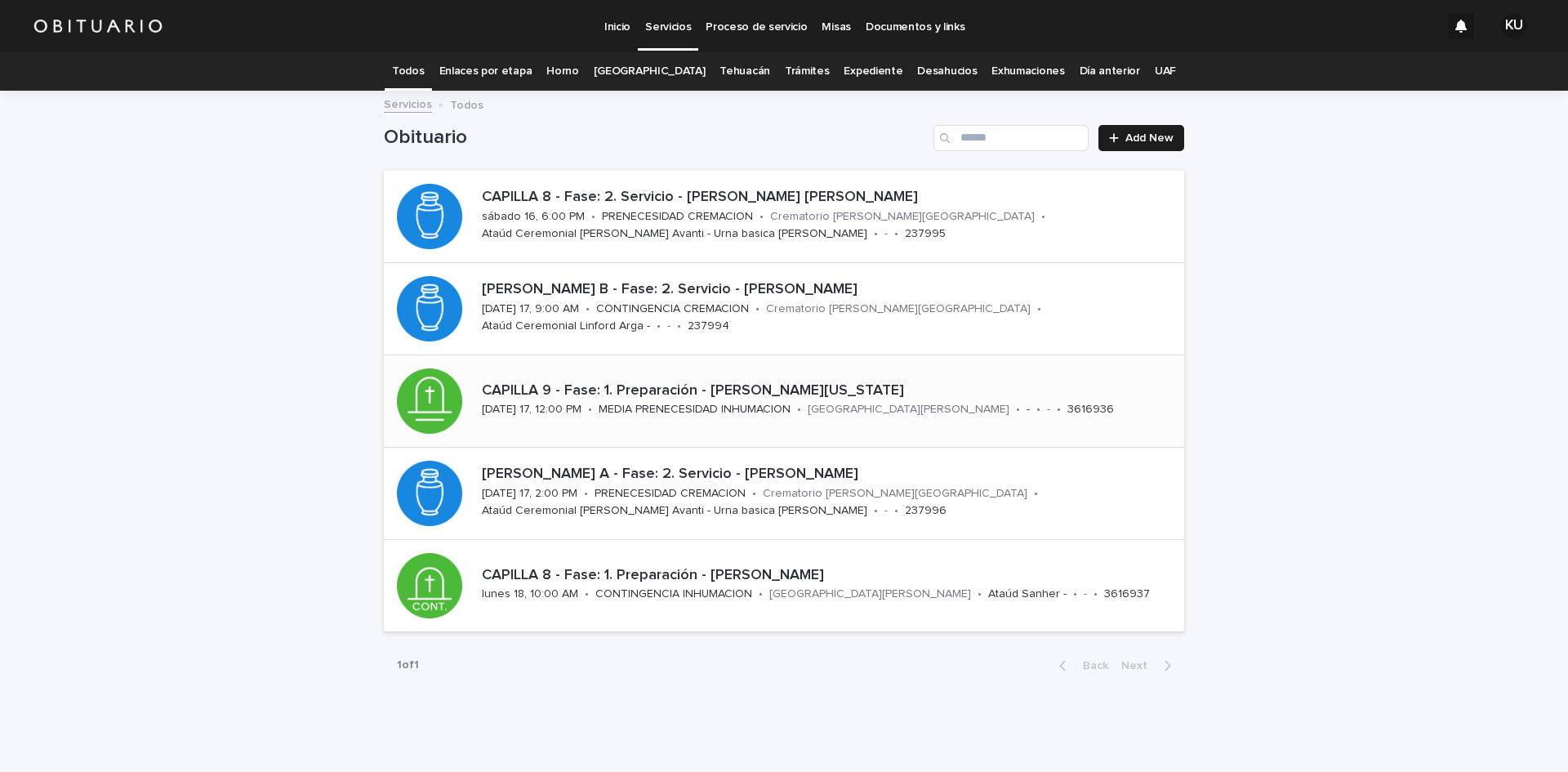
click at [825, 387] on p "CAPILLA 9 - Fase: 1. Preparación - [PERSON_NAME][US_STATE]" at bounding box center [830, 391] width 696 height 18
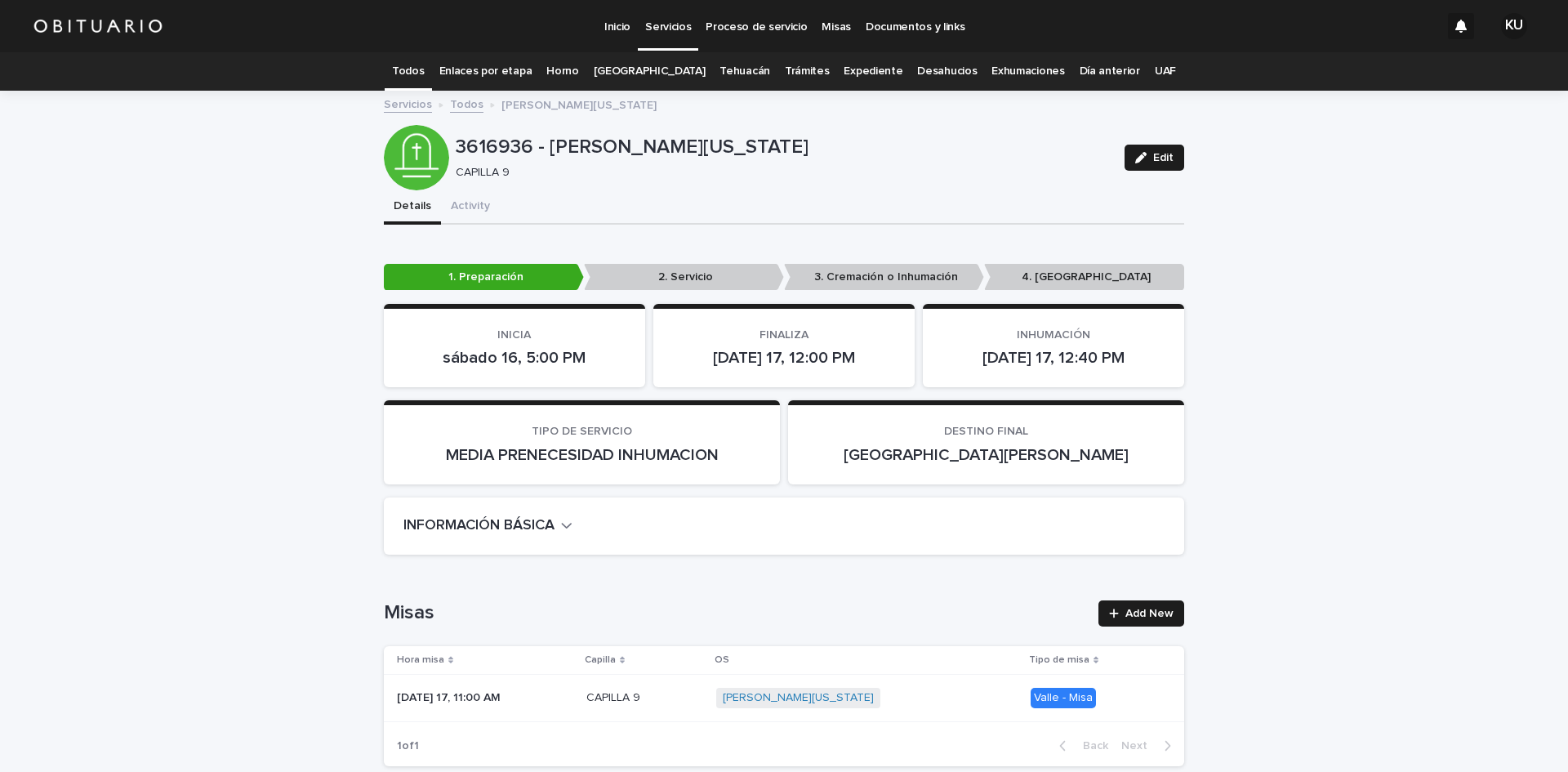
scroll to position [3757, 0]
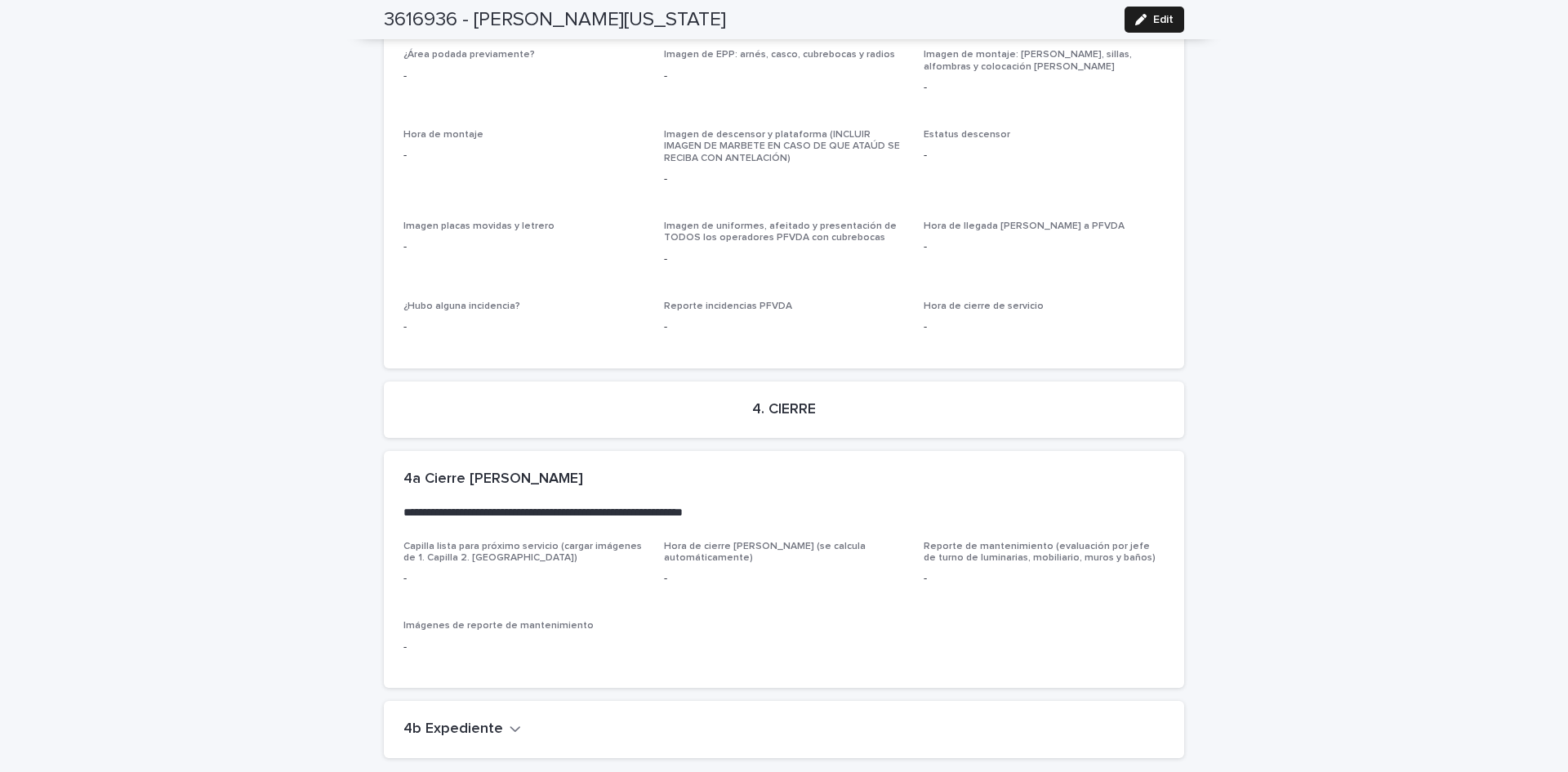
click at [510, 721] on icon "button" at bounding box center [515, 729] width 12 height 14
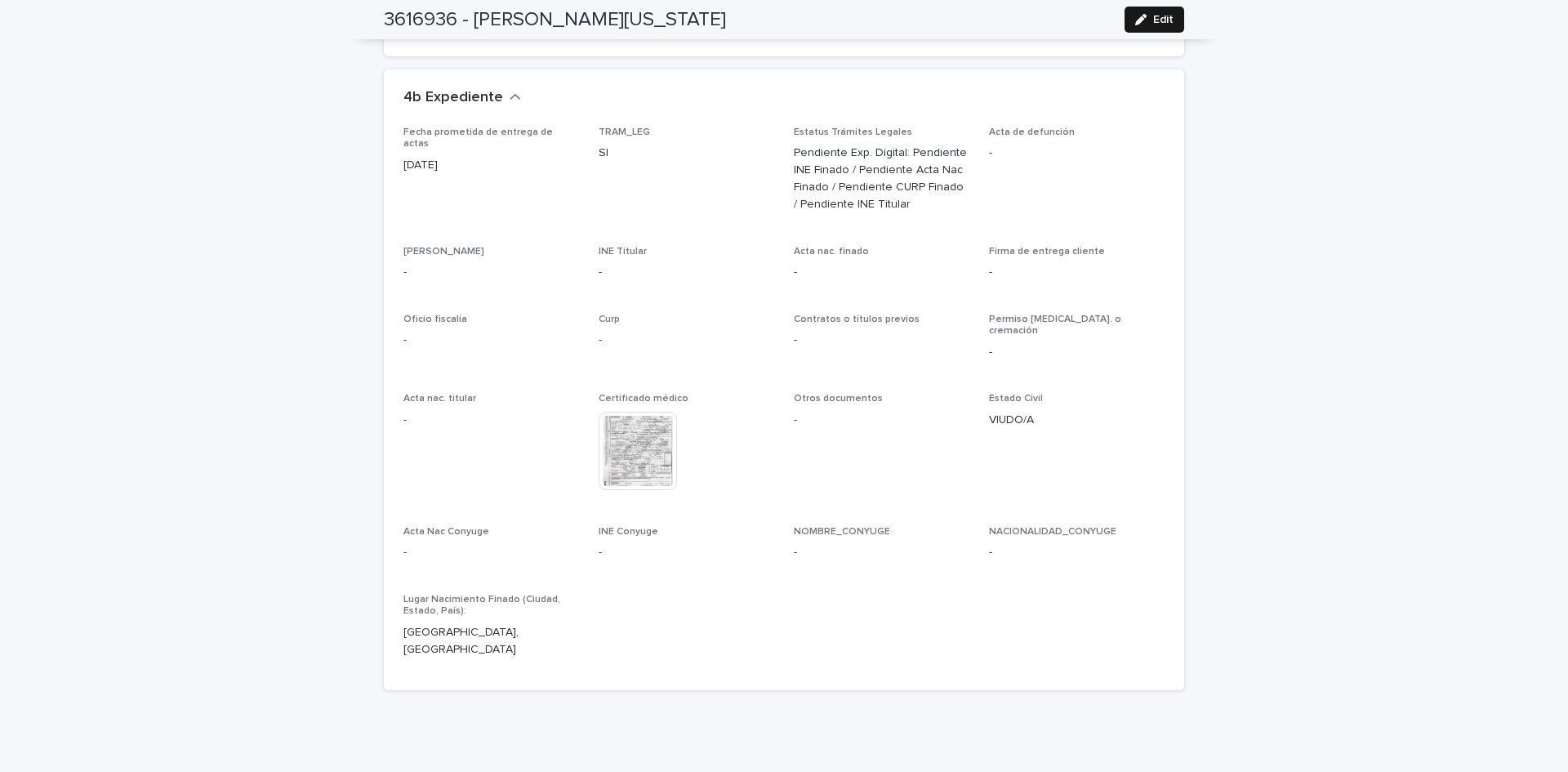
click at [1153, 14] on span "Edit" at bounding box center [1163, 19] width 21 height 12
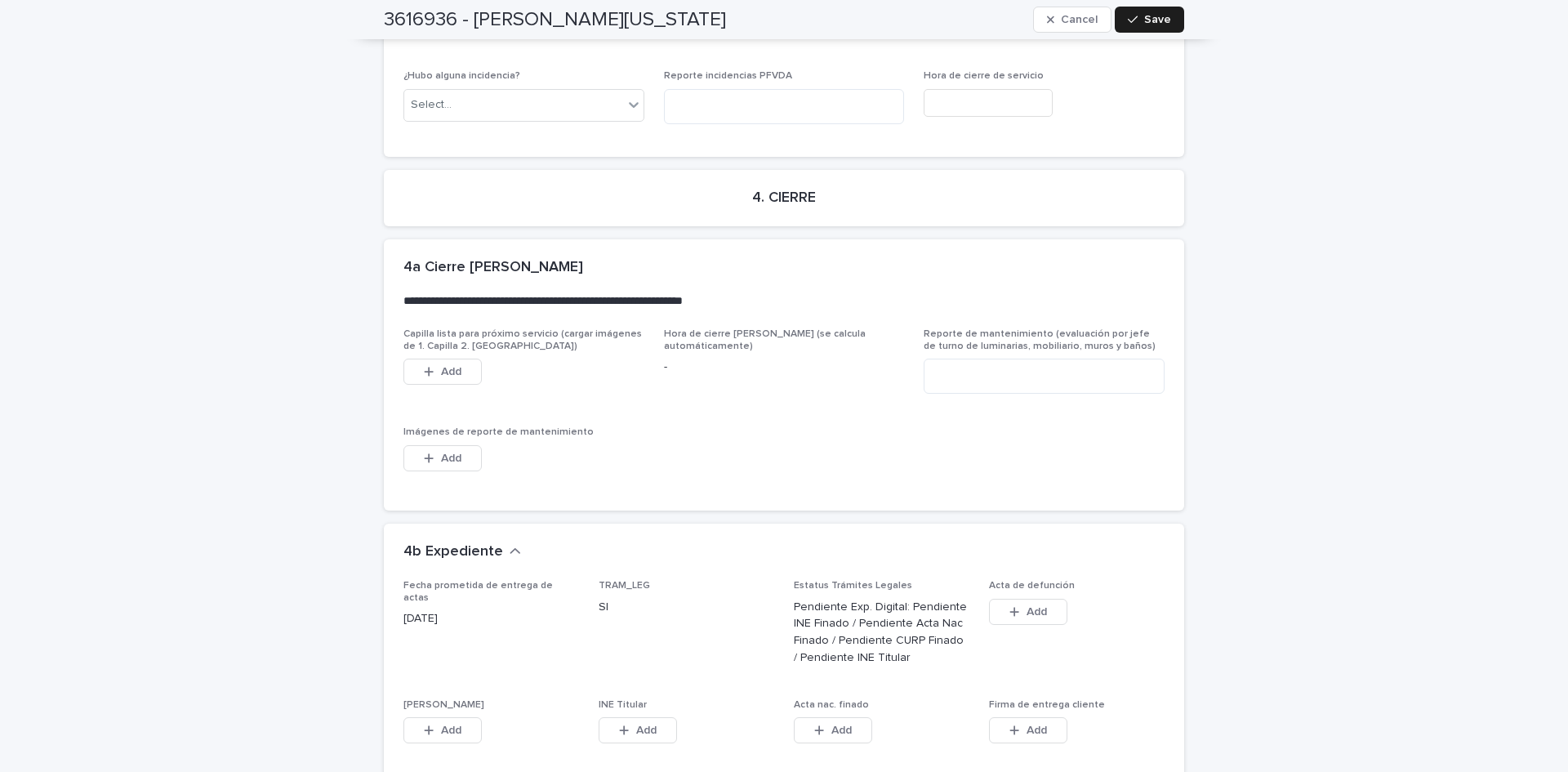
scroll to position [4932, 0]
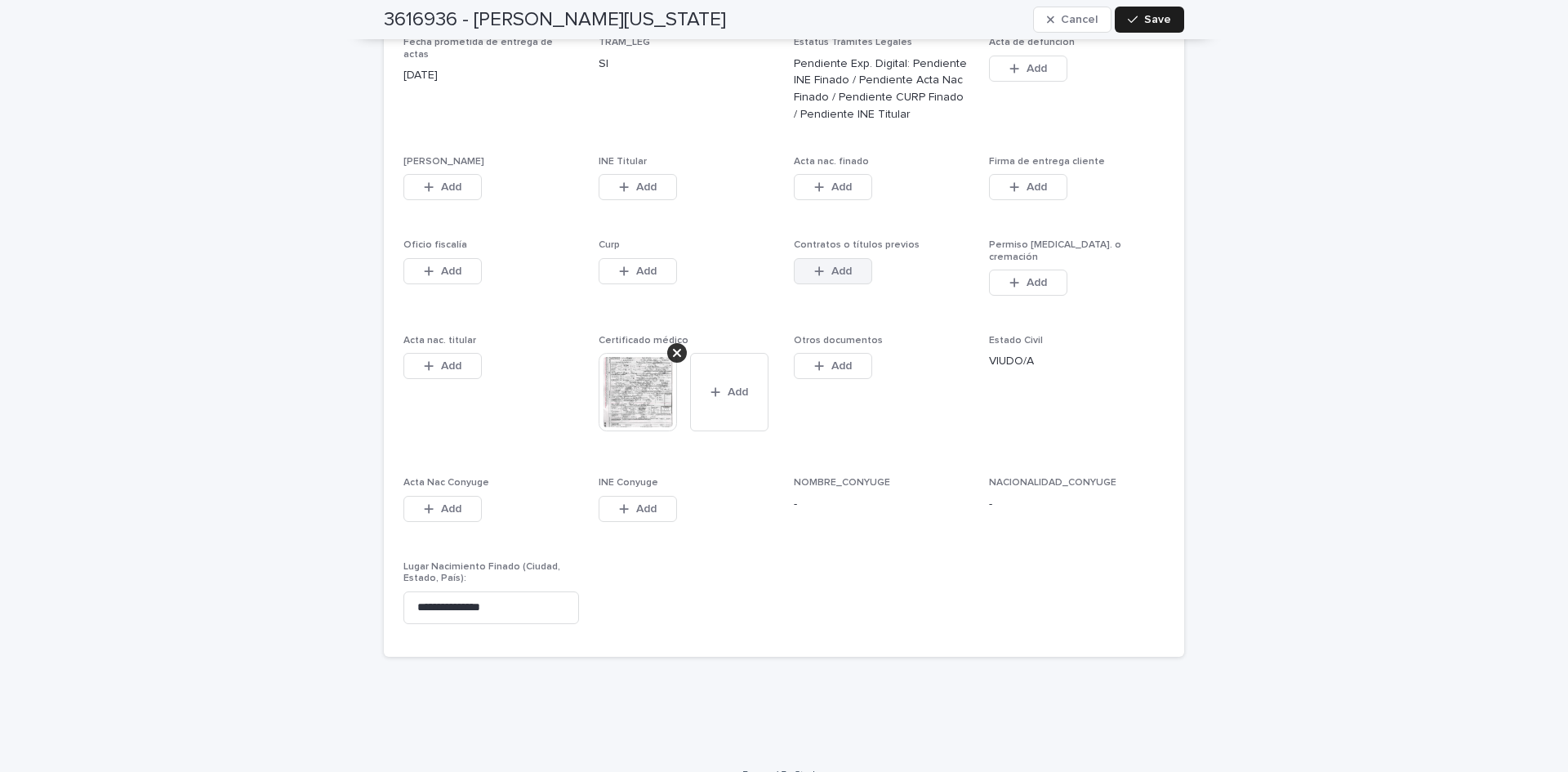
click at [814, 265] on icon "button" at bounding box center [819, 271] width 10 height 12
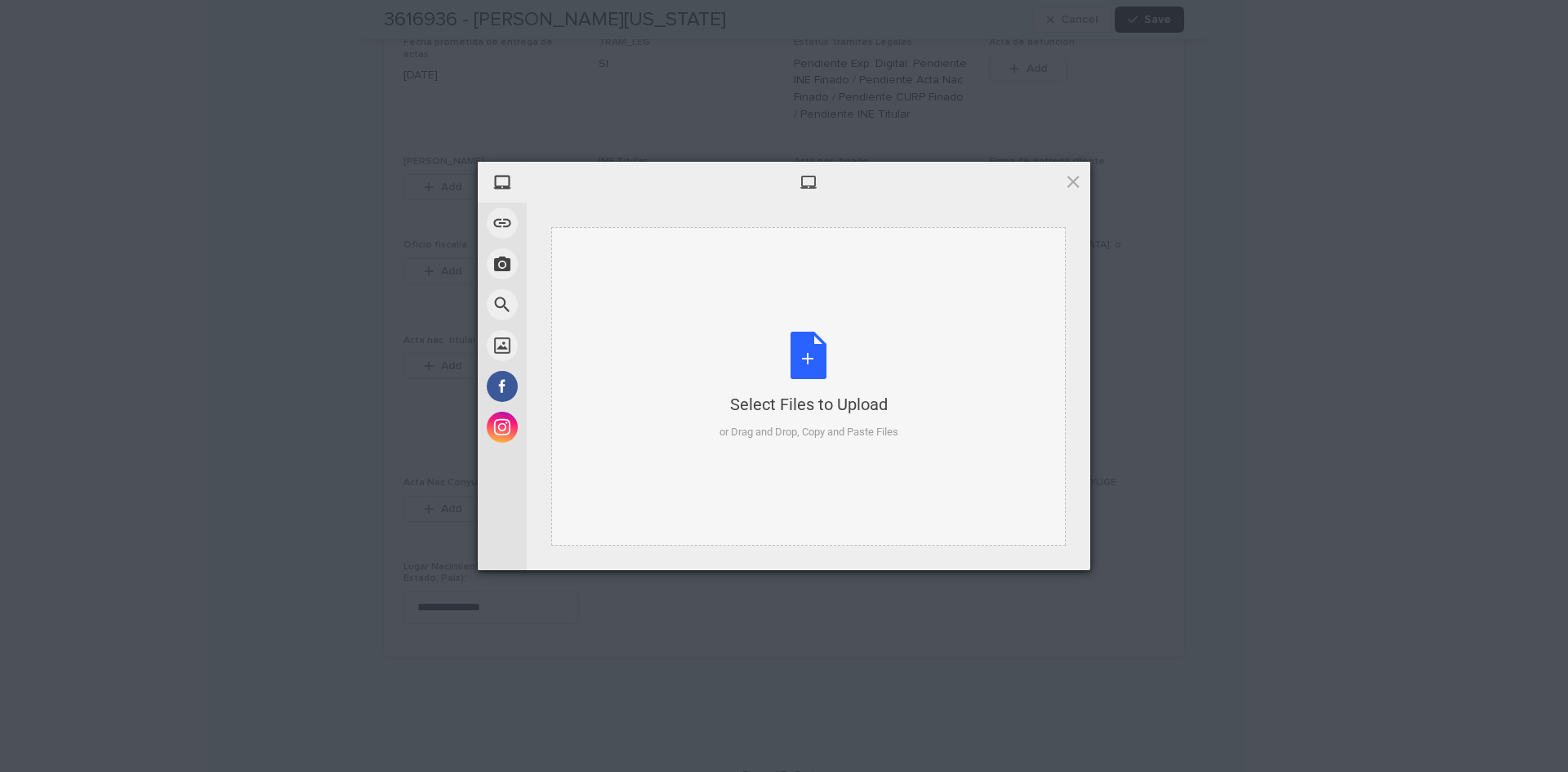
click at [809, 352] on div "Select Files to Upload or Drag and Drop, Copy and Paste Files" at bounding box center [808, 386] width 178 height 109
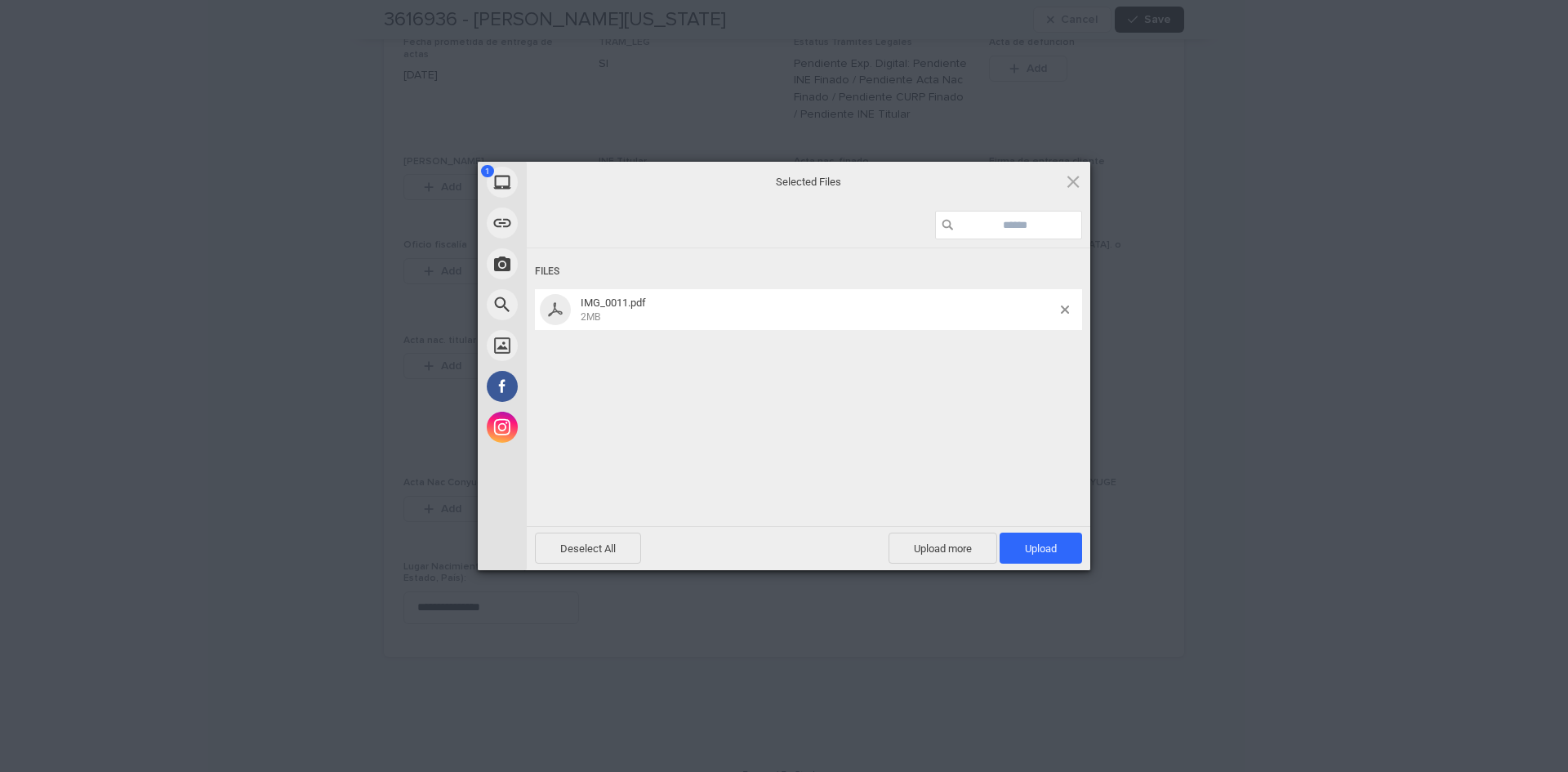
click at [1025, 530] on div "Deselect All Upload more Upload 1" at bounding box center [809, 548] width 563 height 44
click at [1027, 536] on span "Upload 1" at bounding box center [1041, 548] width 82 height 31
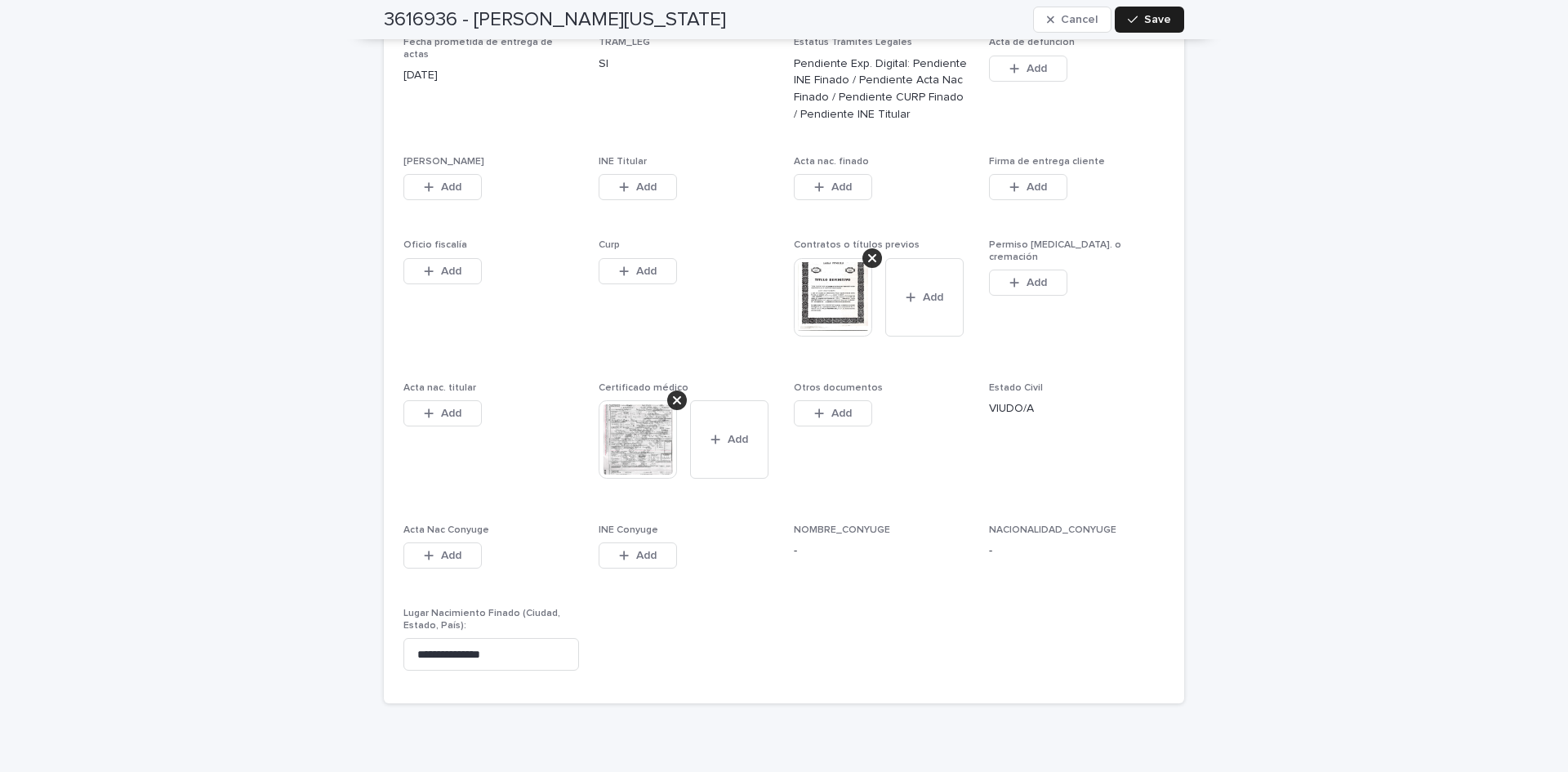
click at [843, 279] on img at bounding box center [832, 297] width 79 height 79
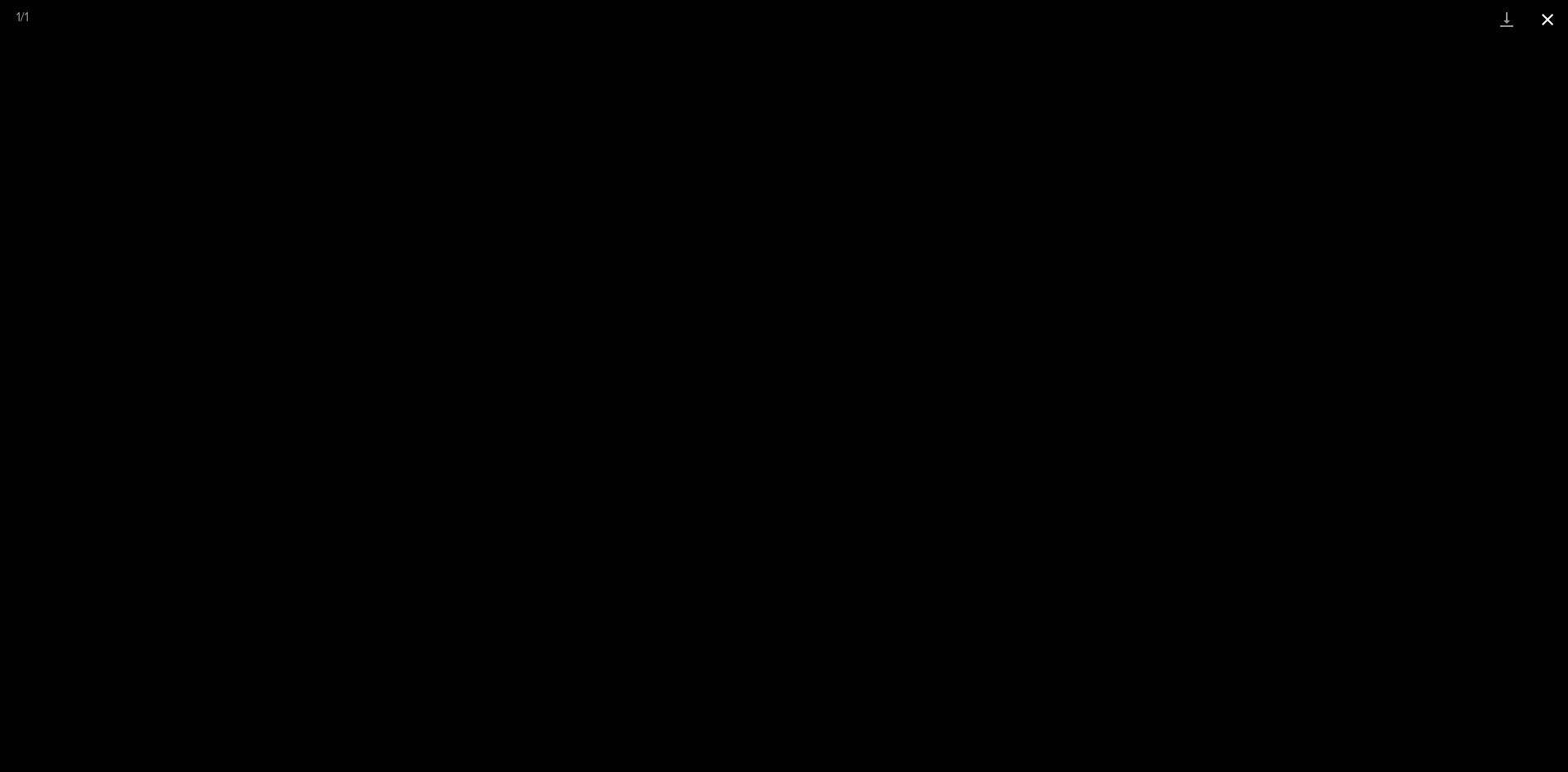
click at [1539, 20] on button "Close gallery" at bounding box center [1547, 19] width 41 height 38
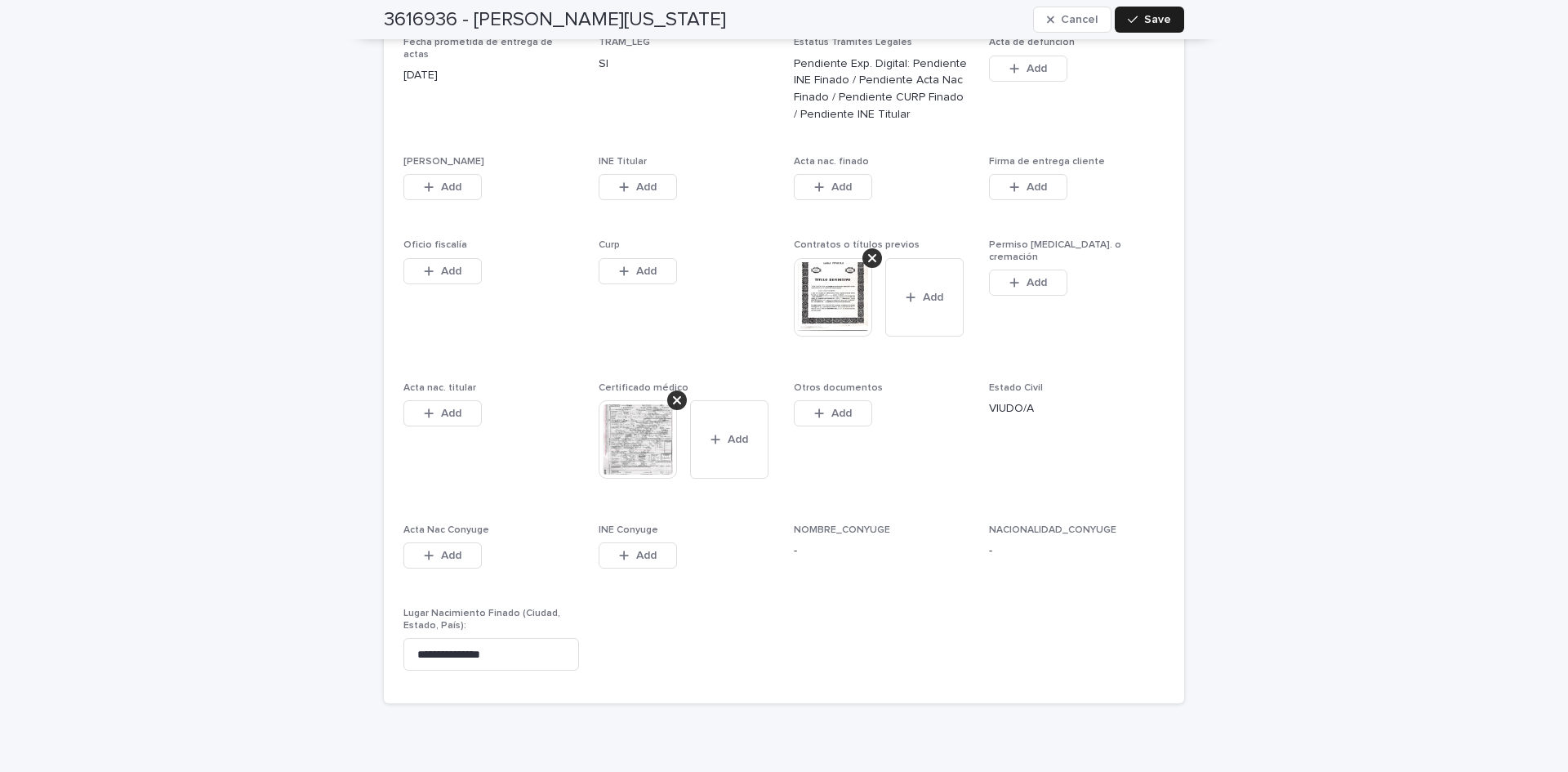
click at [932, 476] on span "Otros documentos This file cannot be opened Download File Add" at bounding box center [881, 443] width 176 height 122
click at [448, 181] on span "Add" at bounding box center [451, 187] width 21 height 12
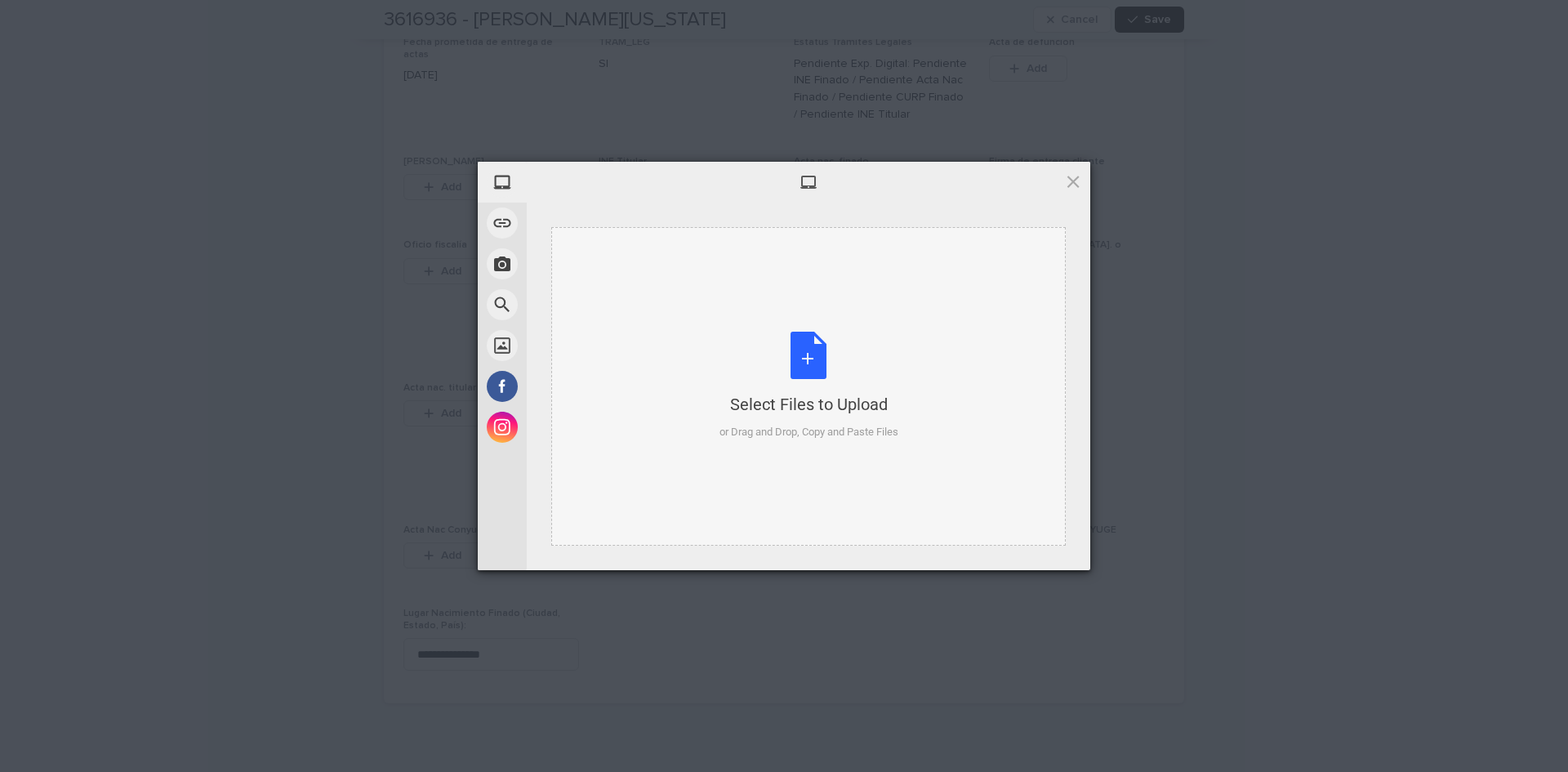
click at [821, 343] on div "Select Files to Upload or Drag and Drop, Copy and Paste Files" at bounding box center [808, 386] width 178 height 109
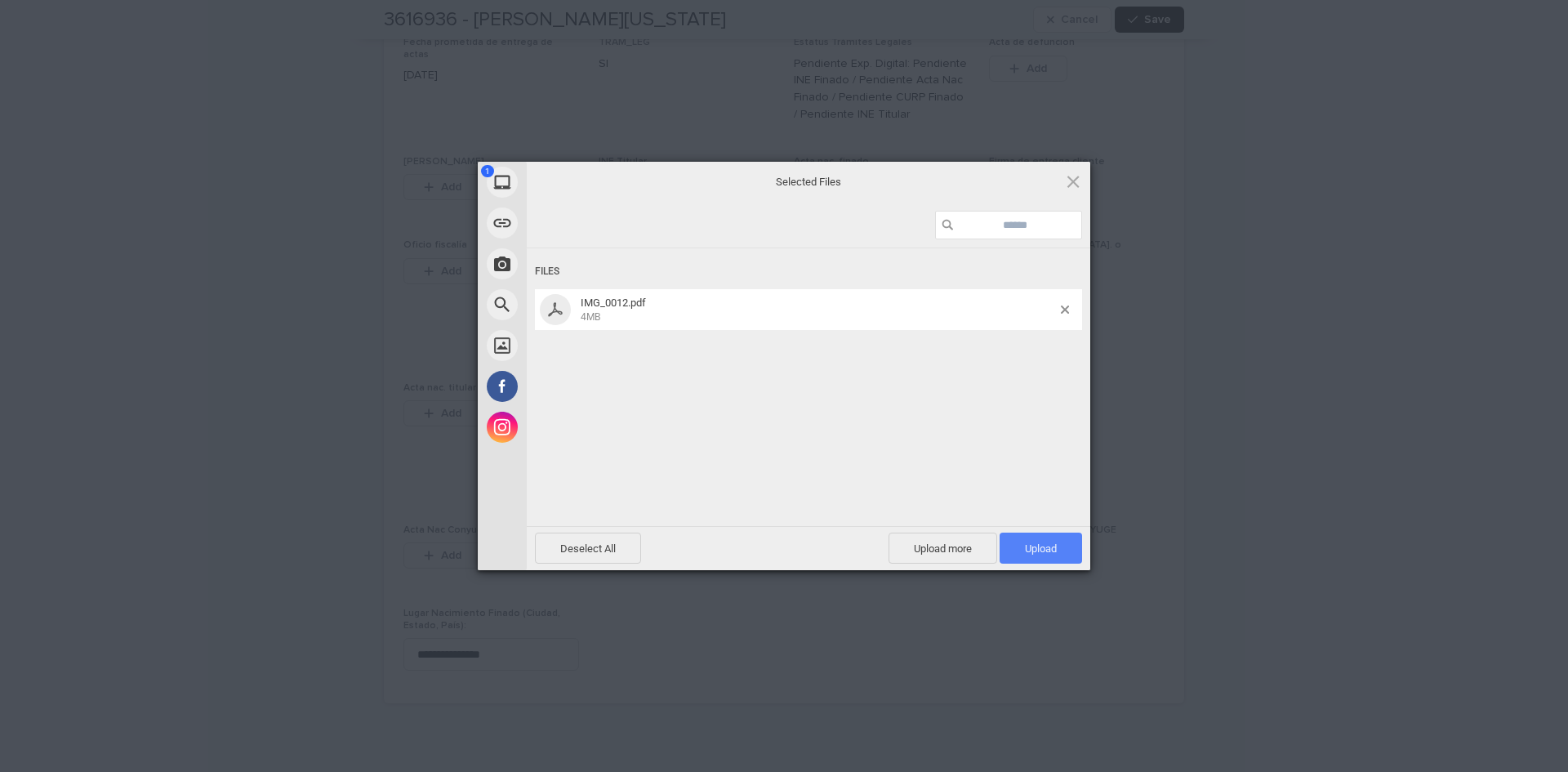
click at [1010, 539] on span "Upload 1" at bounding box center [1041, 548] width 82 height 31
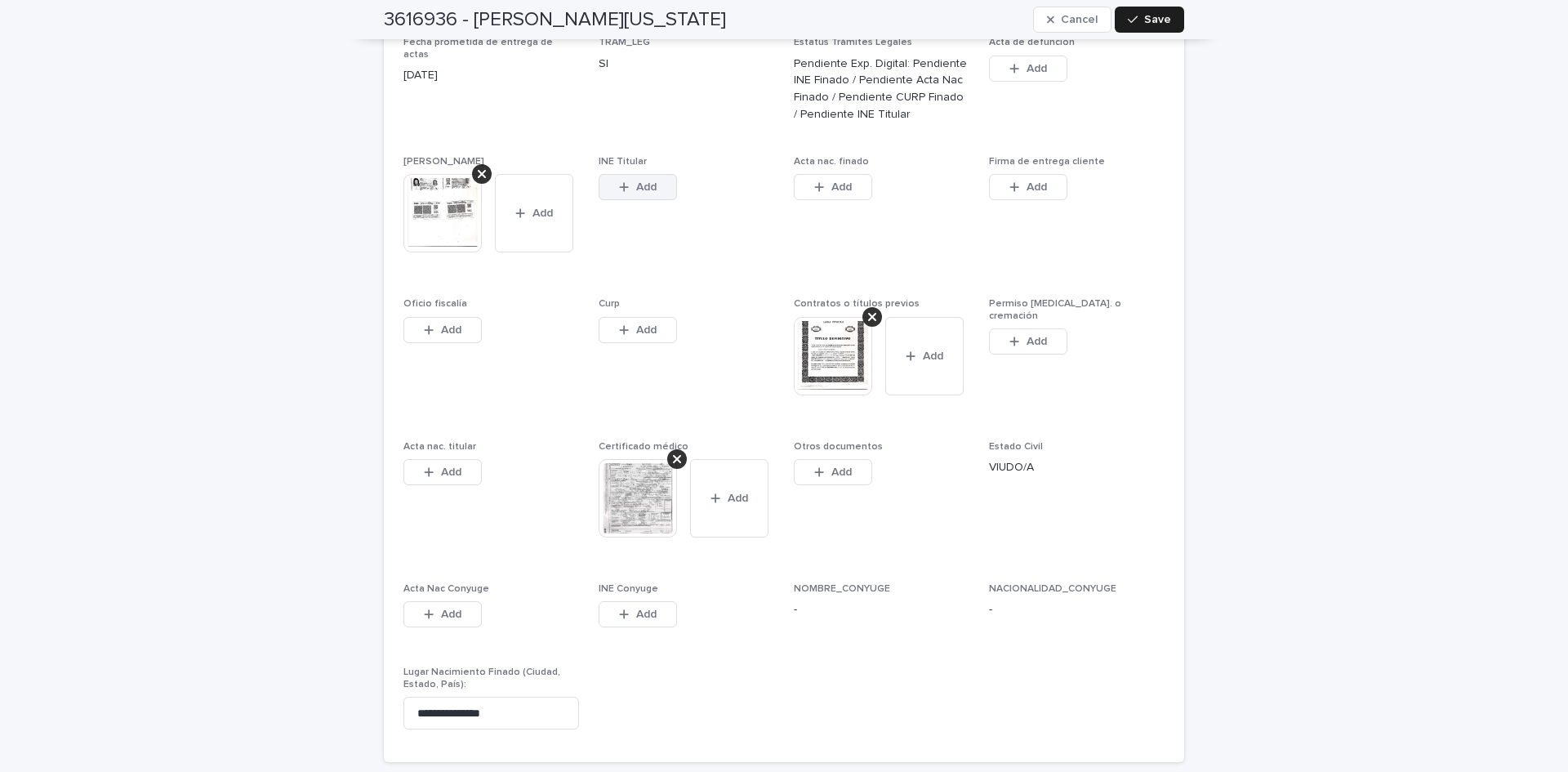
click at [611, 174] on button "Add" at bounding box center [638, 187] width 79 height 26
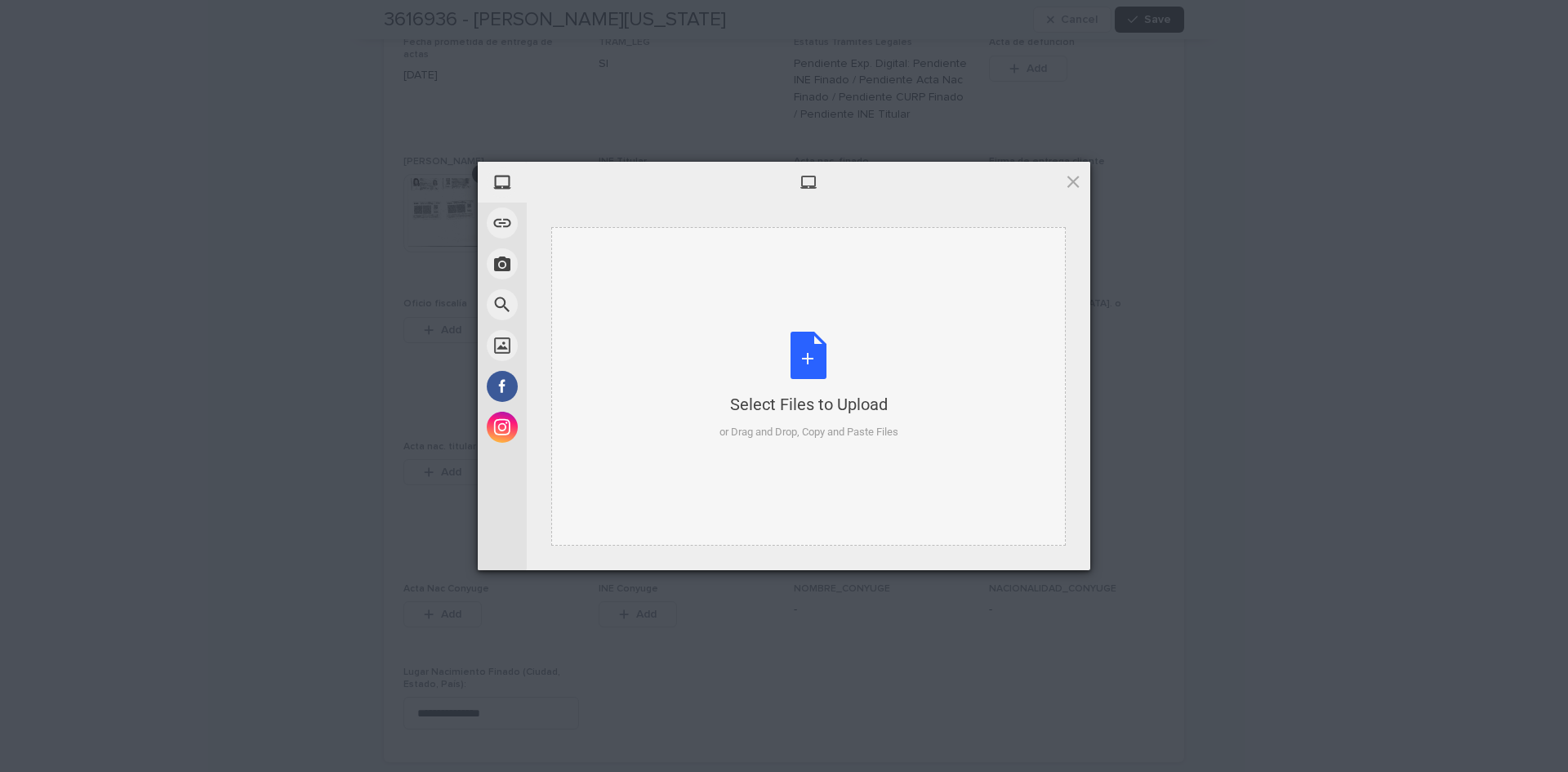
click at [811, 342] on div "Select Files to Upload or Drag and Drop, Copy and Paste Files" at bounding box center [808, 386] width 178 height 109
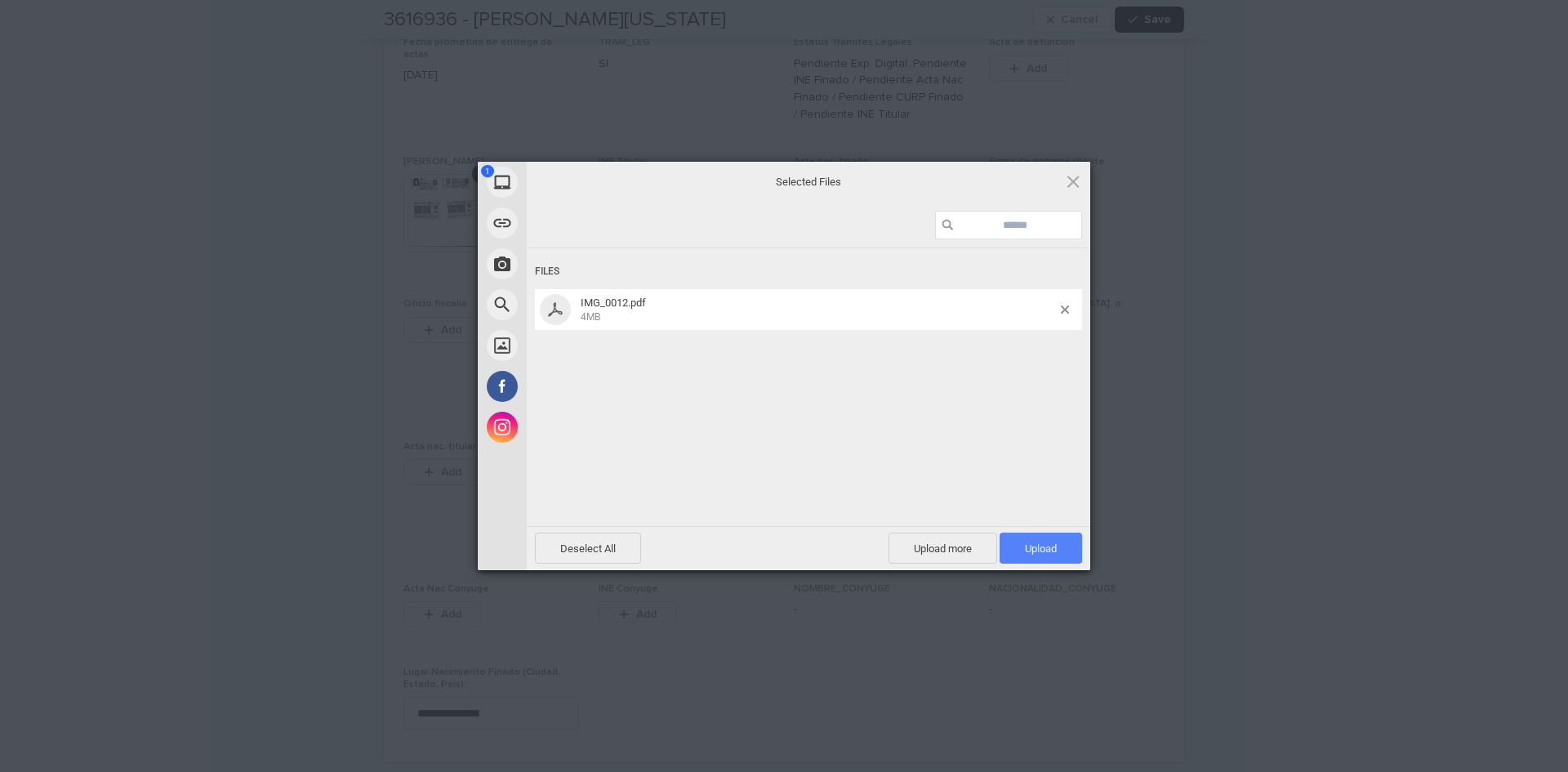
click at [1009, 539] on span "Upload 1" at bounding box center [1041, 548] width 82 height 31
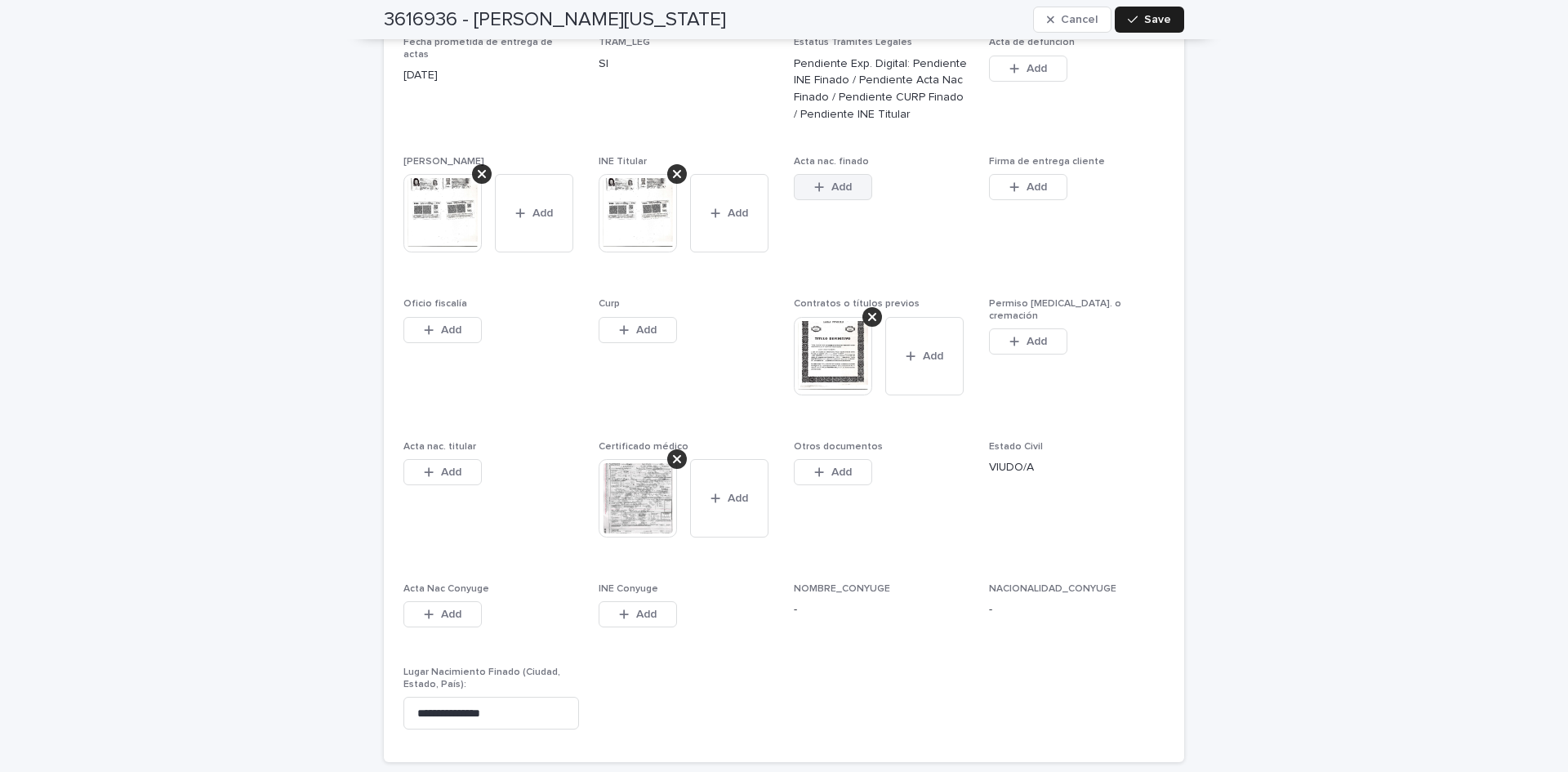
click at [804, 177] on button "Add" at bounding box center [832, 187] width 79 height 26
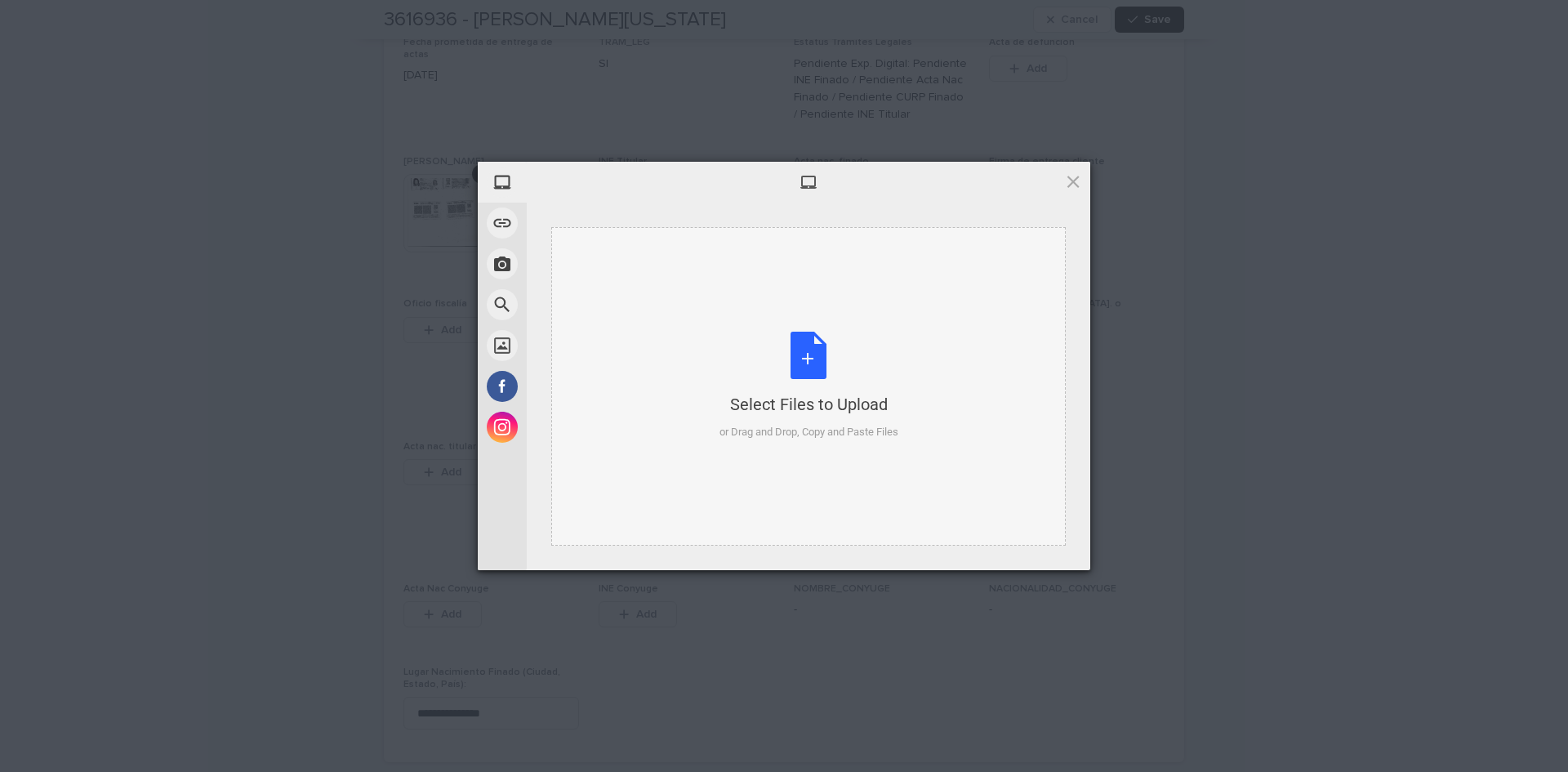
click at [793, 354] on div "Select Files to Upload or Drag and Drop, Copy and Paste Files" at bounding box center [808, 386] width 178 height 109
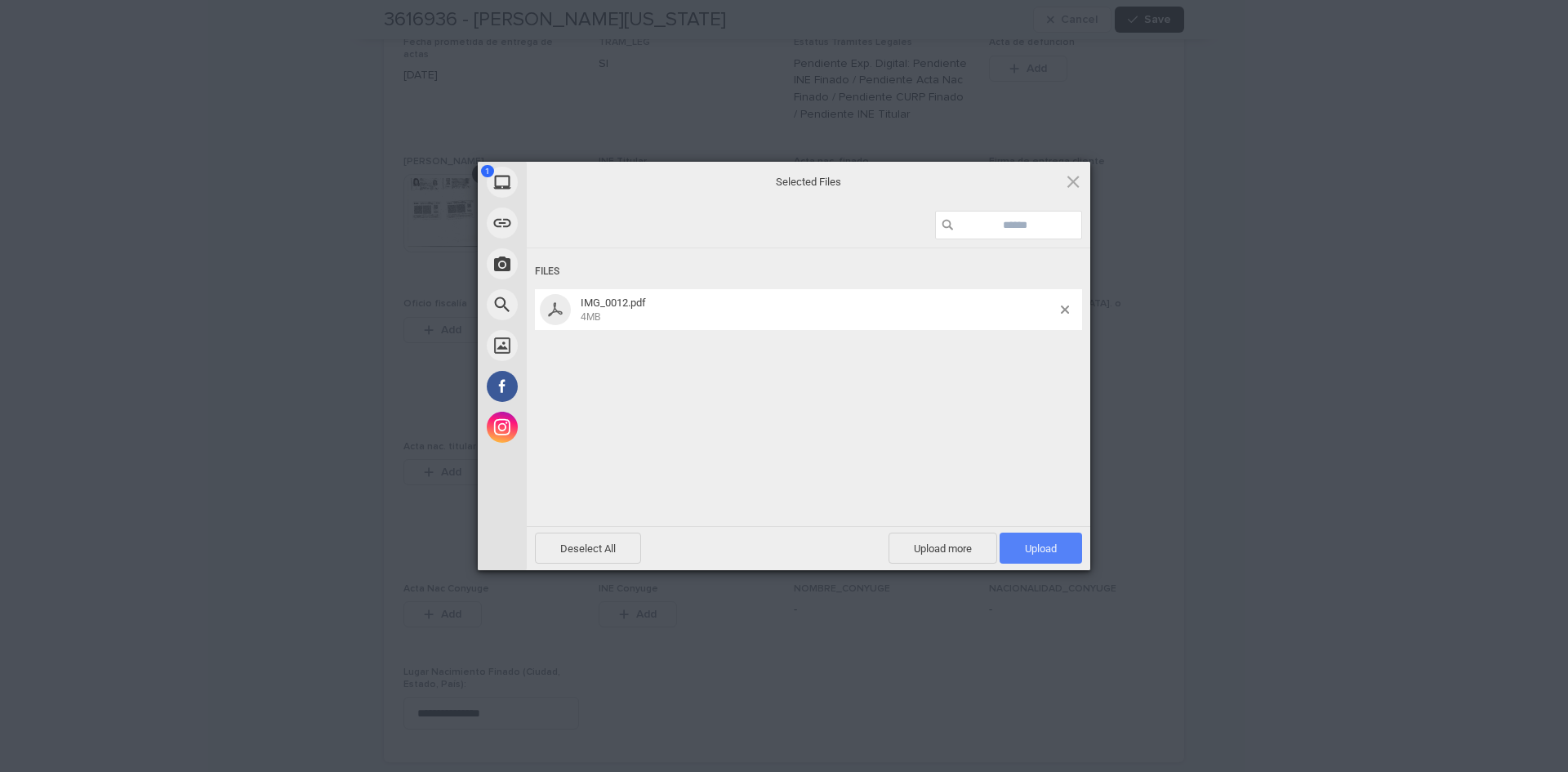
click at [1060, 540] on span "Upload 1" at bounding box center [1041, 548] width 82 height 31
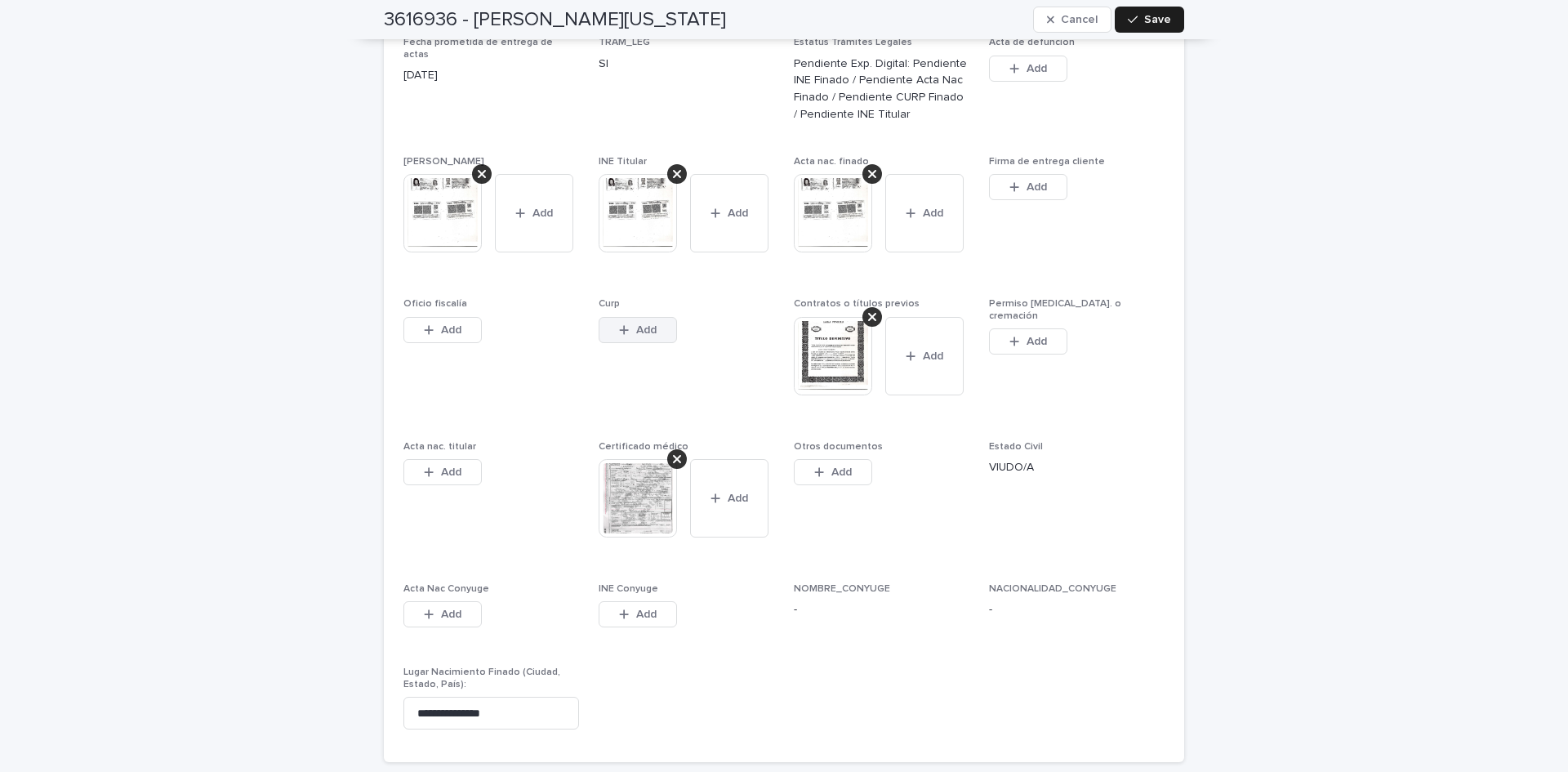
click at [635, 317] on button "Add" at bounding box center [638, 330] width 79 height 26
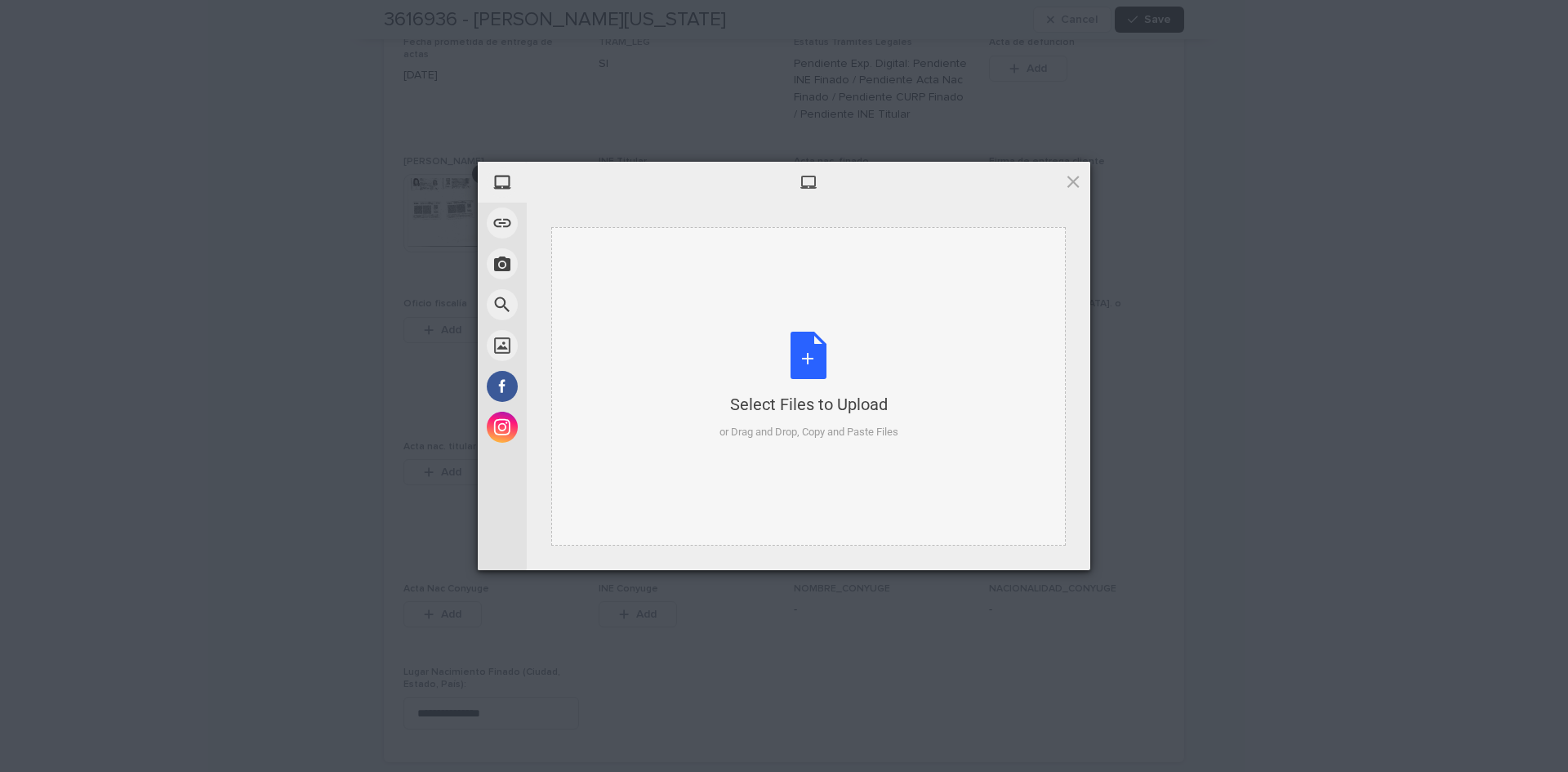
click at [820, 350] on div "Select Files to Upload or Drag and Drop, Copy and Paste Files" at bounding box center [808, 386] width 178 height 109
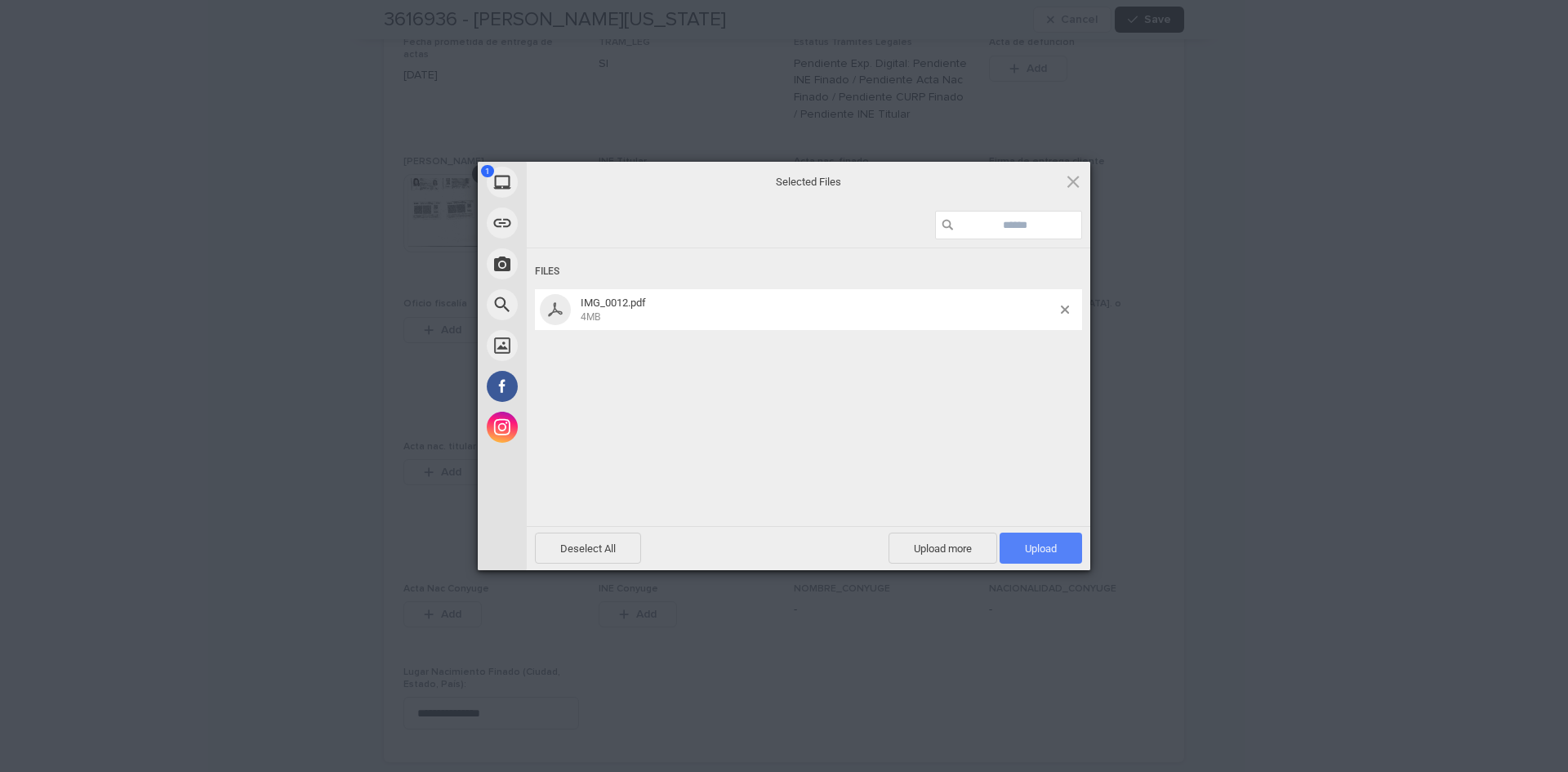
click at [1053, 548] on span "Upload 1" at bounding box center [1041, 549] width 32 height 13
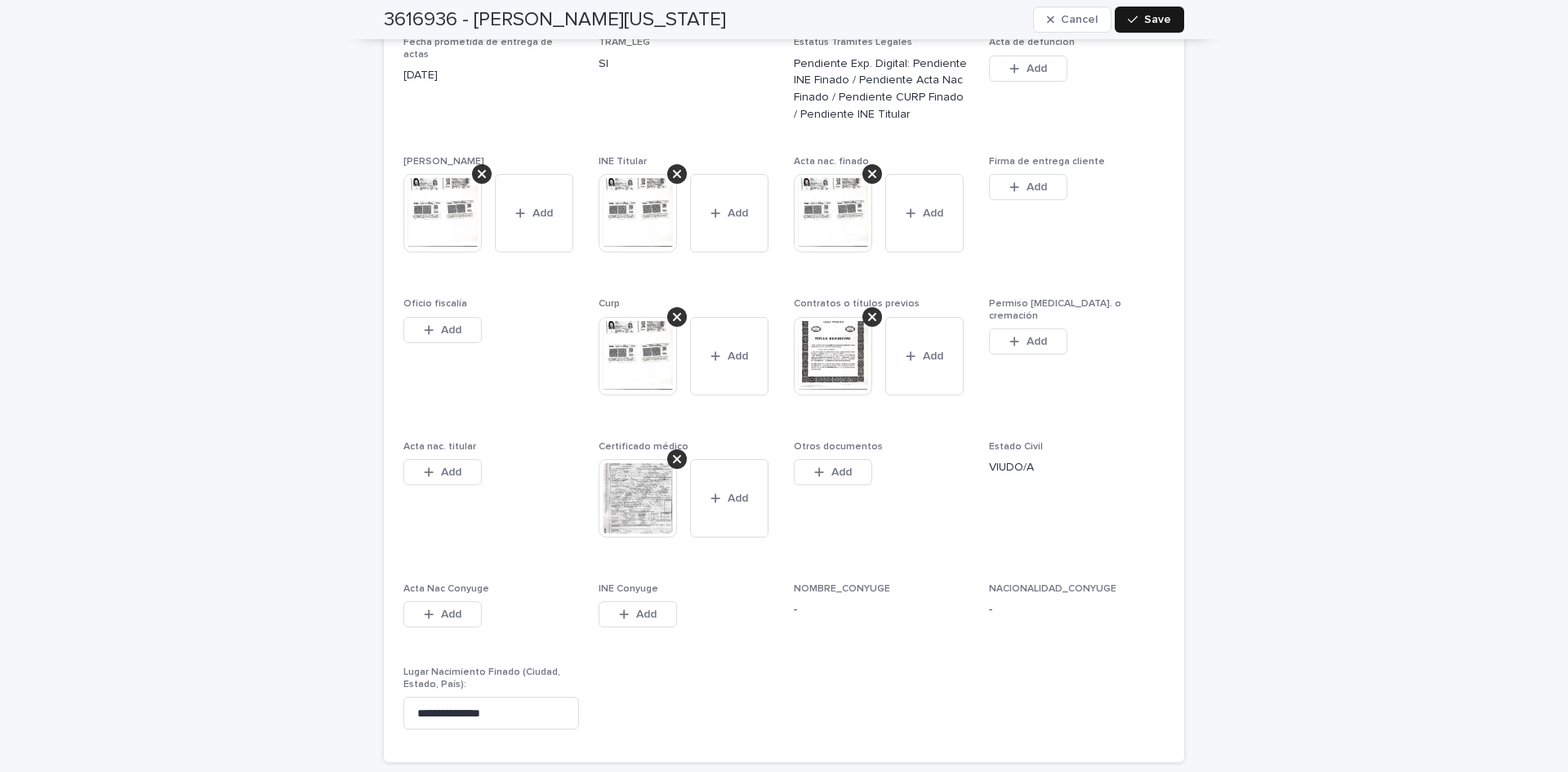
click at [1147, 24] on span "Save" at bounding box center [1158, 19] width 27 height 12
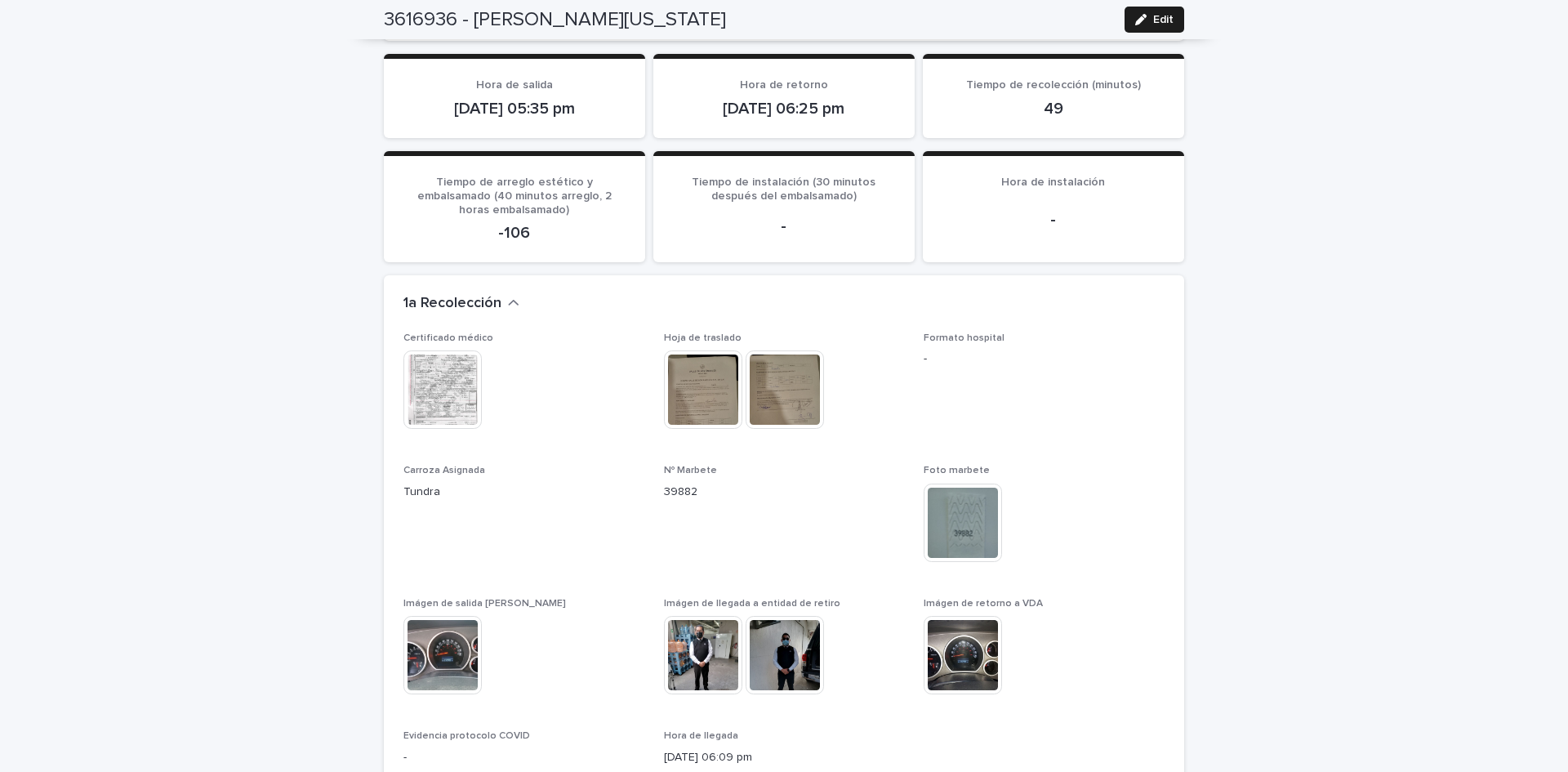
scroll to position [0, 0]
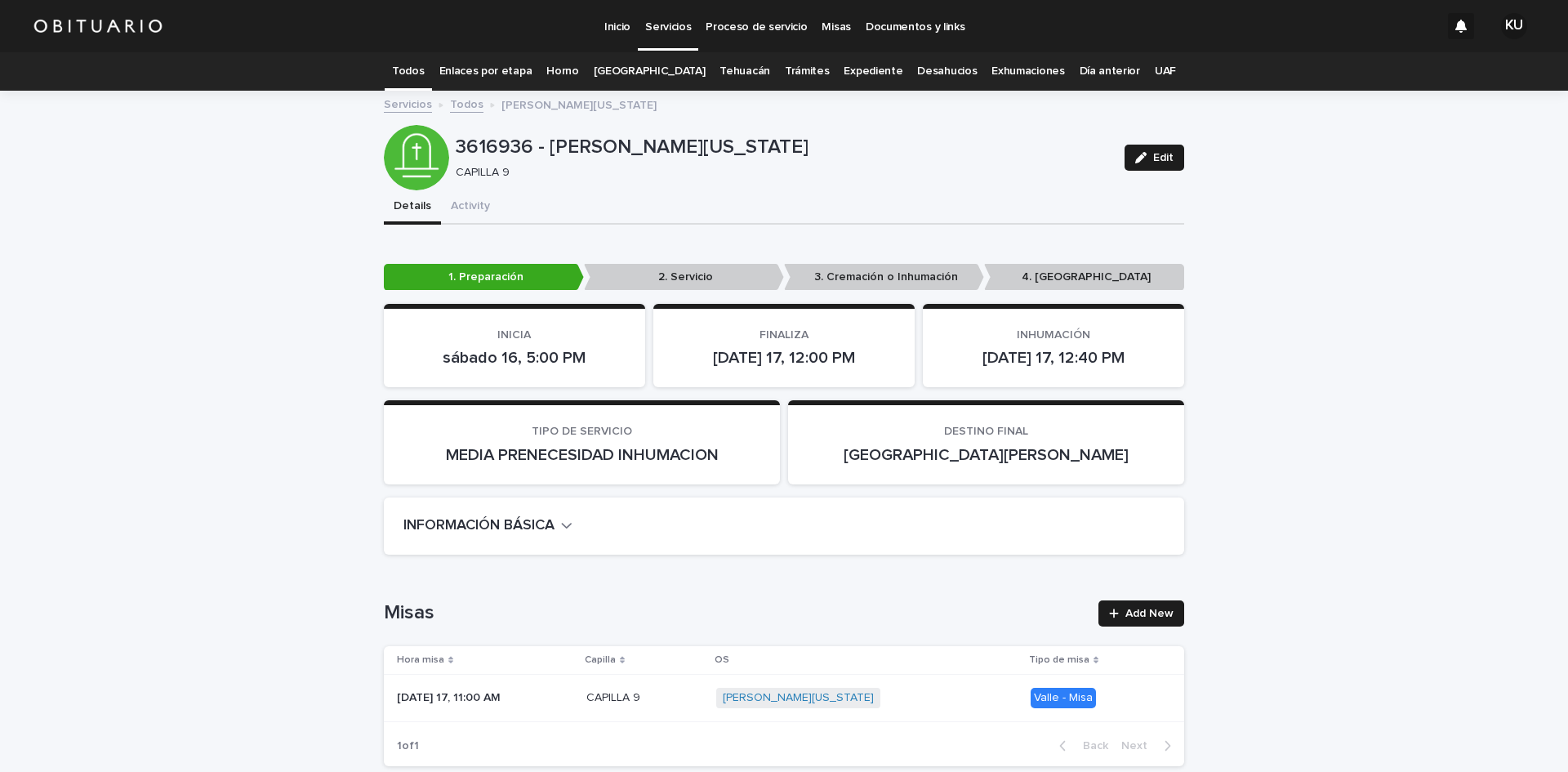
click at [424, 65] on link "Todos" at bounding box center [408, 72] width 32 height 38
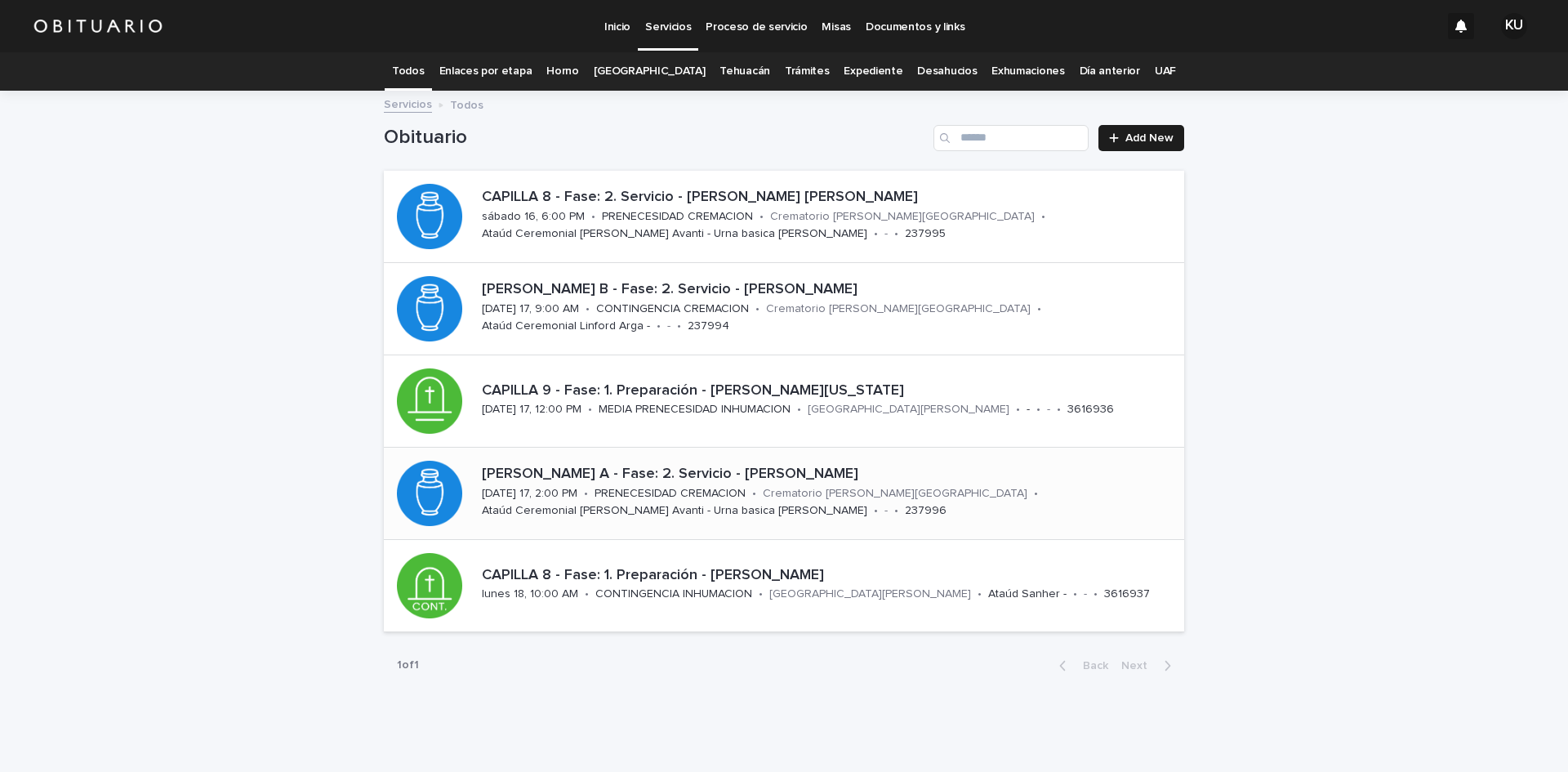
click at [793, 474] on p "[PERSON_NAME] A - Fase: 2. Servicio - [PERSON_NAME]" at bounding box center [830, 475] width 696 height 18
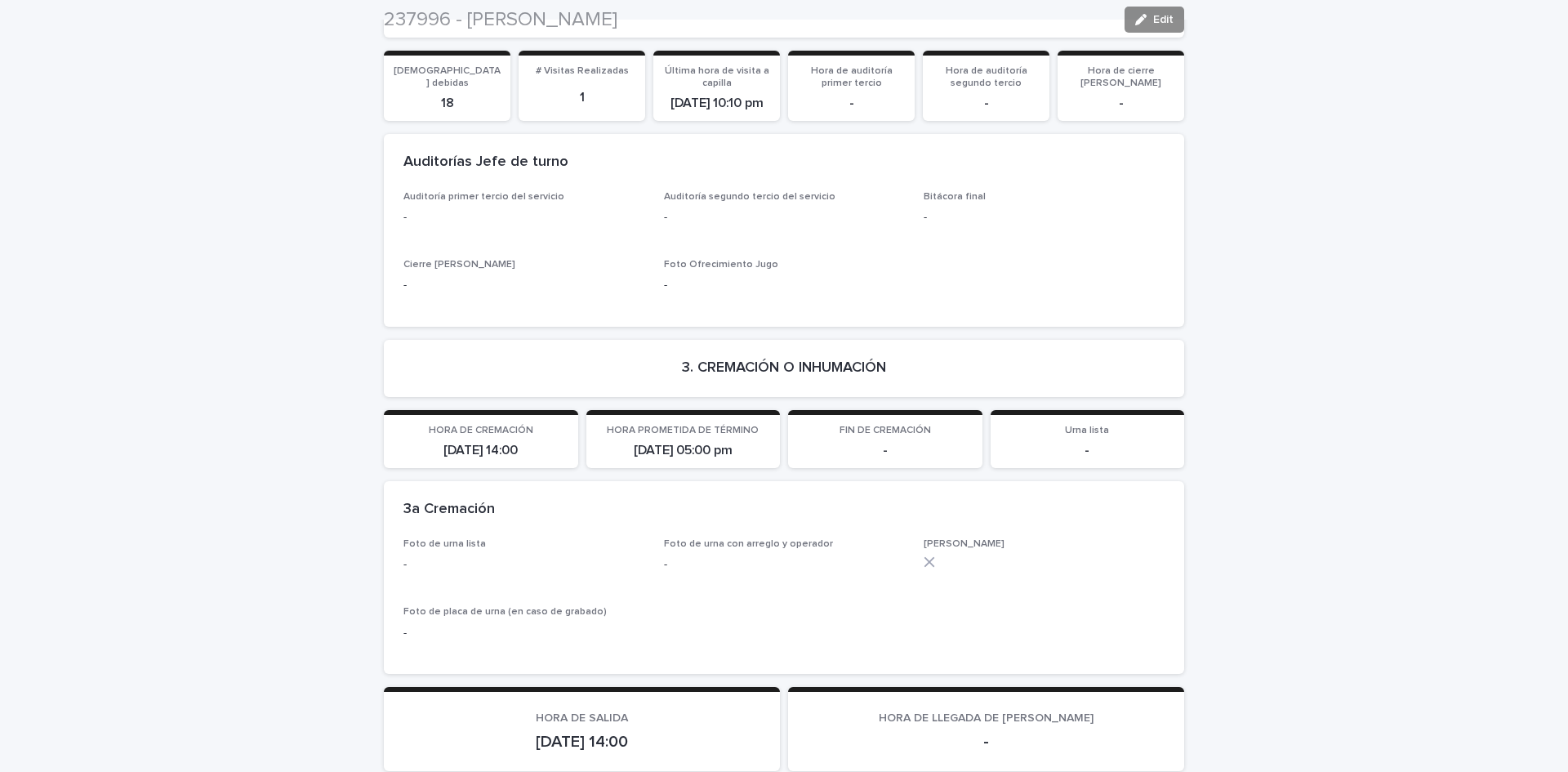
scroll to position [3525, 0]
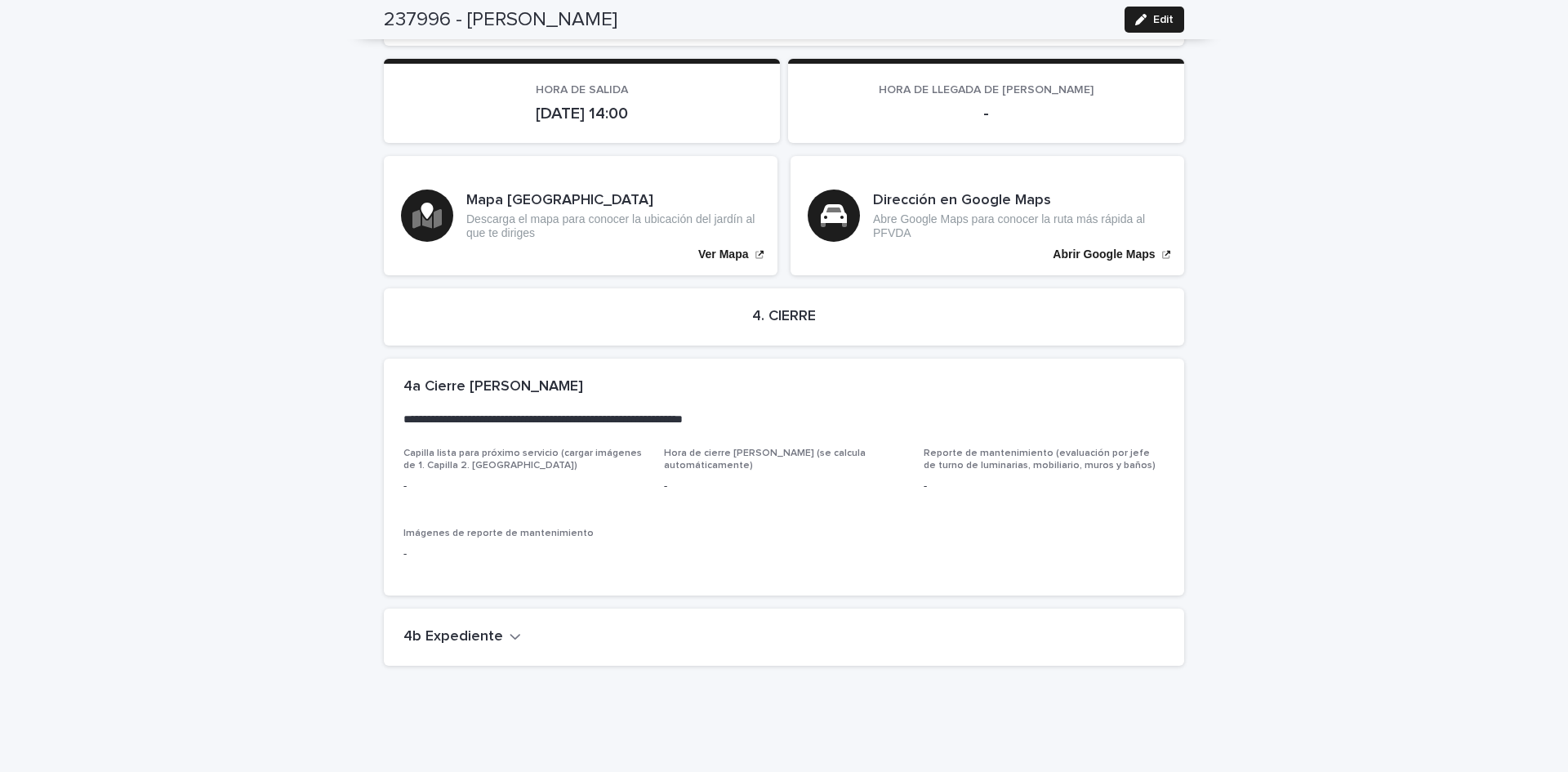
click at [511, 634] on icon "button" at bounding box center [515, 637] width 10 height 5
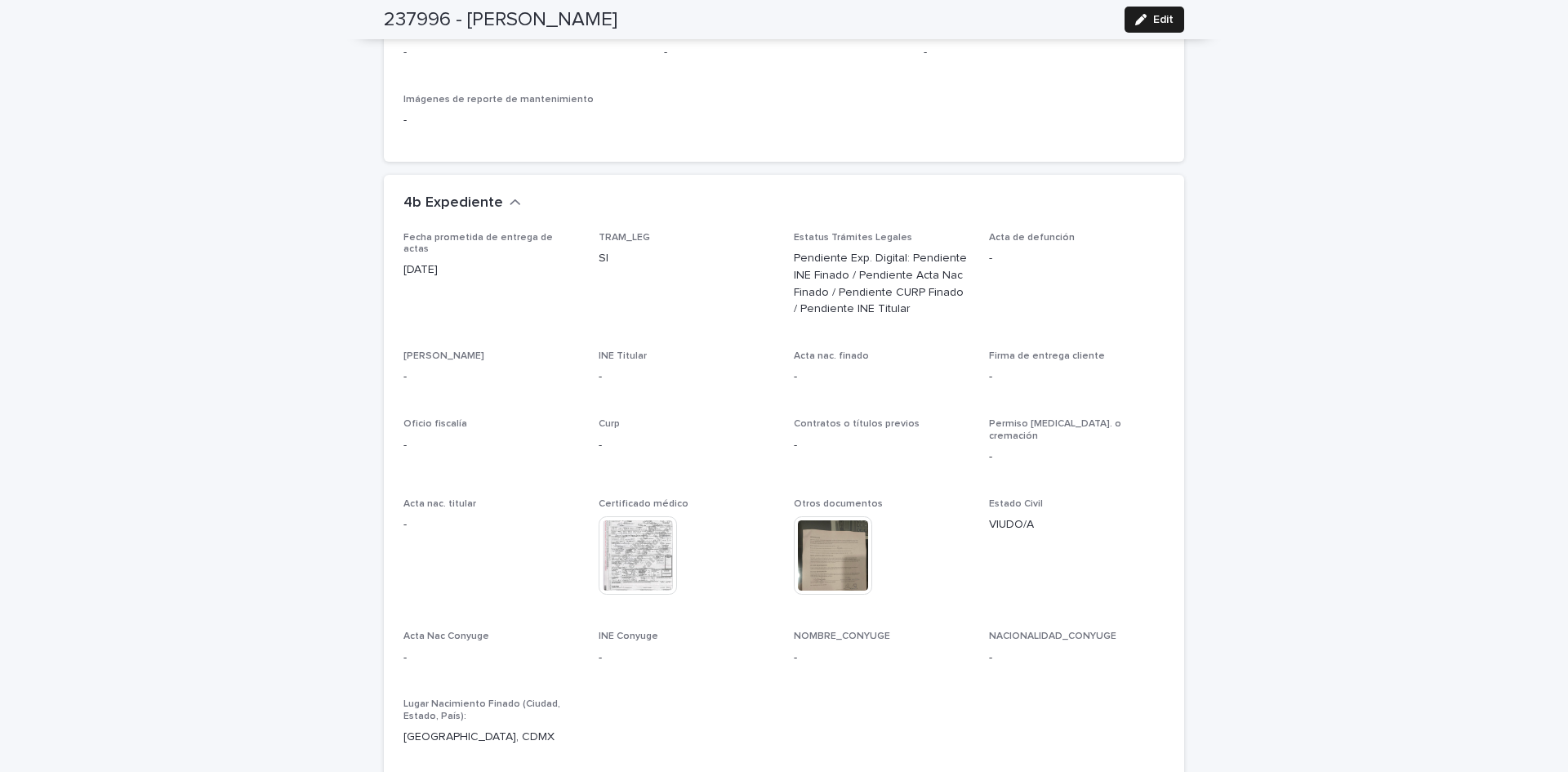
scroll to position [4060, 0]
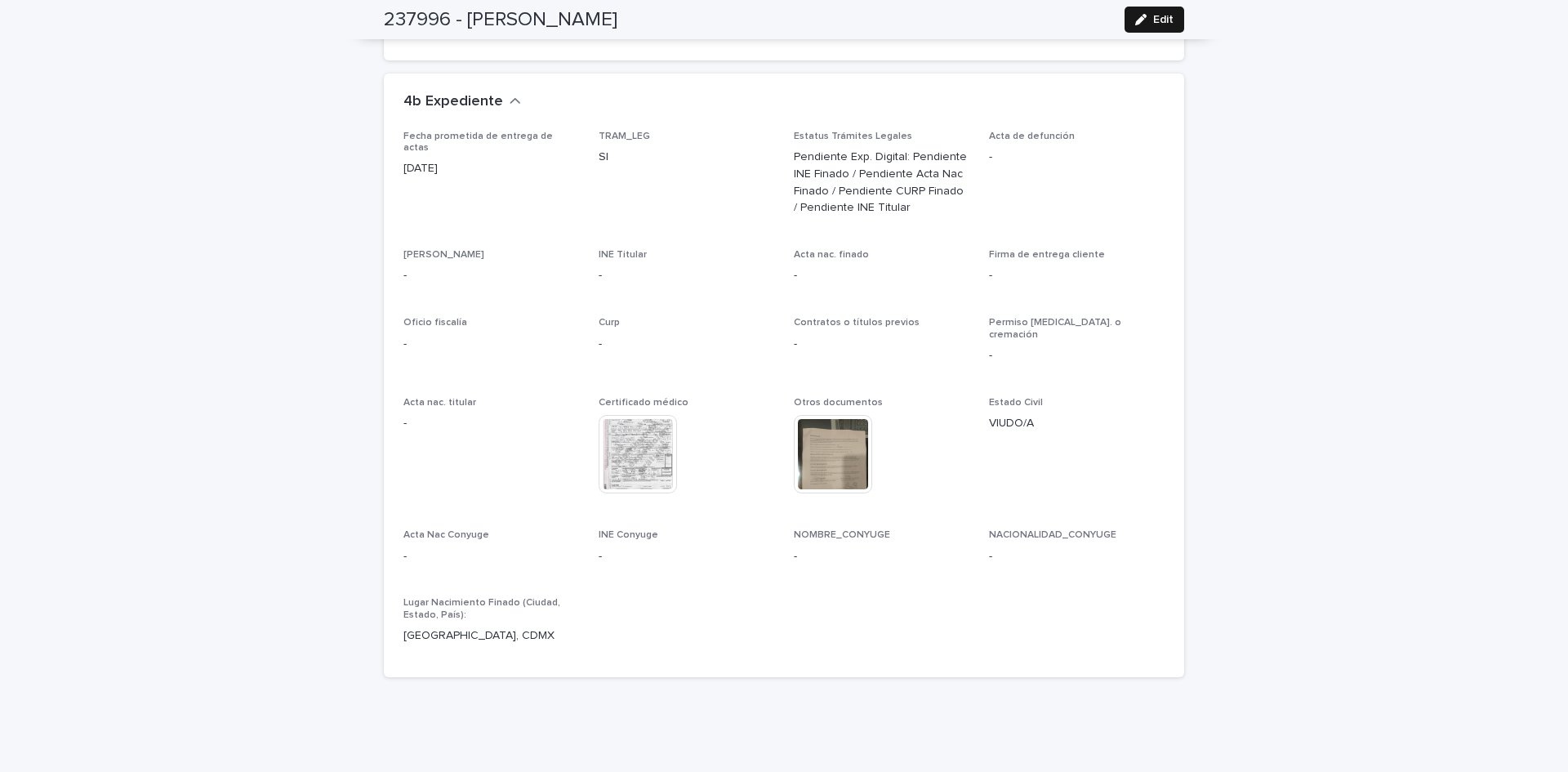
click at [1153, 24] on span "Edit" at bounding box center [1163, 19] width 21 height 12
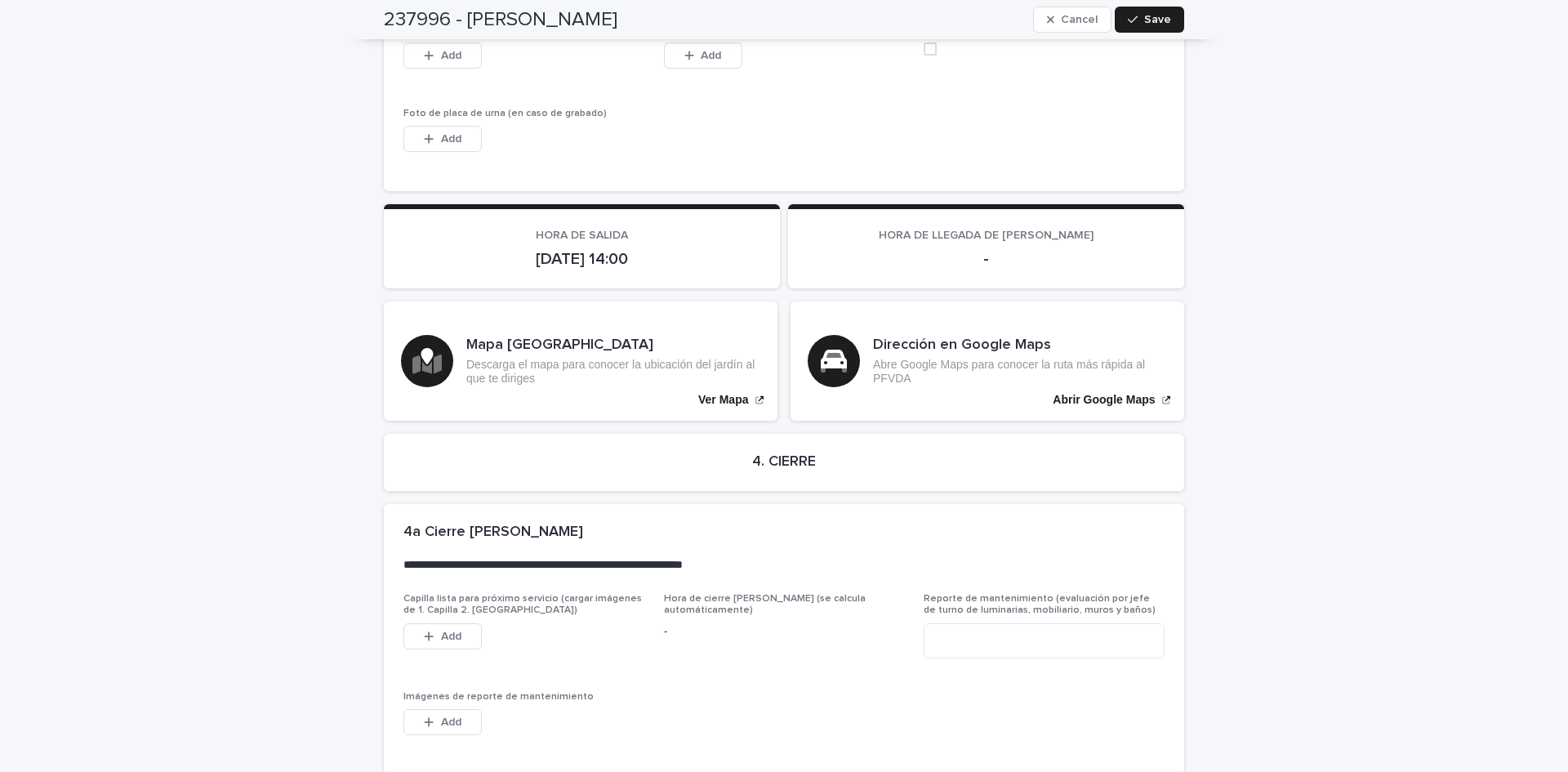
scroll to position [4516, 0]
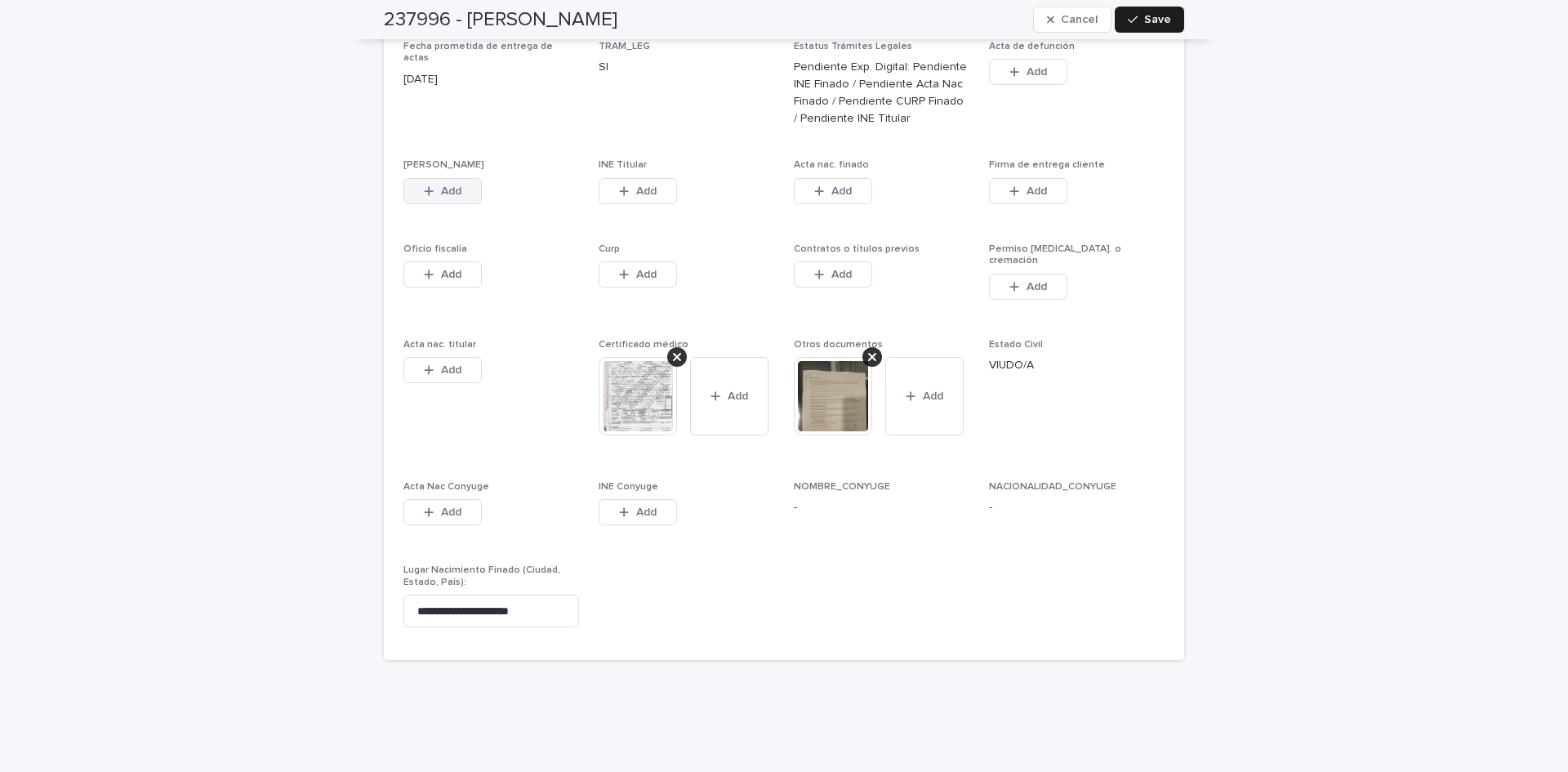
click at [404, 179] on button "Add" at bounding box center [442, 191] width 79 height 26
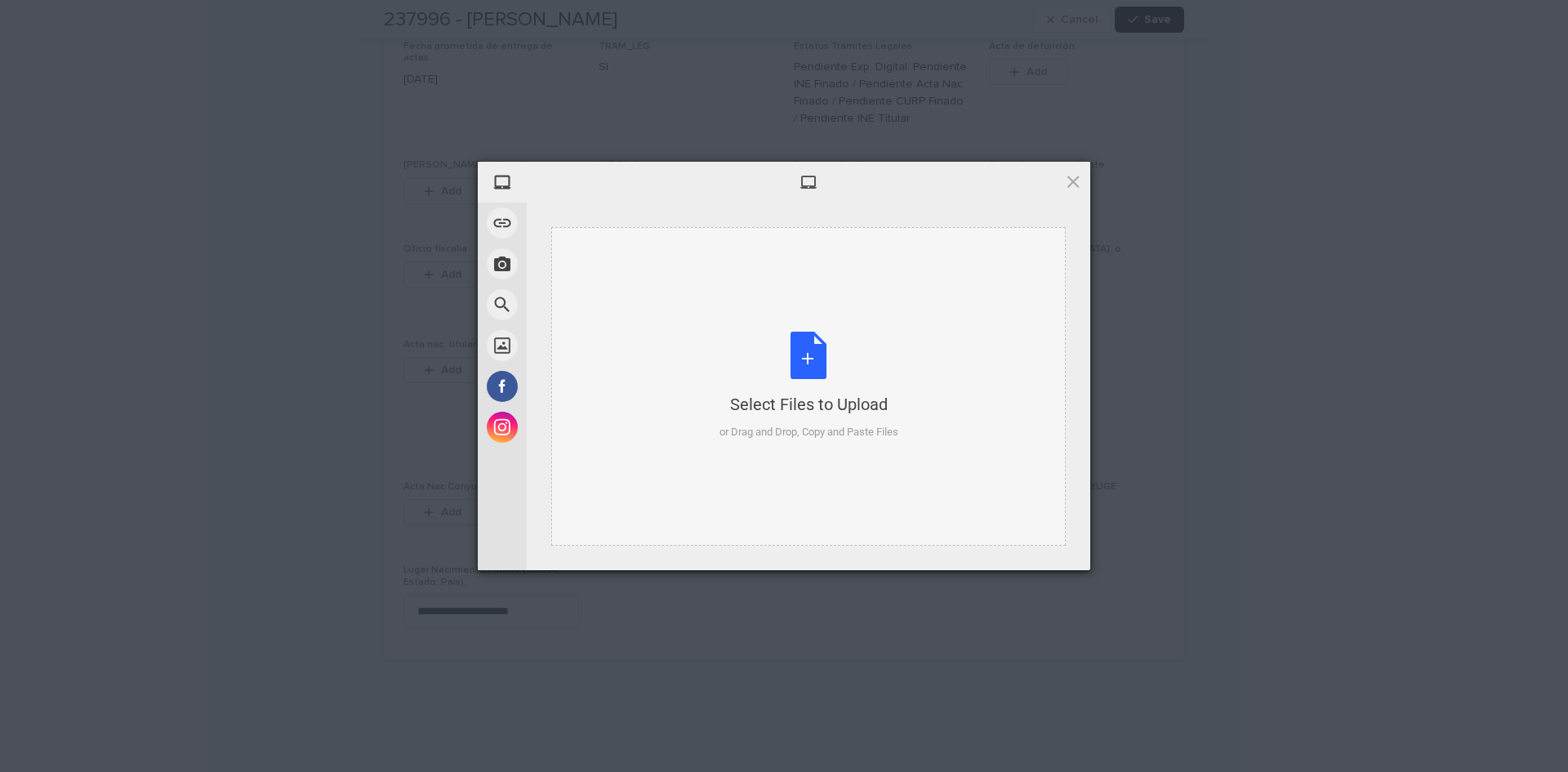
click at [791, 348] on div "Select Files to Upload or Drag and Drop, Copy and Paste Files" at bounding box center [808, 386] width 178 height 109
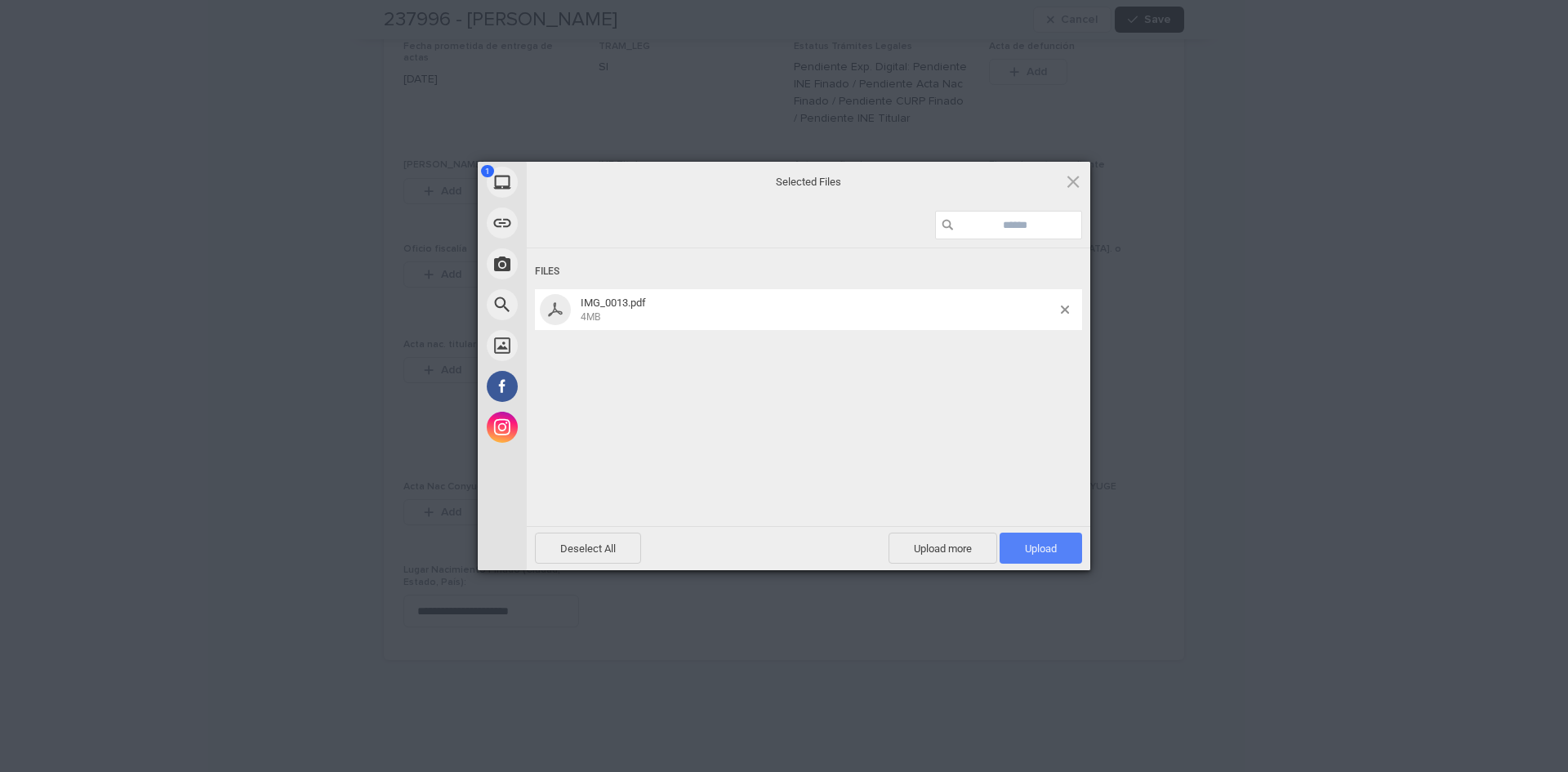
click at [1025, 543] on span "Upload 1" at bounding box center [1041, 549] width 32 height 13
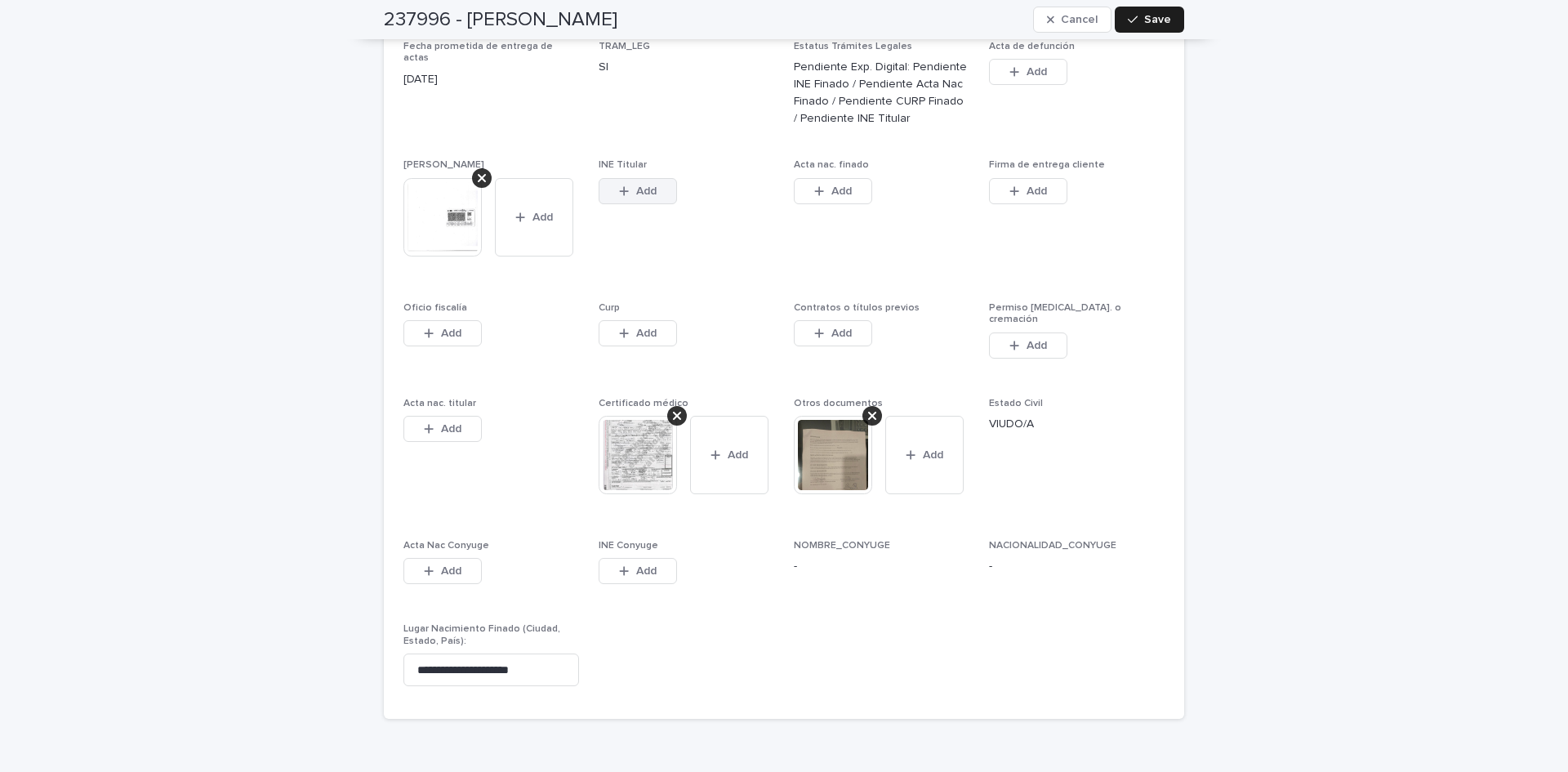
click at [620, 179] on button "Add" at bounding box center [638, 191] width 79 height 26
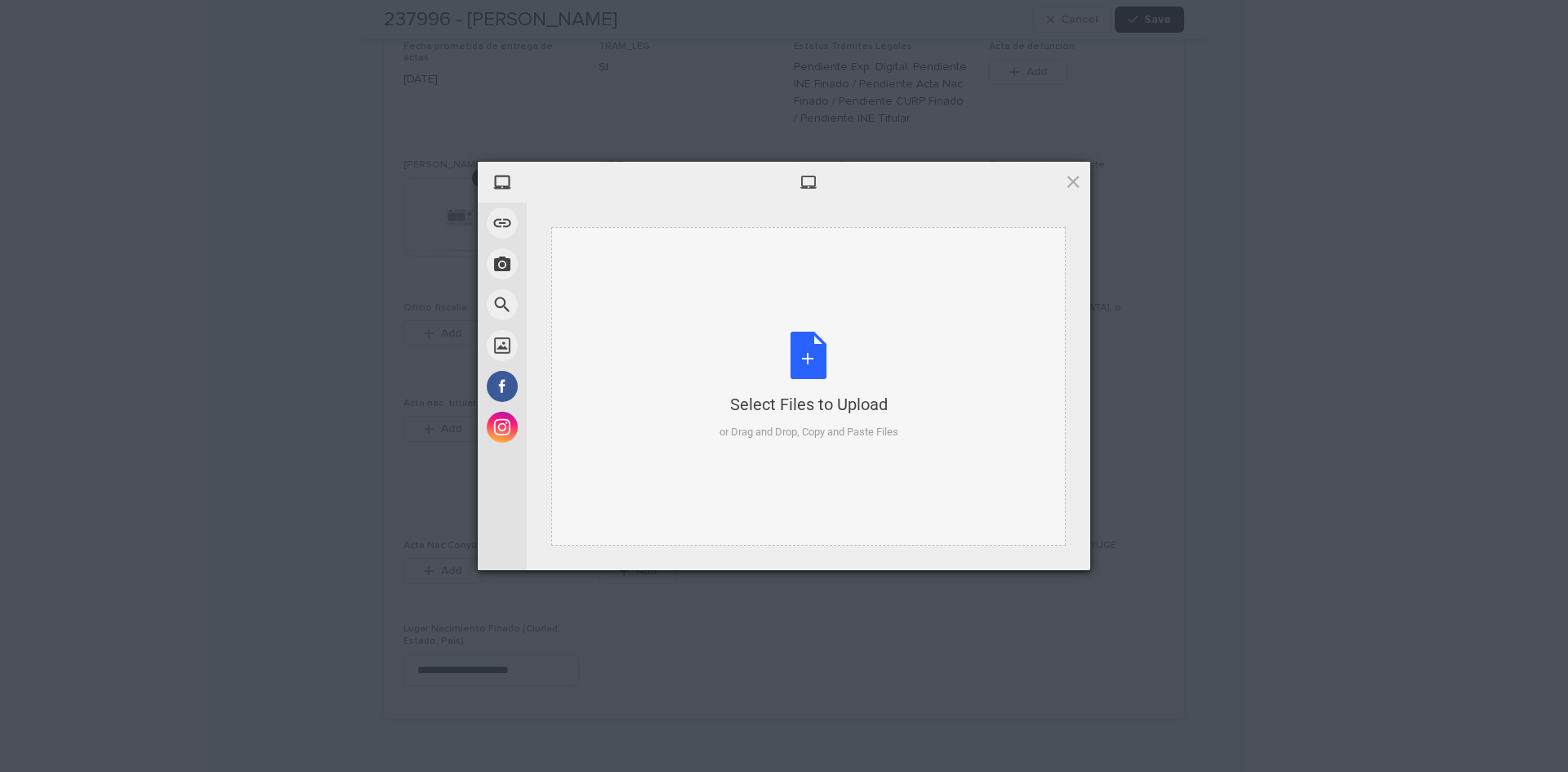
click at [803, 361] on div "Select Files to Upload or Drag and Drop, Copy and Paste Files" at bounding box center [808, 386] width 178 height 109
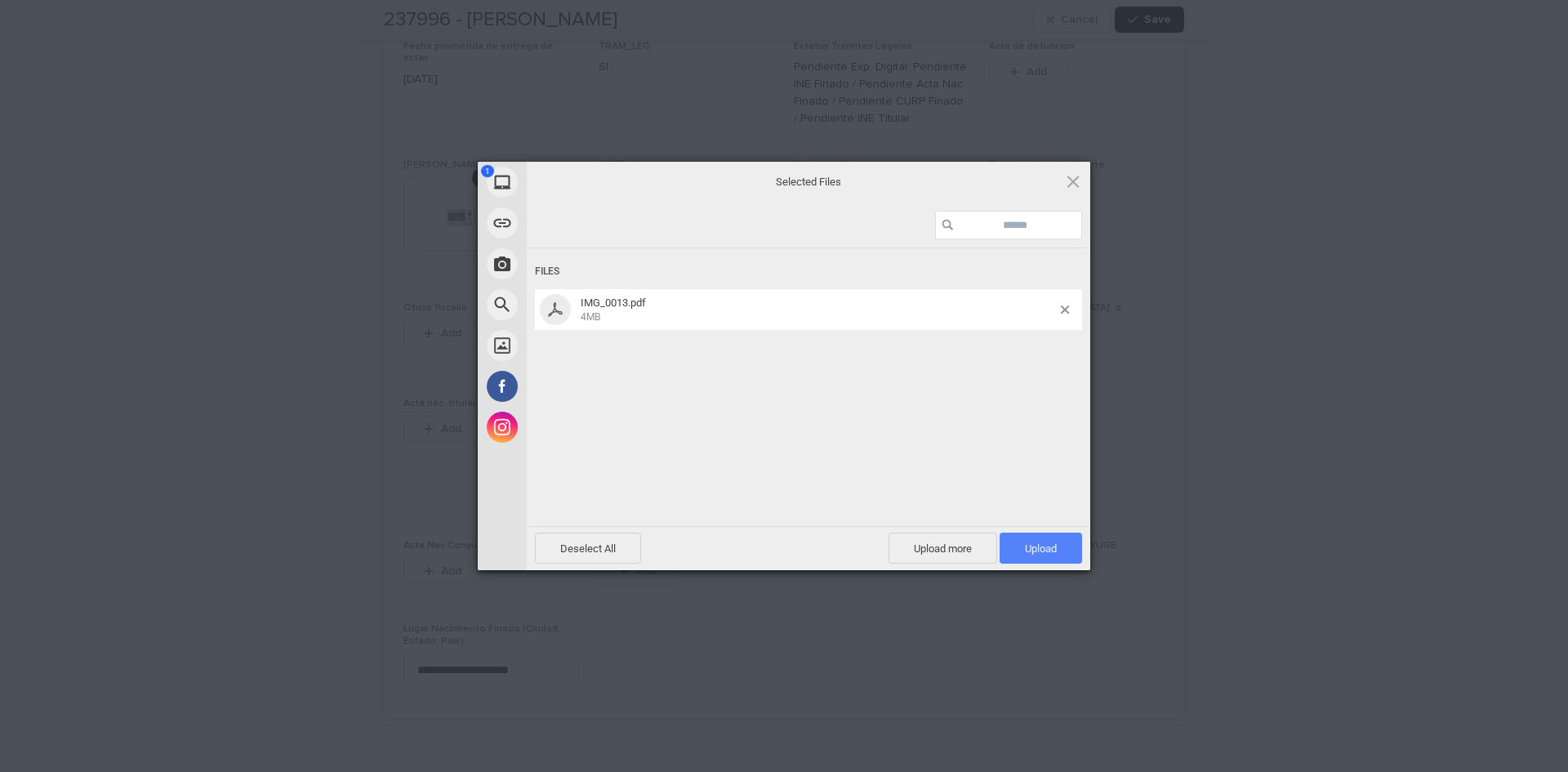
click at [1026, 553] on span "Upload 1" at bounding box center [1041, 549] width 32 height 13
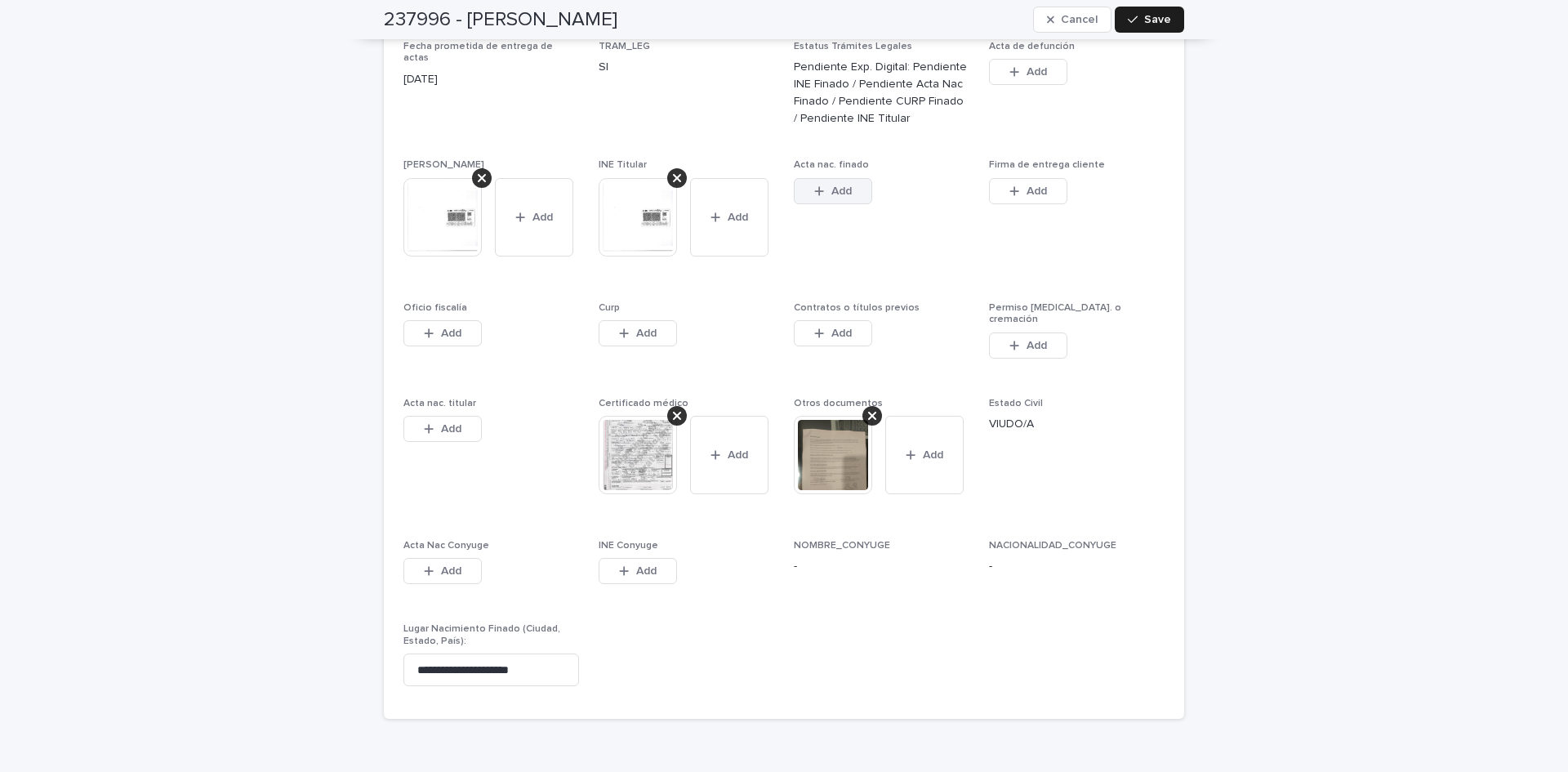
click at [822, 179] on button "Add" at bounding box center [832, 191] width 79 height 26
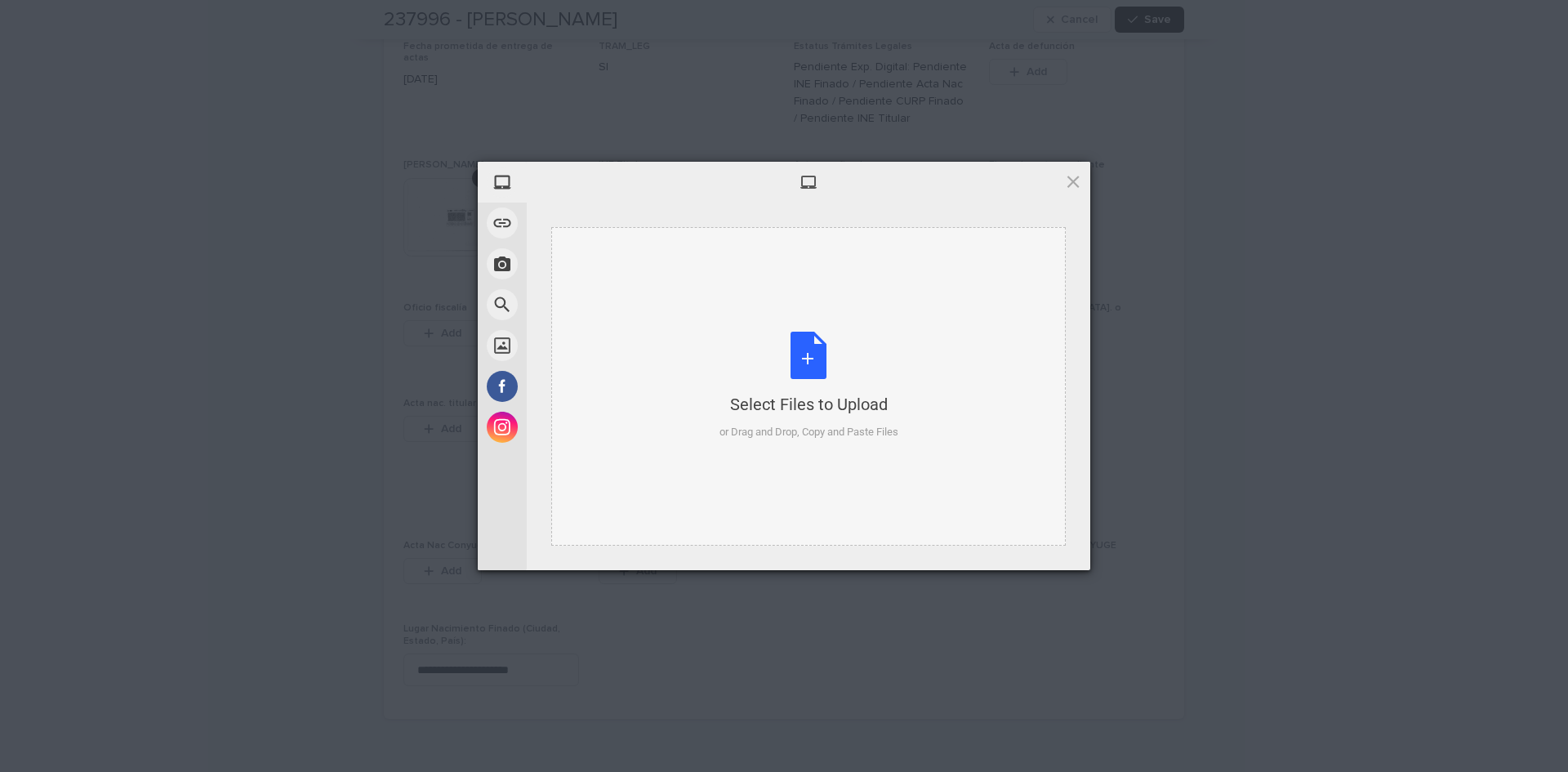
click at [816, 358] on div "Select Files to Upload or Drag and Drop, Copy and Paste Files" at bounding box center [808, 386] width 178 height 109
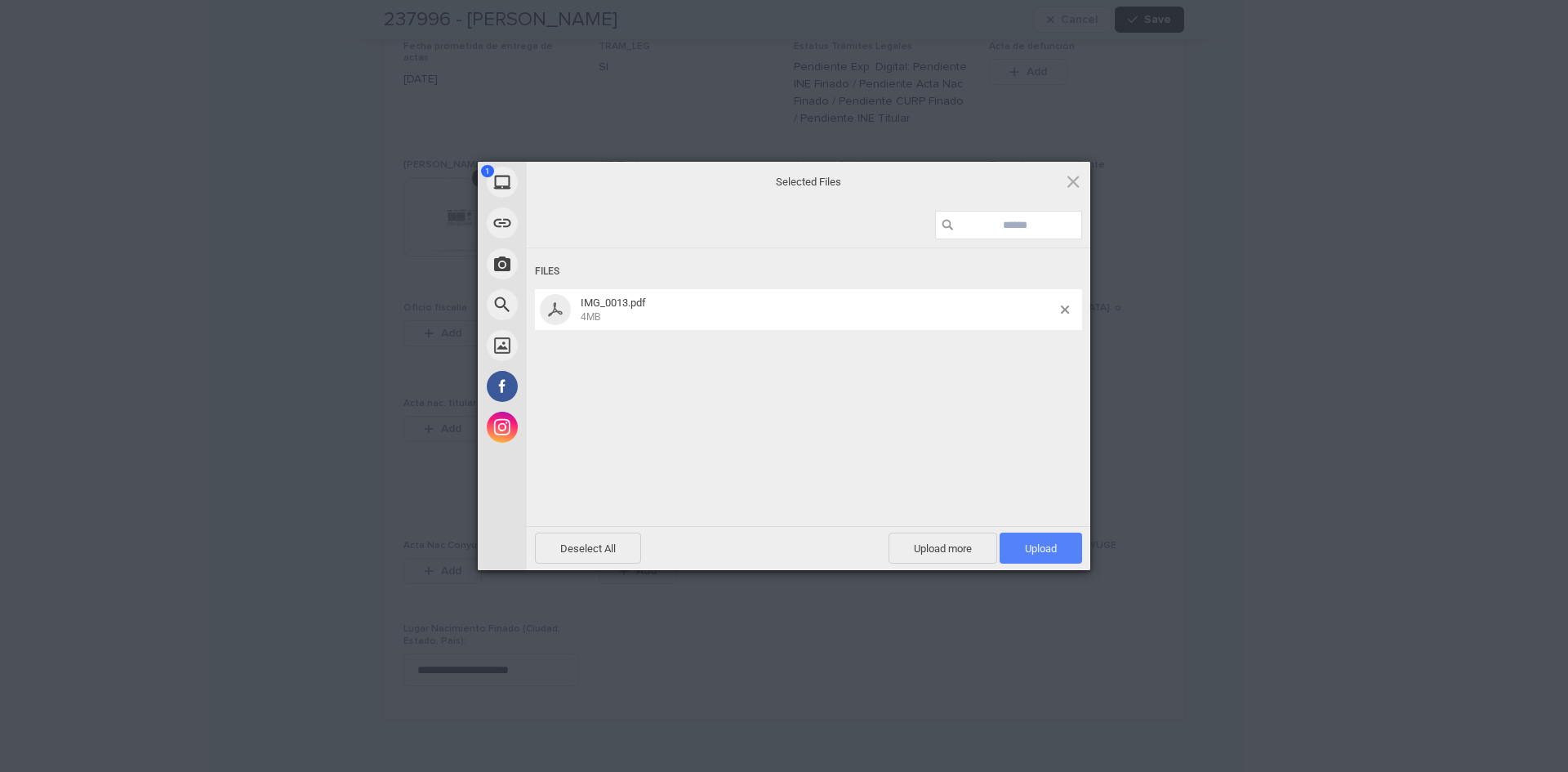
click at [1049, 545] on span "Upload 1" at bounding box center [1041, 549] width 32 height 13
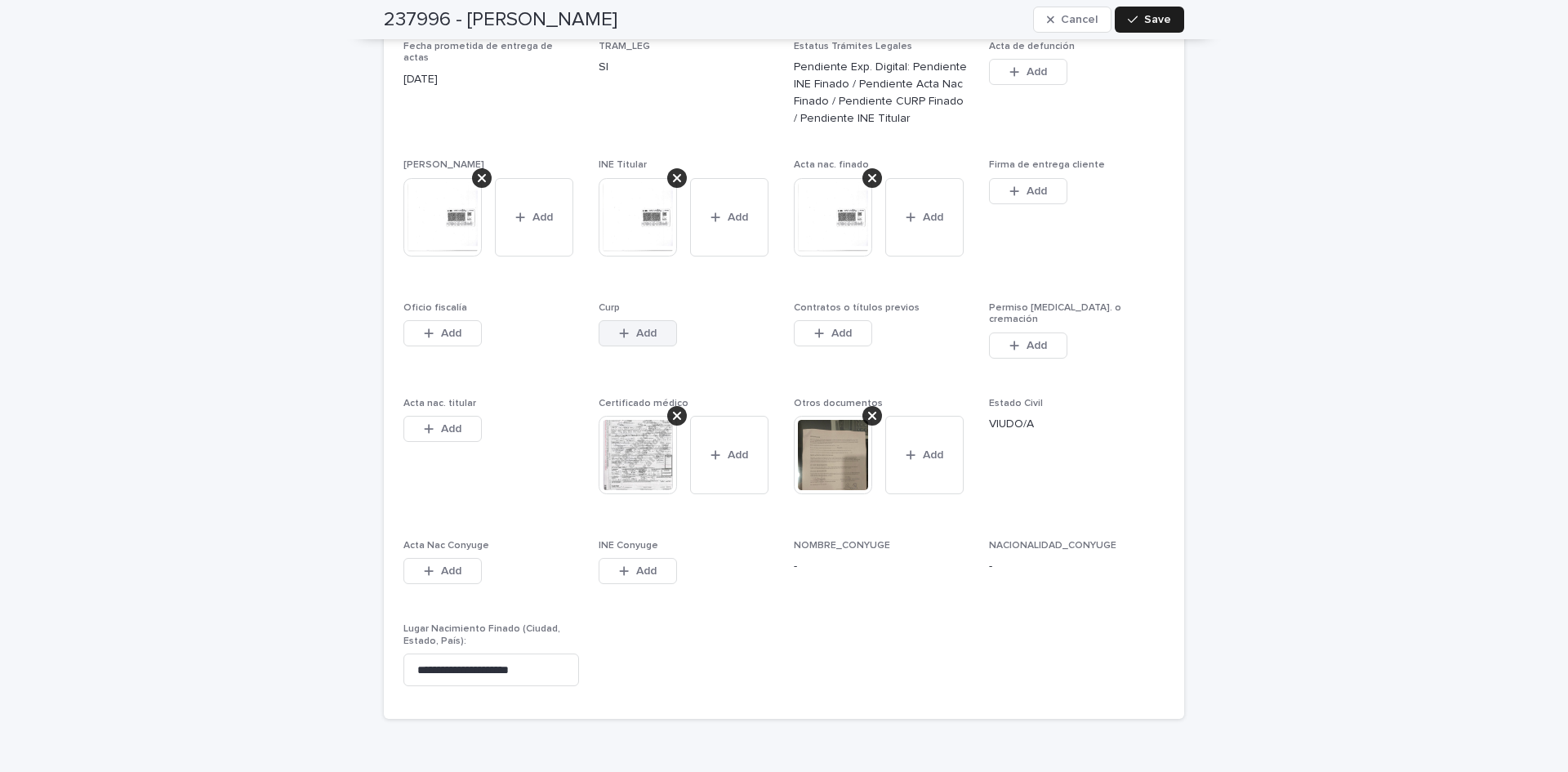
click at [600, 320] on button "Add" at bounding box center [638, 333] width 79 height 26
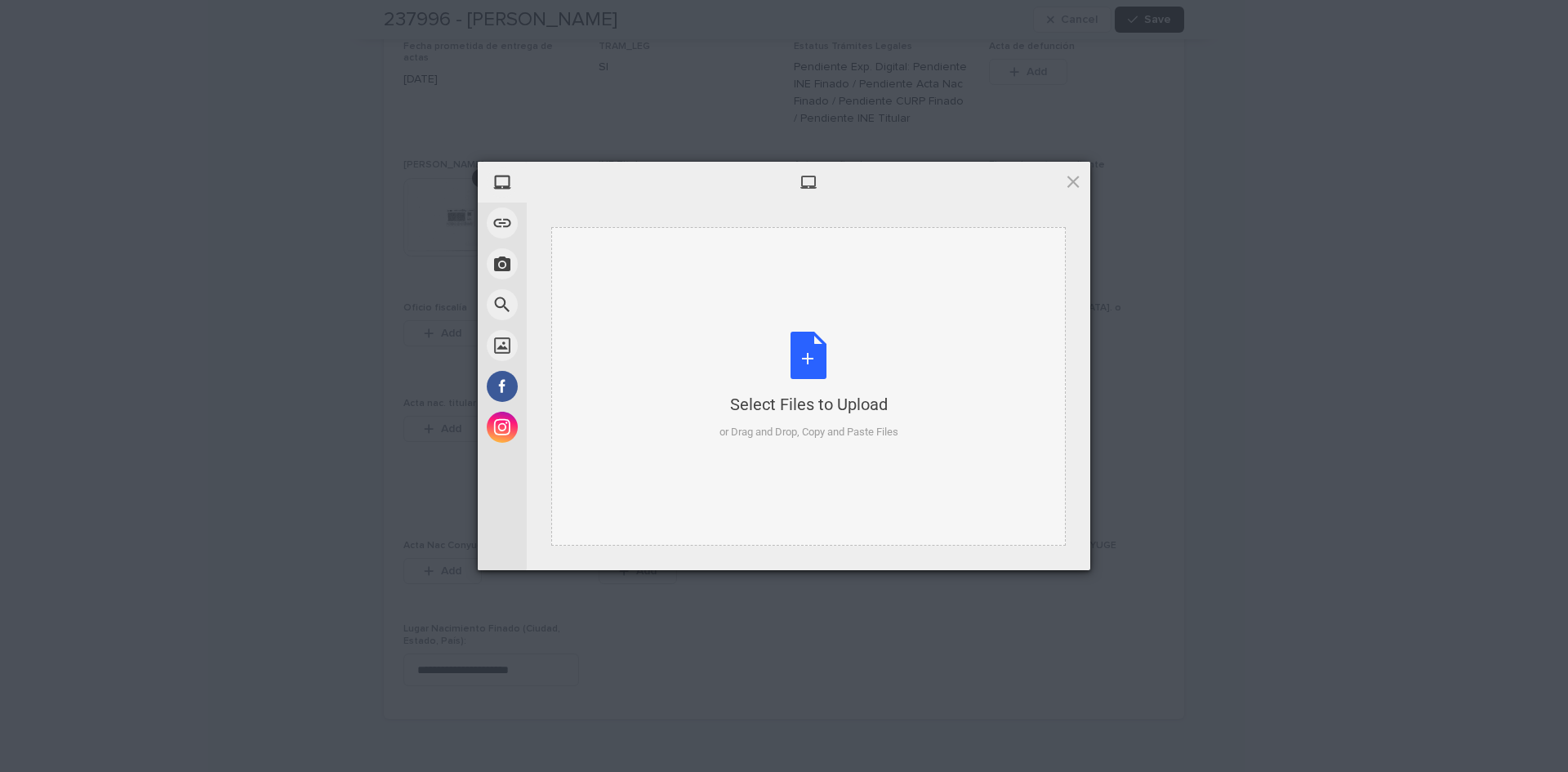
click at [805, 358] on div "Select Files to Upload or Drag and Drop, Copy and Paste Files" at bounding box center [808, 386] width 178 height 109
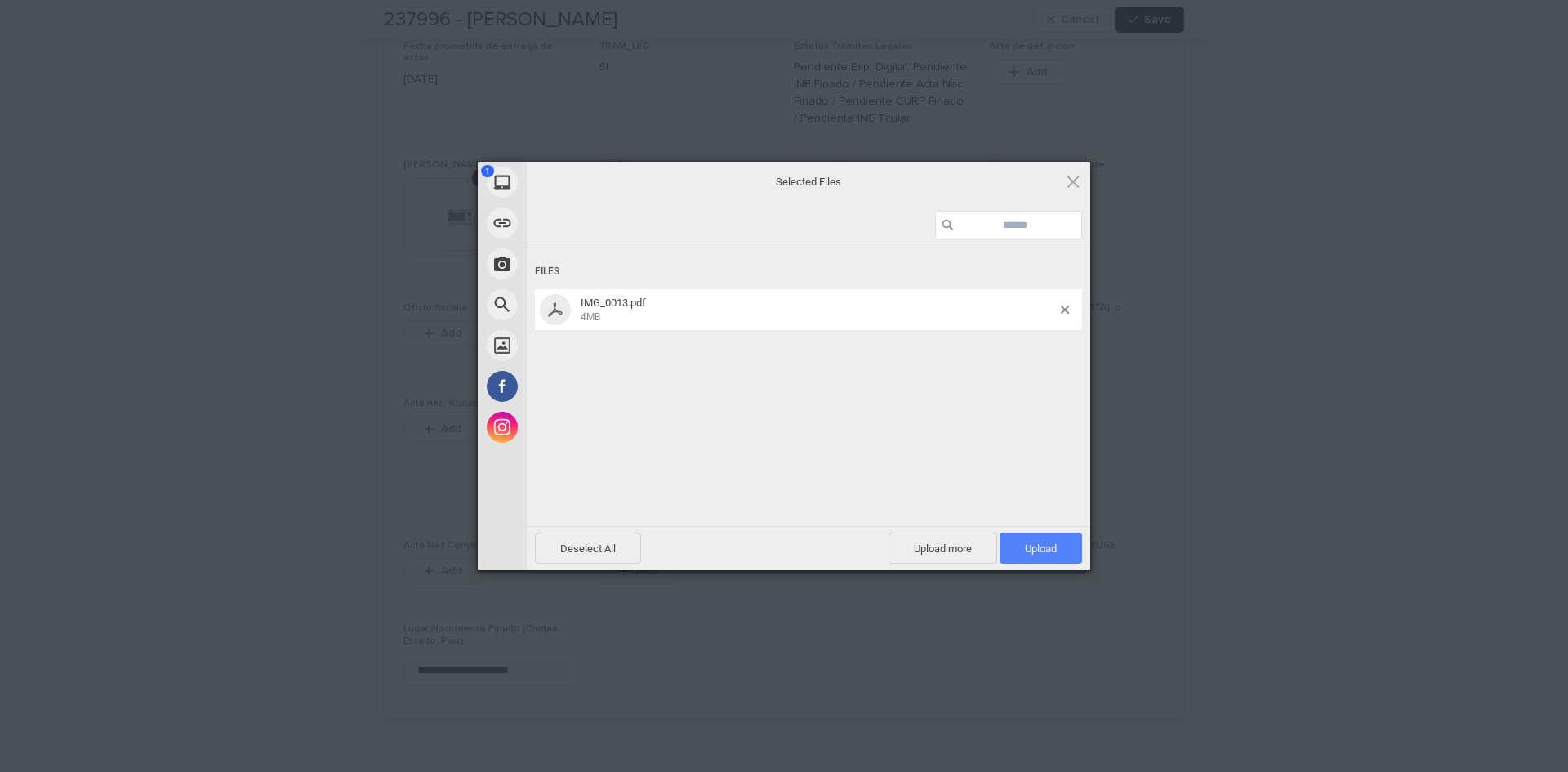
click at [1024, 538] on span "Upload 1" at bounding box center [1041, 548] width 82 height 31
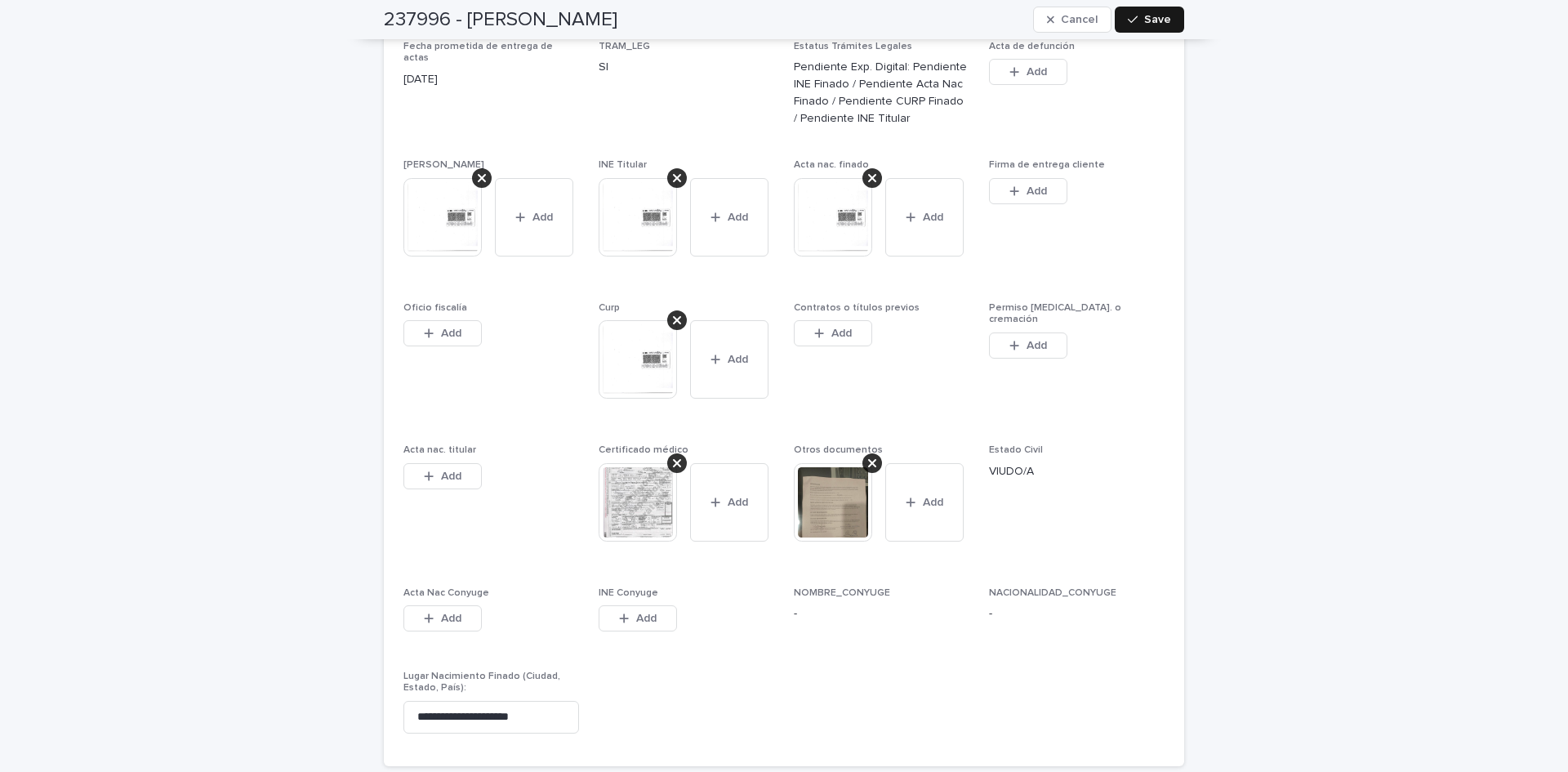
click at [1146, 13] on button "Save" at bounding box center [1150, 19] width 70 height 26
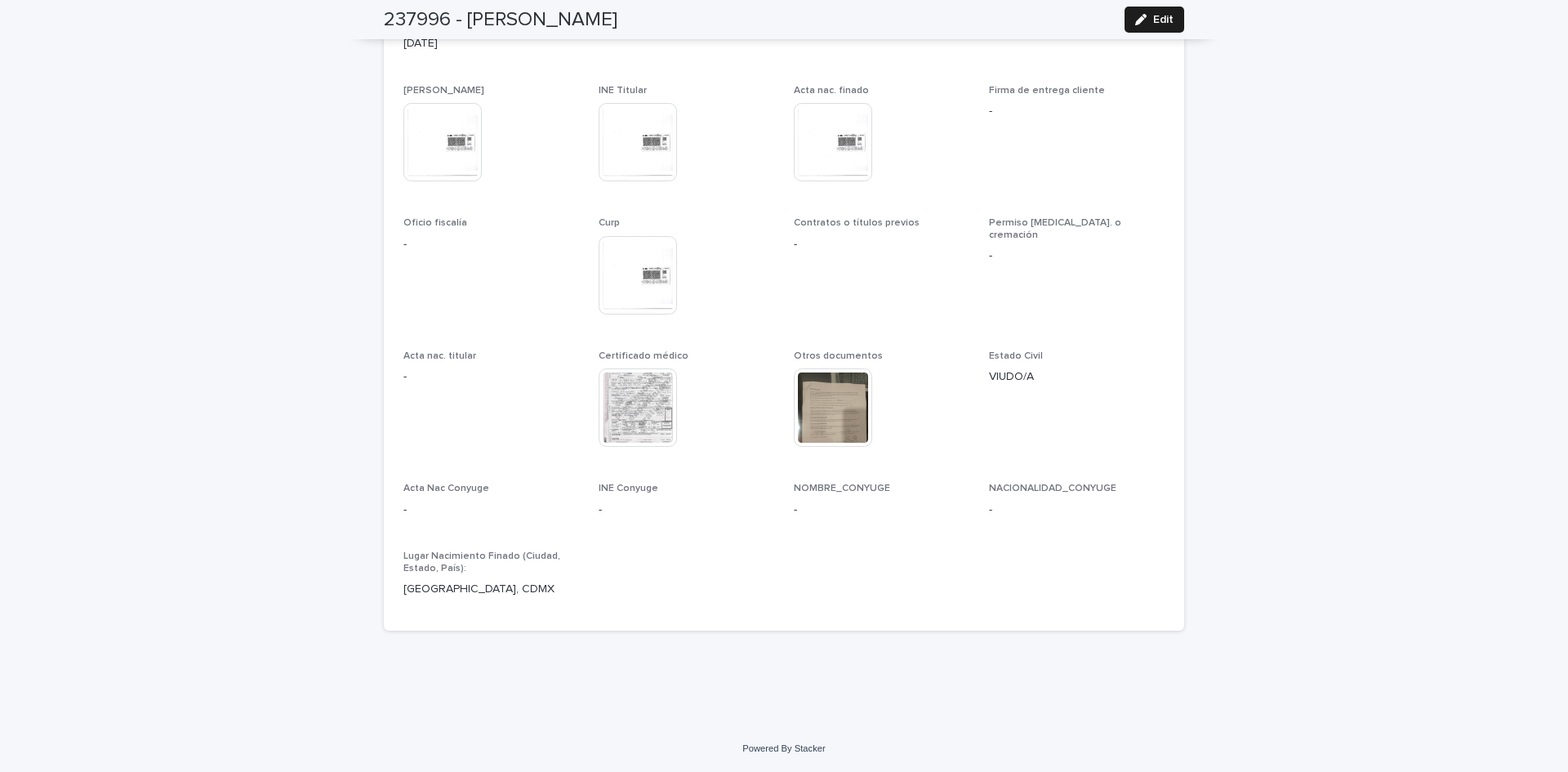
scroll to position [4138, 0]
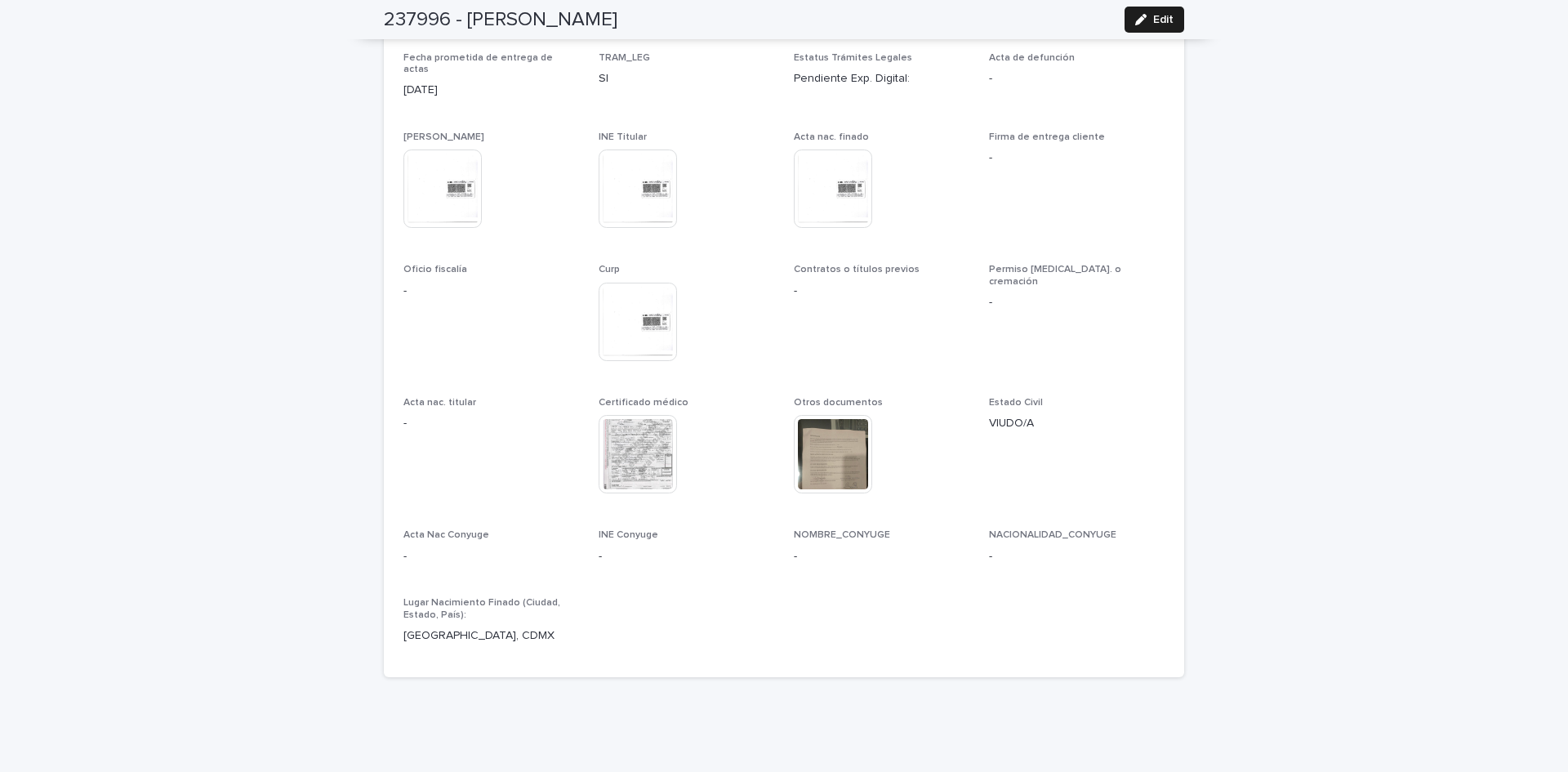
click at [647, 415] on img at bounding box center [638, 454] width 79 height 79
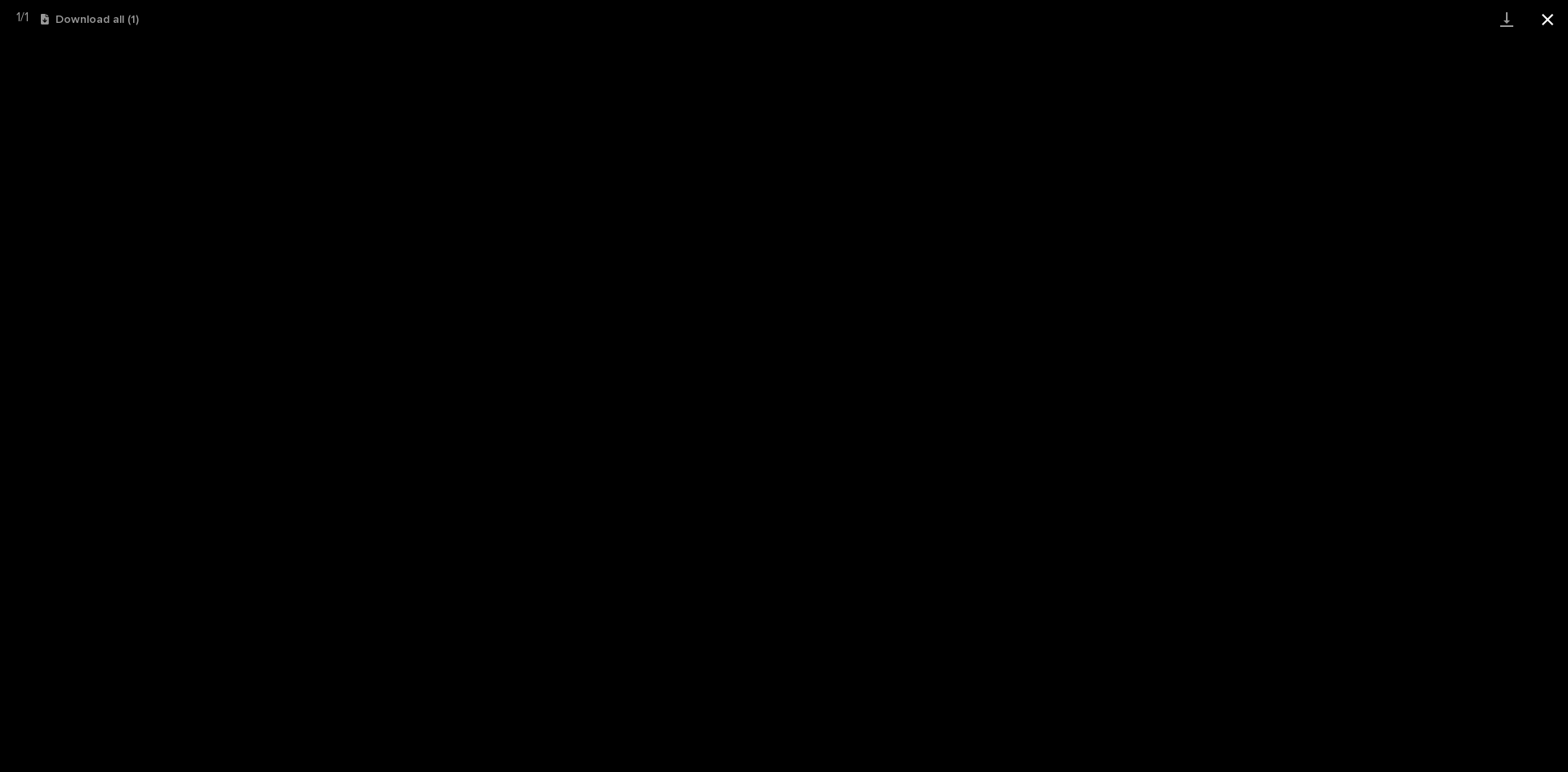
click at [1537, 16] on button "Close gallery" at bounding box center [1547, 19] width 41 height 38
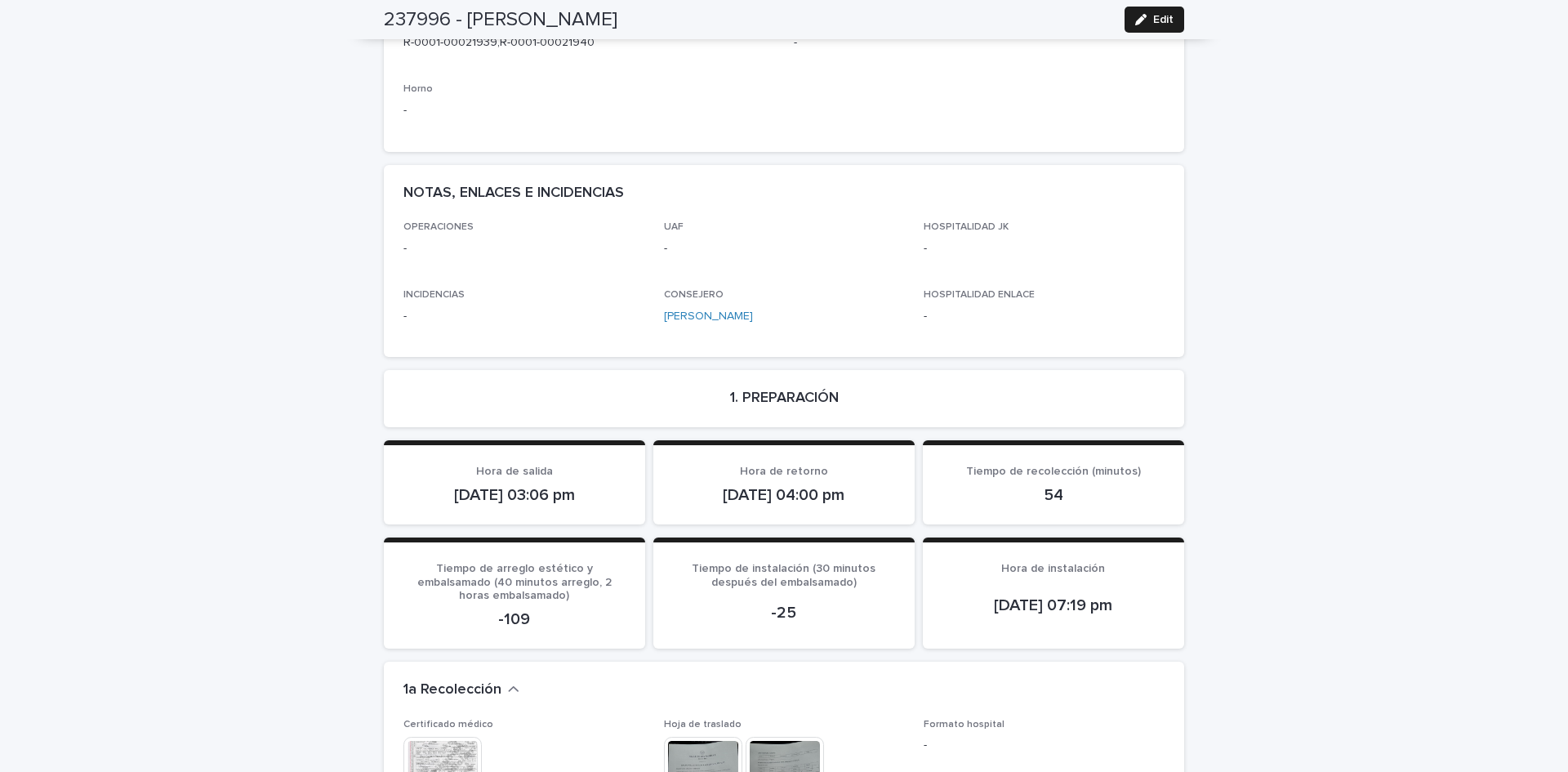
scroll to position [0, 0]
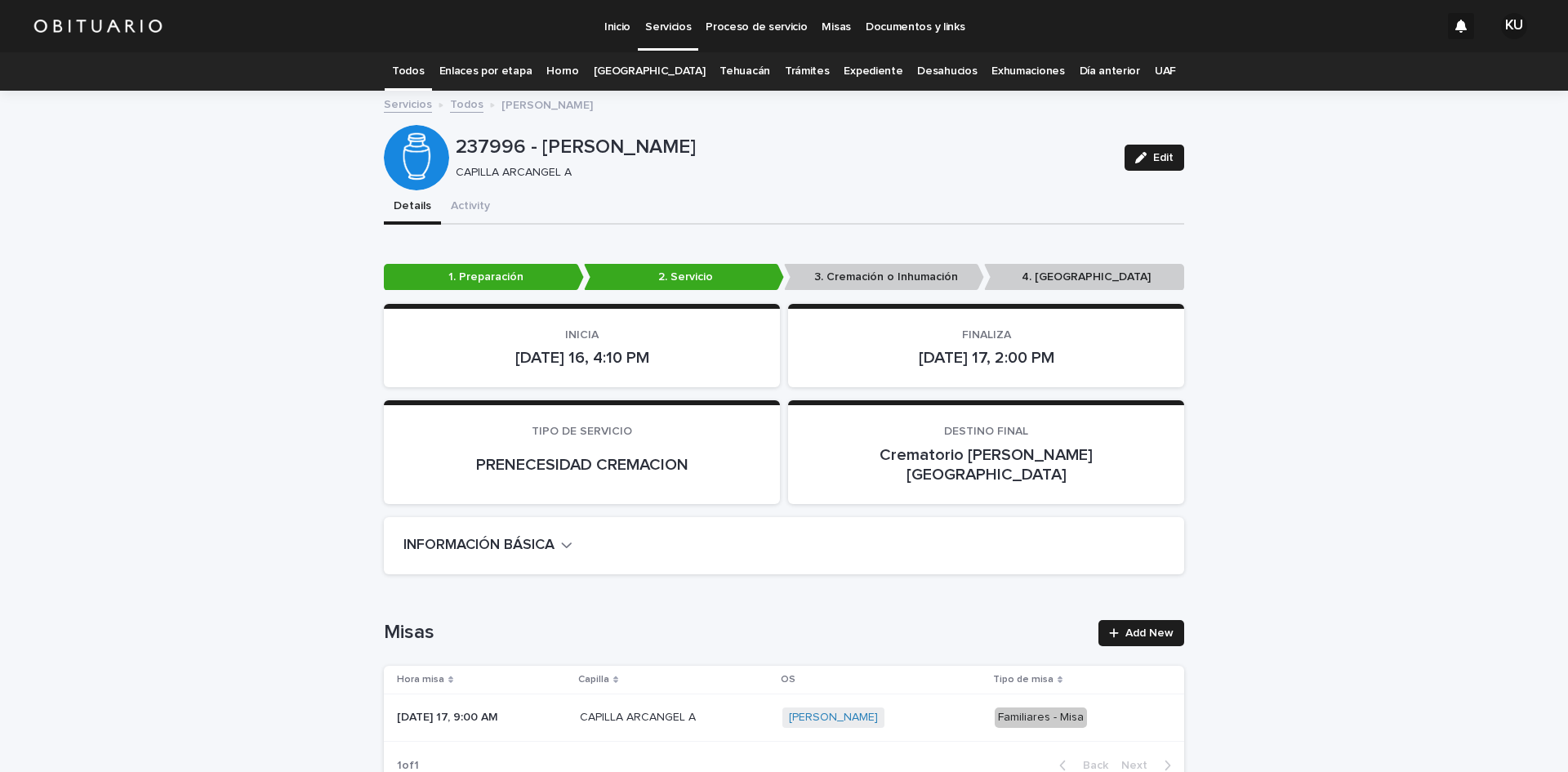
click at [424, 68] on link "Todos" at bounding box center [408, 72] width 32 height 38
